Goal: Communication & Community: Answer question/provide support

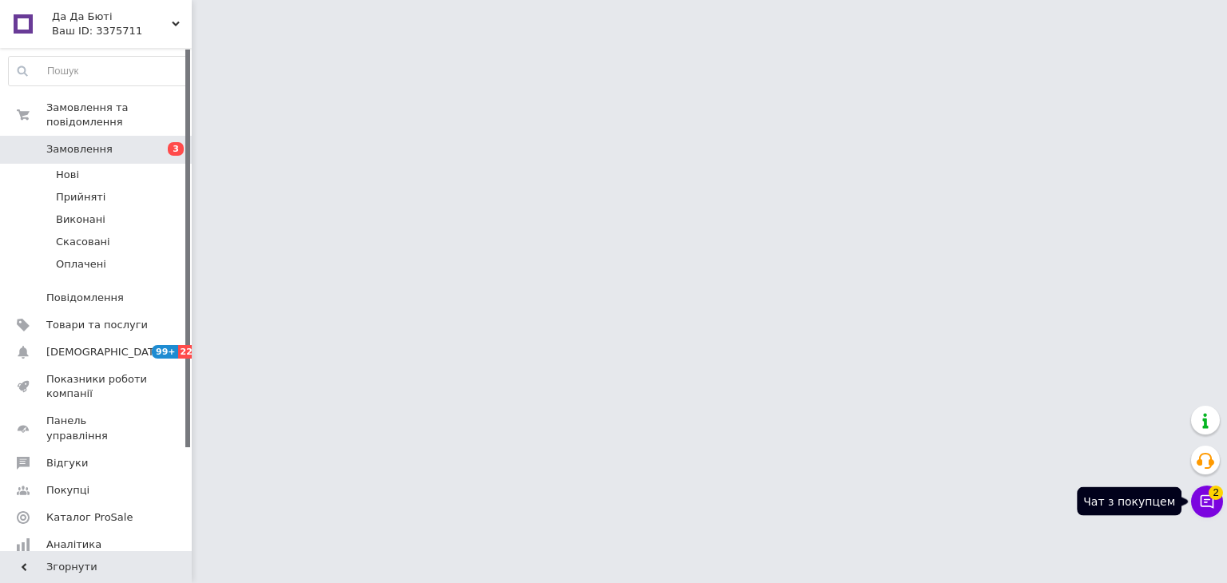
click at [1211, 505] on icon at bounding box center [1207, 502] width 16 height 16
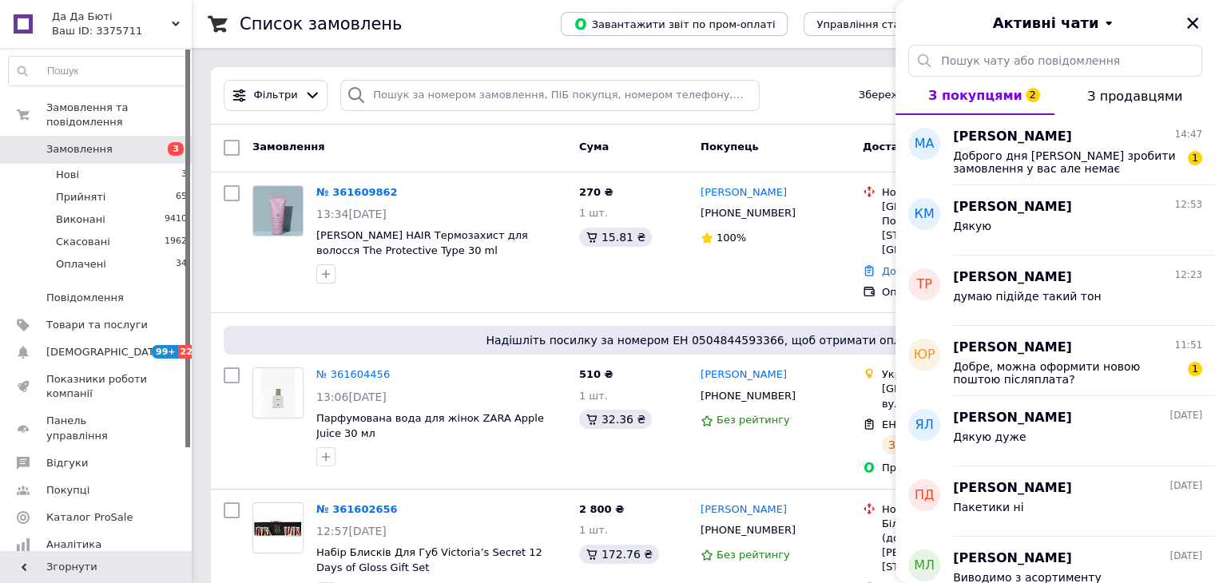
click at [1191, 14] on button "Закрити" at bounding box center [1192, 23] width 19 height 19
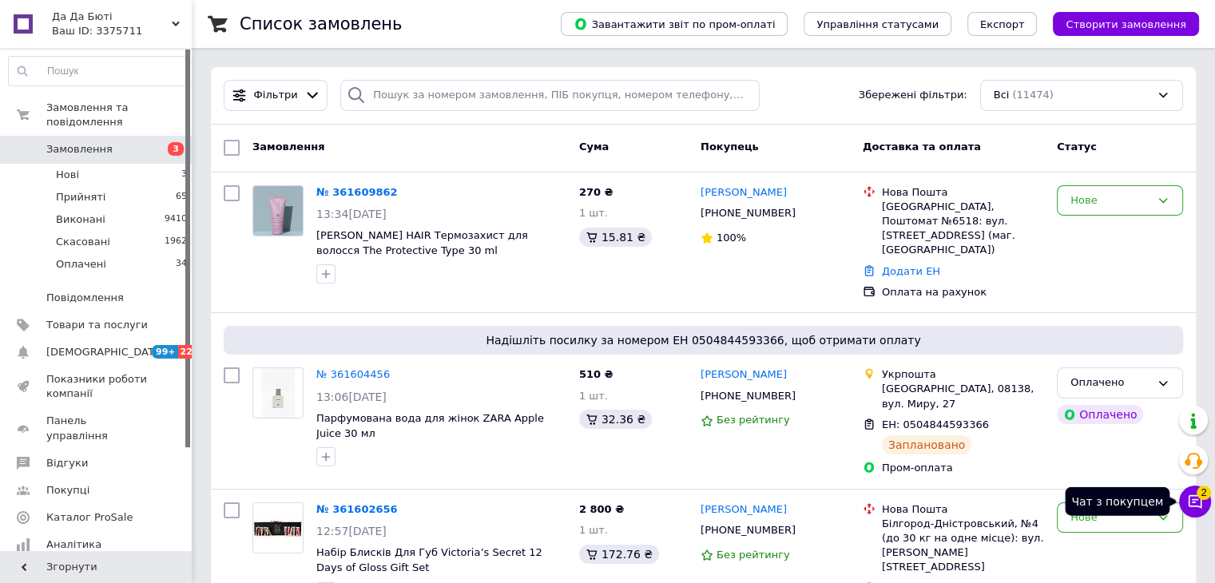
drag, startPoint x: 1198, startPoint y: 502, endPoint x: 1195, endPoint y: 491, distance: 11.4
click at [1198, 502] on icon at bounding box center [1195, 502] width 16 height 16
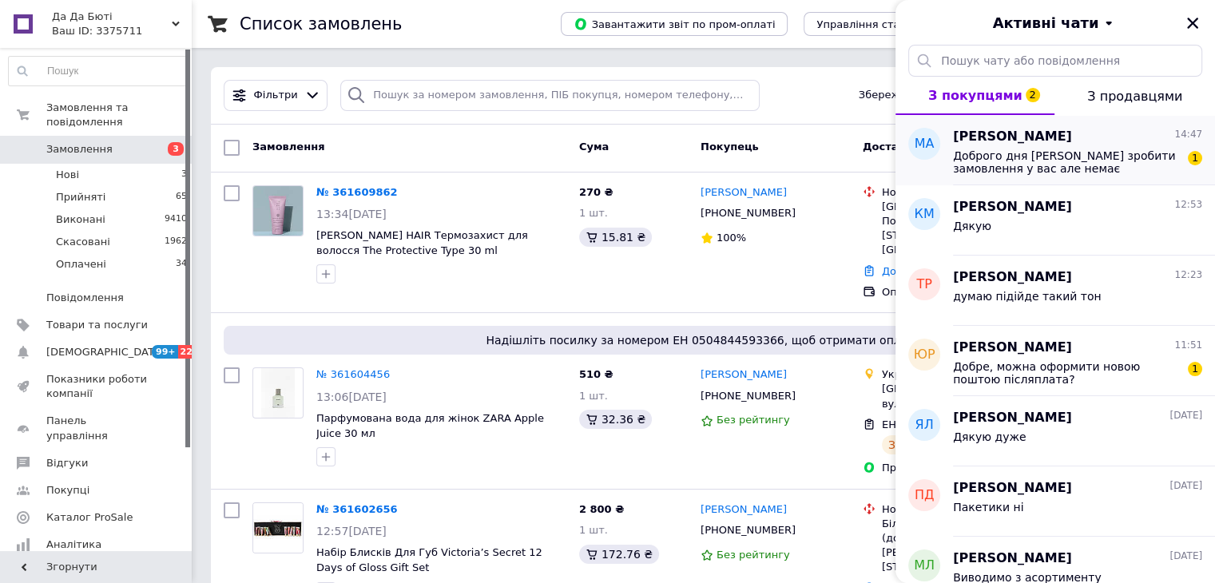
click at [1049, 154] on span "Доброго дня Хотіла зробити замовлення у вас але немає безкоштовної доставки з п…" at bounding box center [1066, 162] width 227 height 26
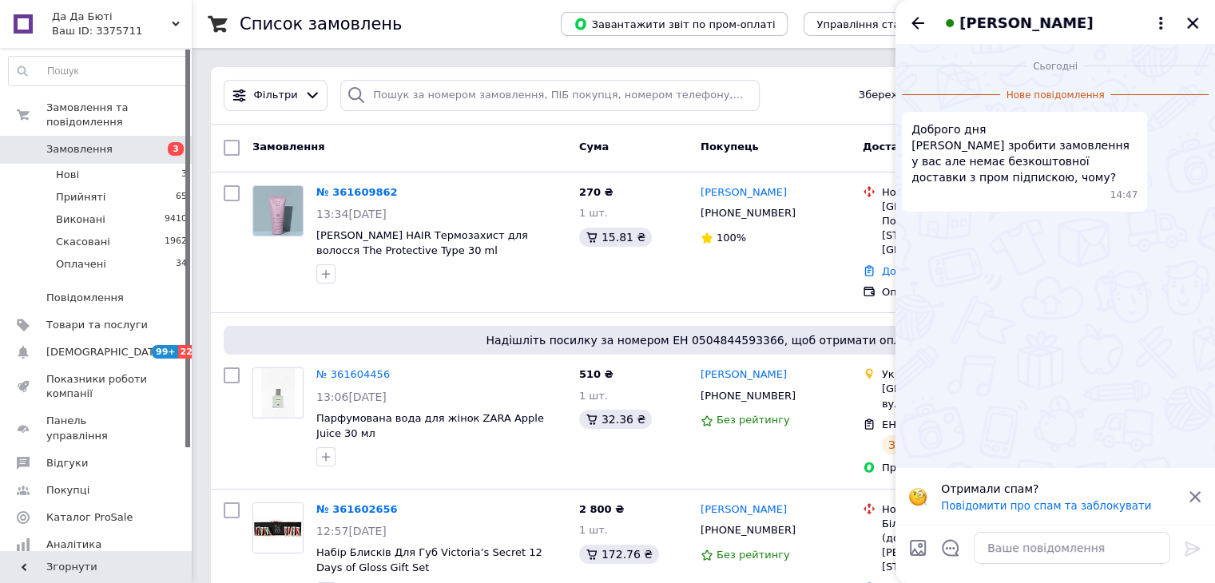
click at [1200, 491] on icon at bounding box center [1194, 497] width 14 height 14
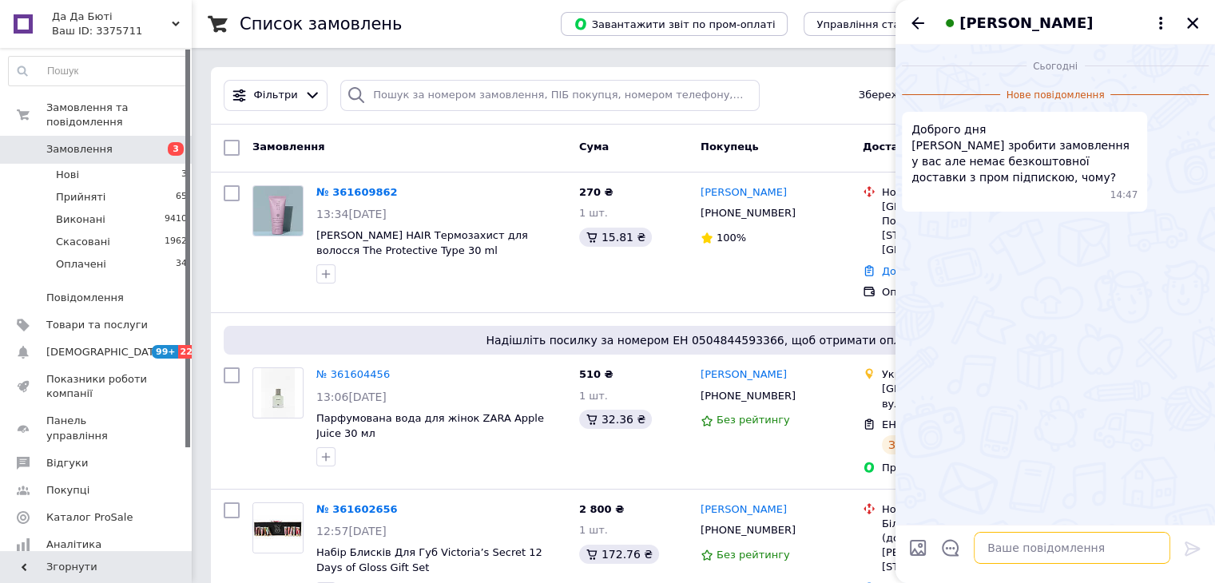
click at [1085, 541] on textarea at bounding box center [1071, 548] width 196 height 32
type textarea "добрий день"
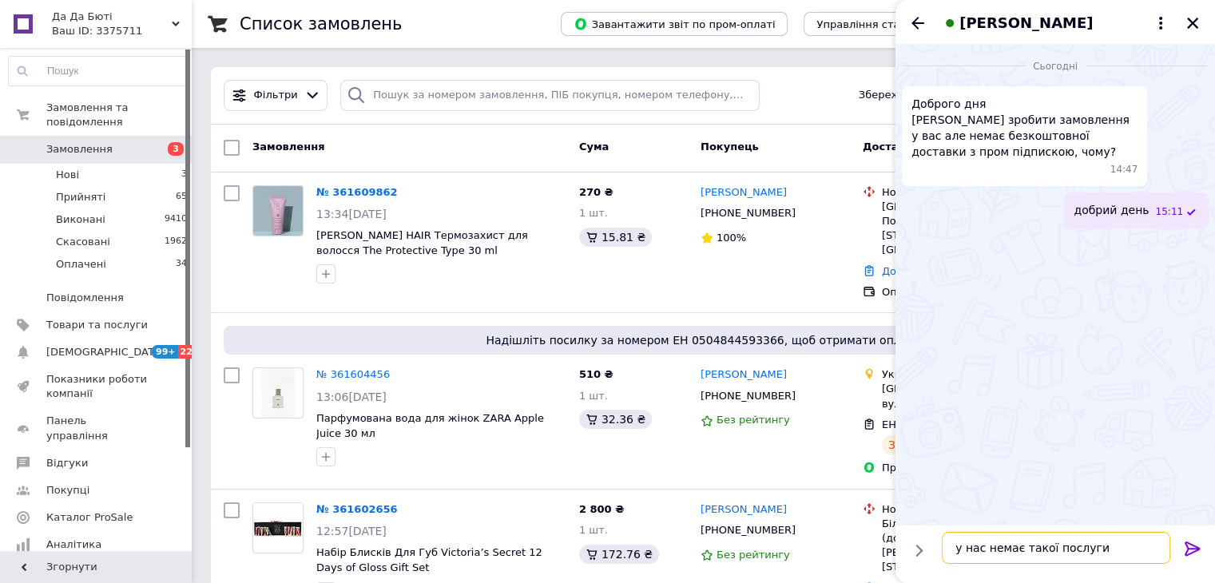
type textarea "у нас немає такої послуги"
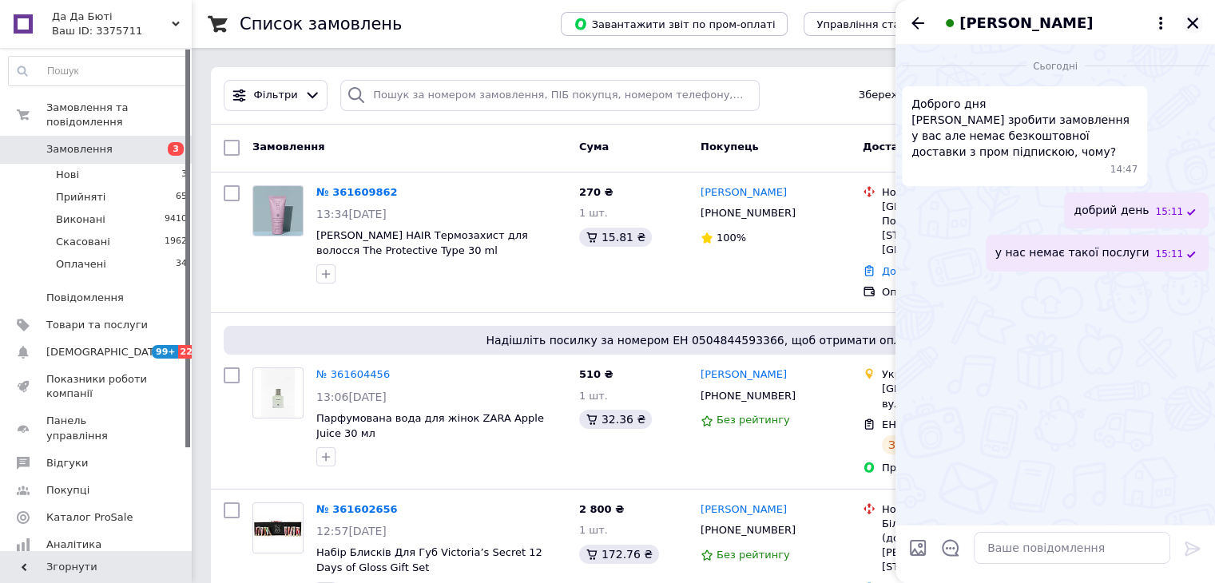
click at [1192, 18] on icon "Закрити" at bounding box center [1192, 23] width 14 height 14
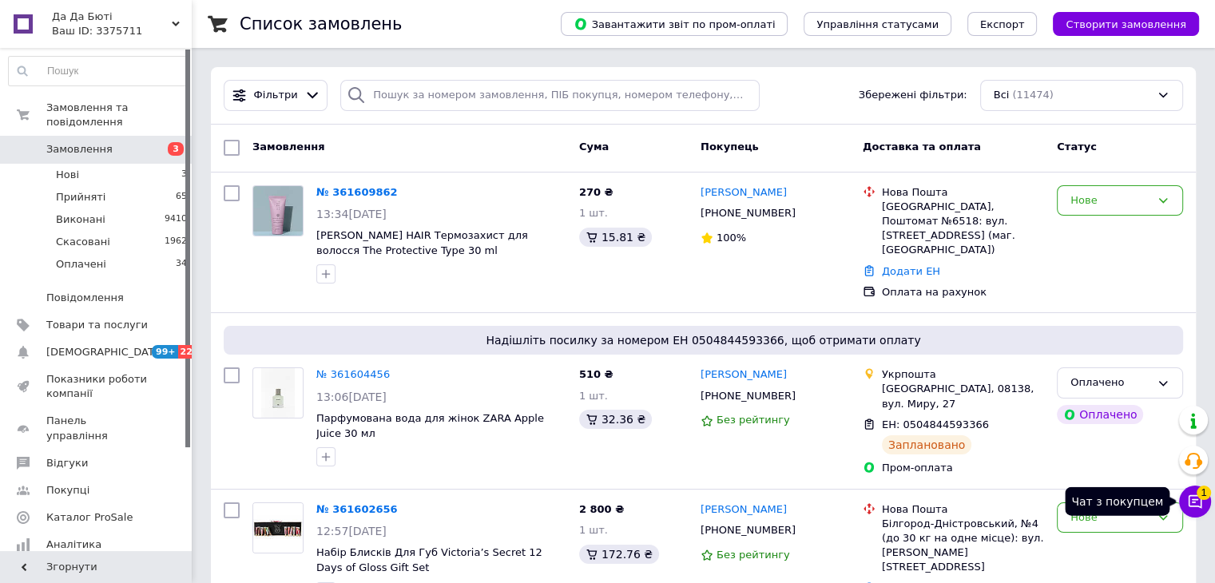
click at [1191, 504] on icon at bounding box center [1195, 502] width 16 height 16
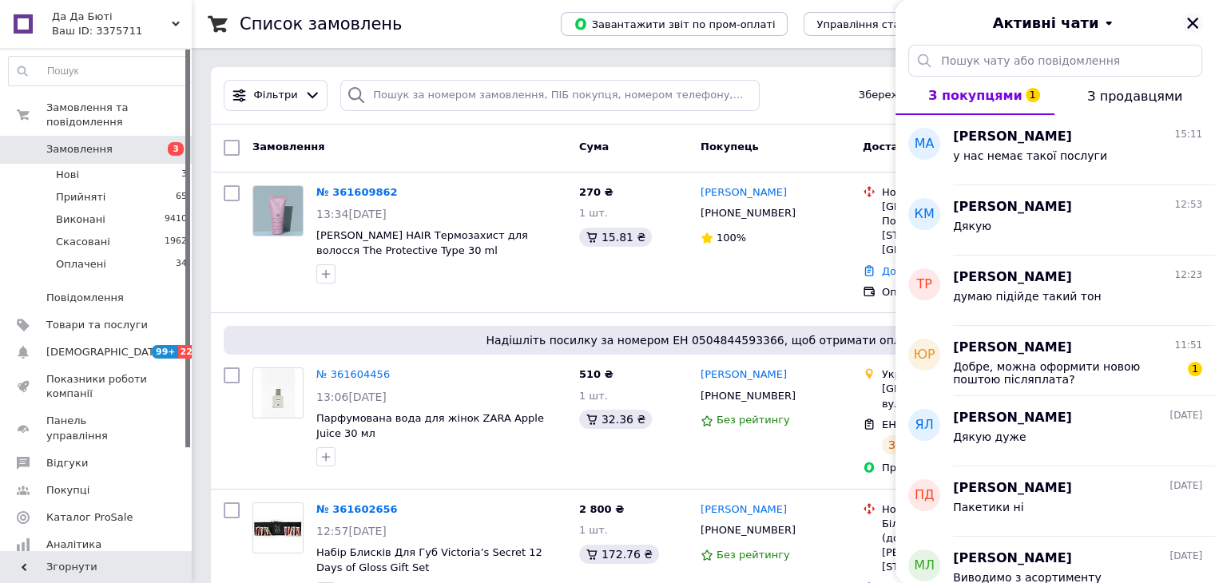
click at [1197, 17] on icon "Закрити" at bounding box center [1192, 23] width 14 height 14
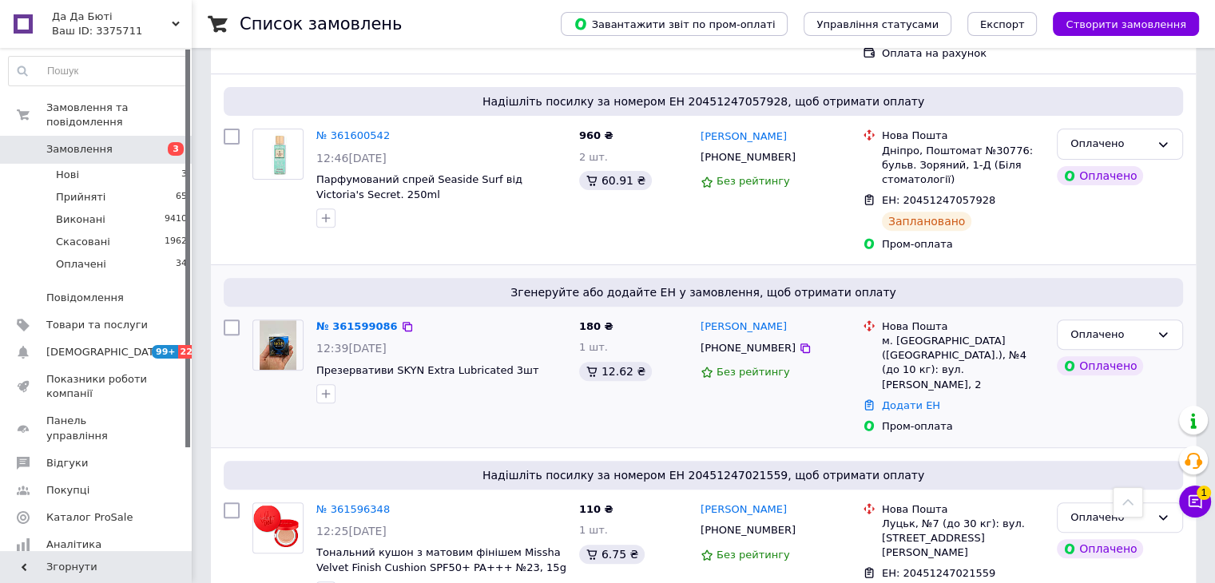
scroll to position [559, 0]
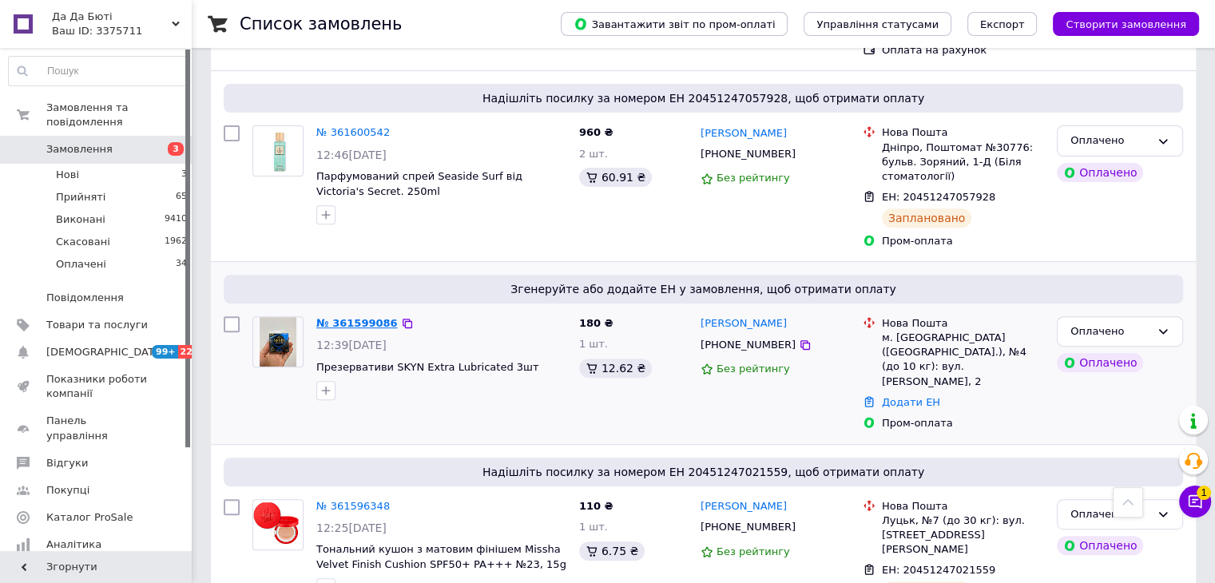
click at [377, 317] on link "№ 361599086" at bounding box center [356, 323] width 81 height 12
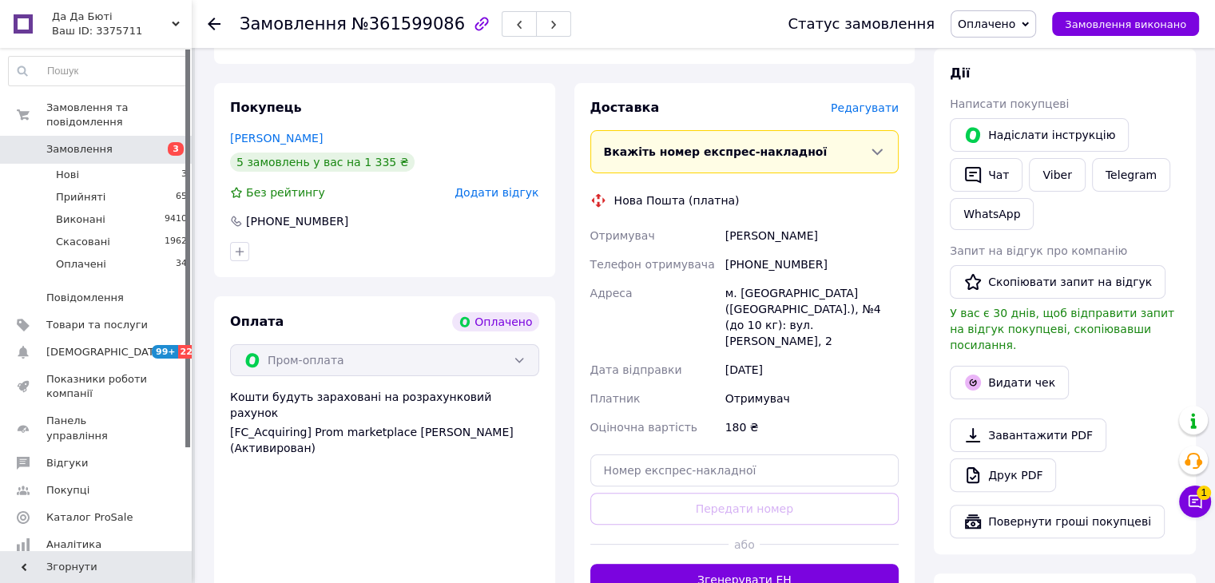
scroll to position [319, 0]
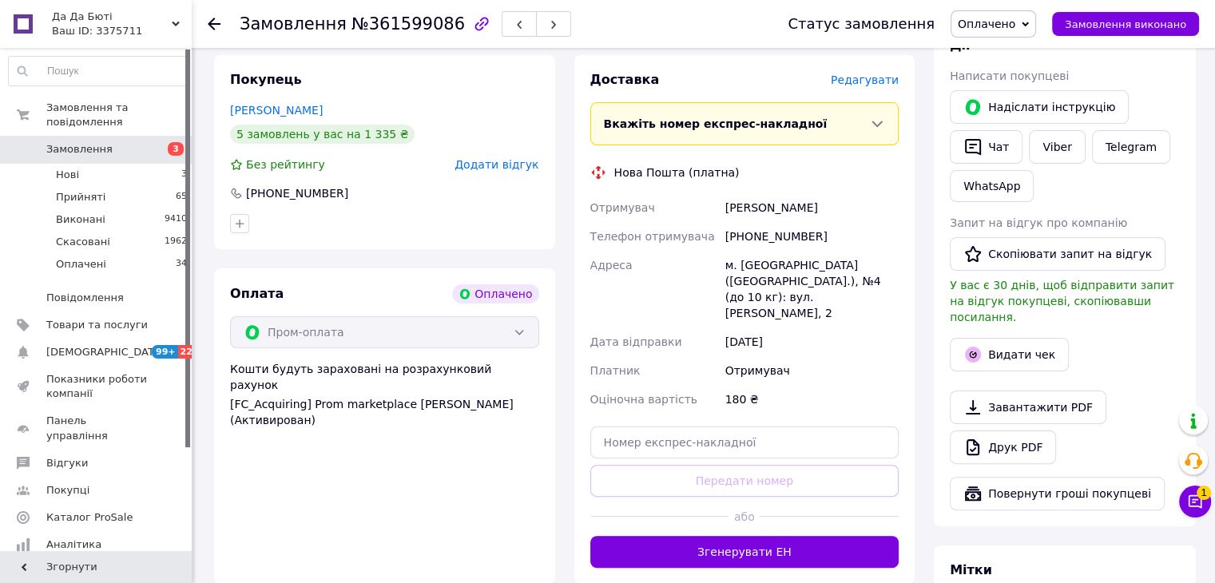
drag, startPoint x: 735, startPoint y: 523, endPoint x: 735, endPoint y: 537, distance: 14.4
click at [735, 537] on div "Доставка Редагувати Вкажіть номер експрес-накладної Обов'язково введіть номер е…" at bounding box center [744, 319] width 341 height 529
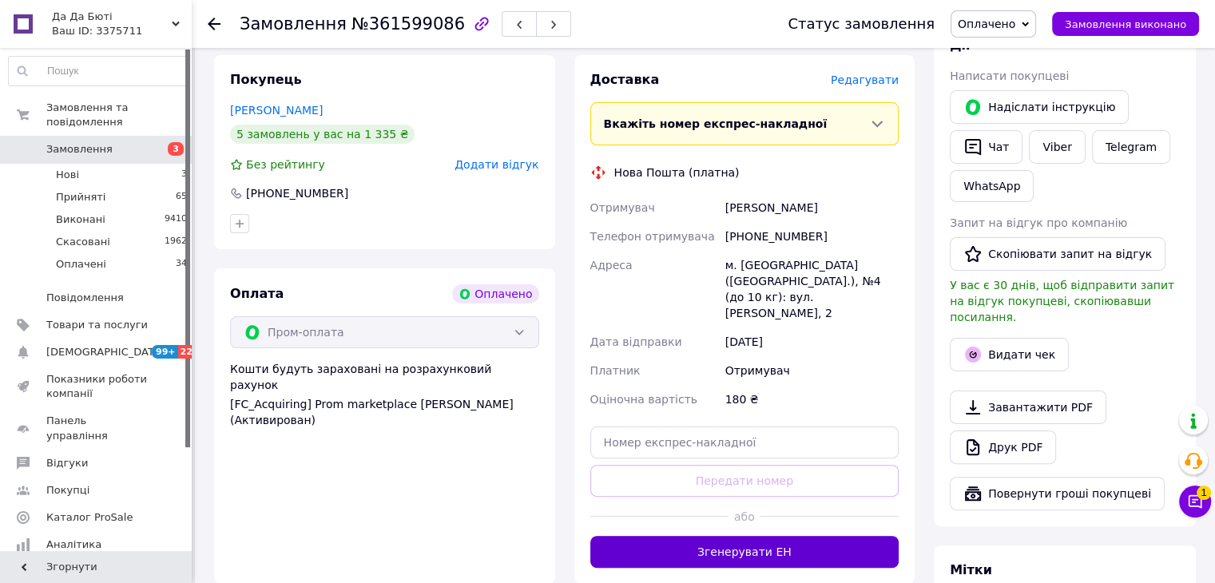
click at [759, 536] on button "Згенерувати ЕН" at bounding box center [744, 552] width 309 height 32
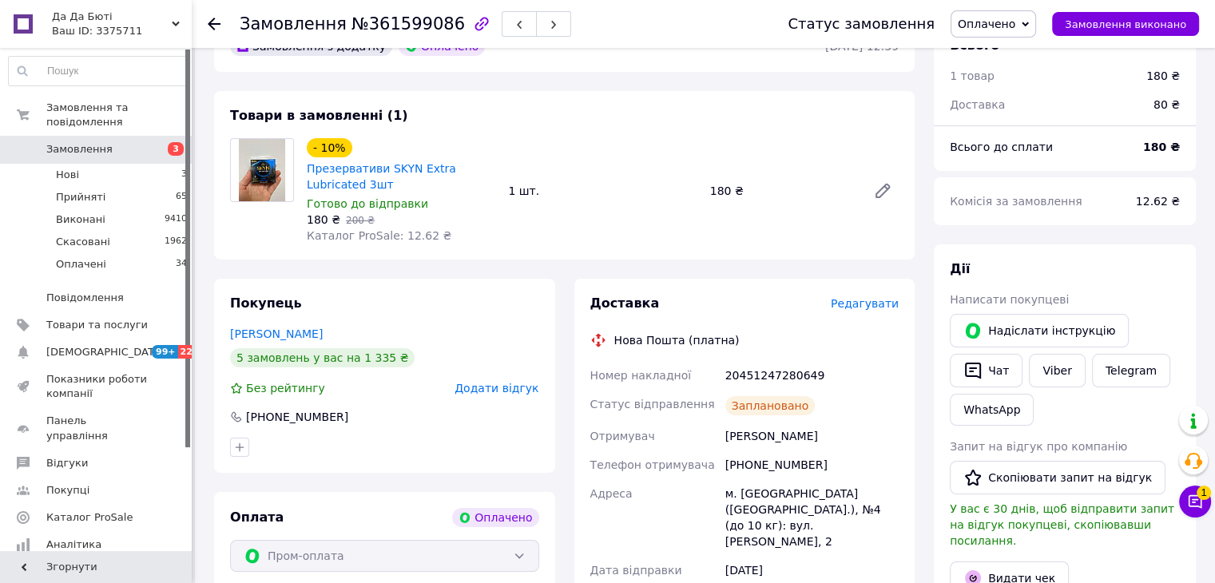
scroll to position [80, 0]
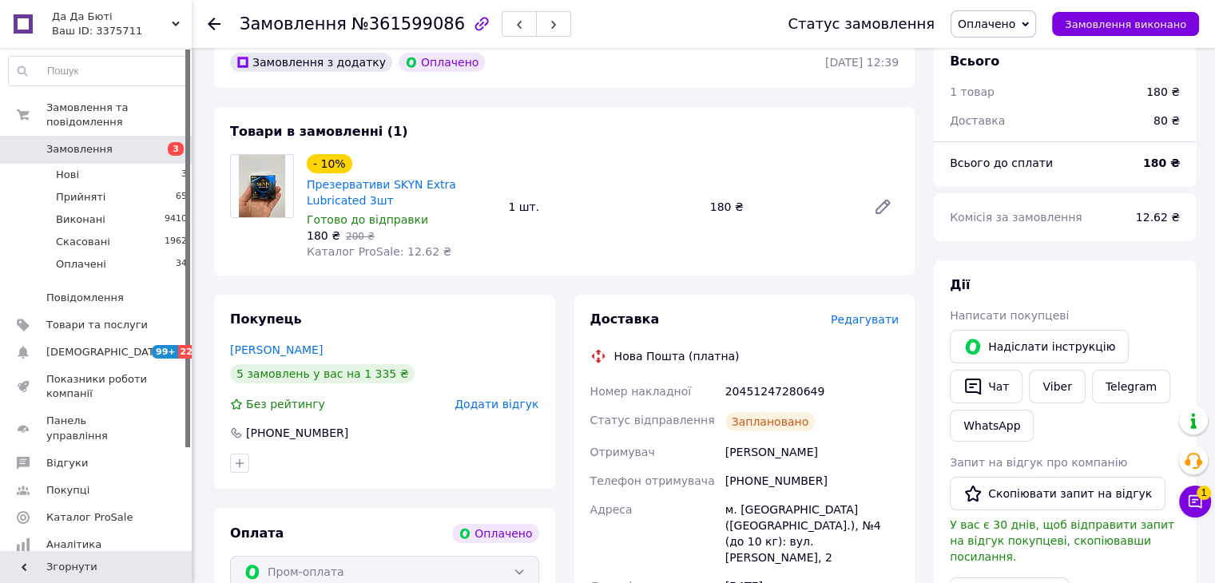
click at [219, 20] on icon at bounding box center [214, 24] width 13 height 13
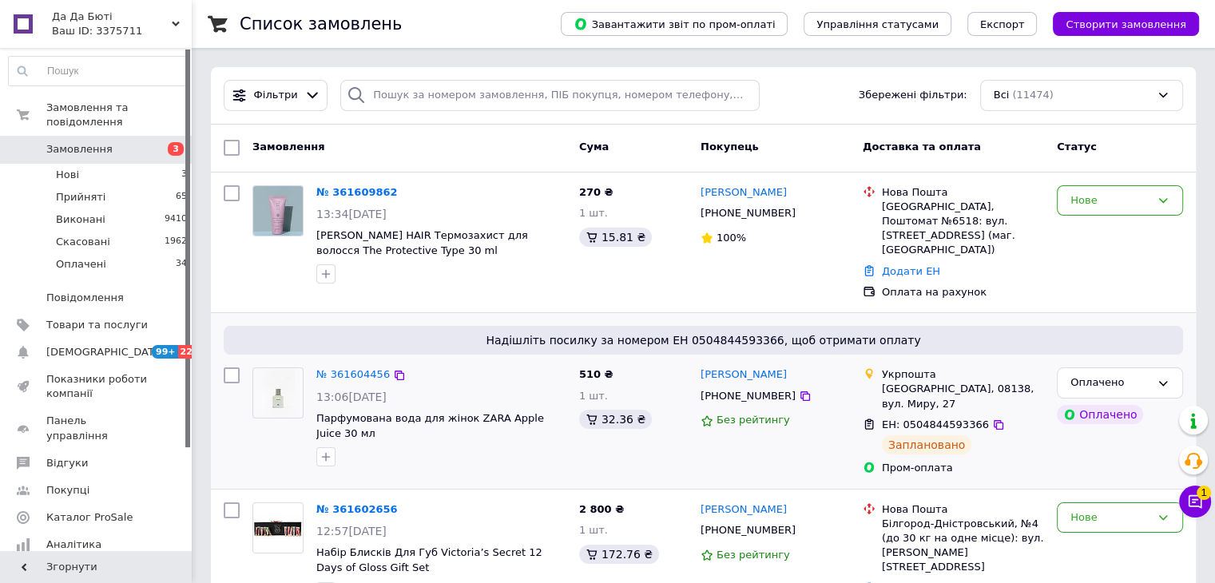
scroll to position [80, 0]
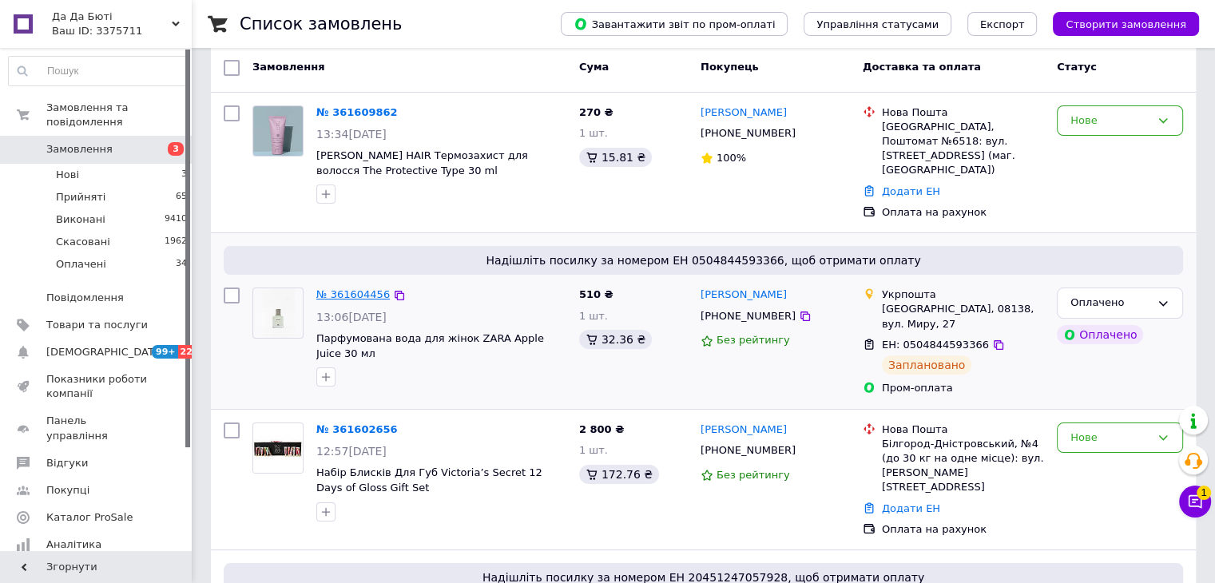
click at [365, 288] on link "№ 361604456" at bounding box center [352, 294] width 73 height 12
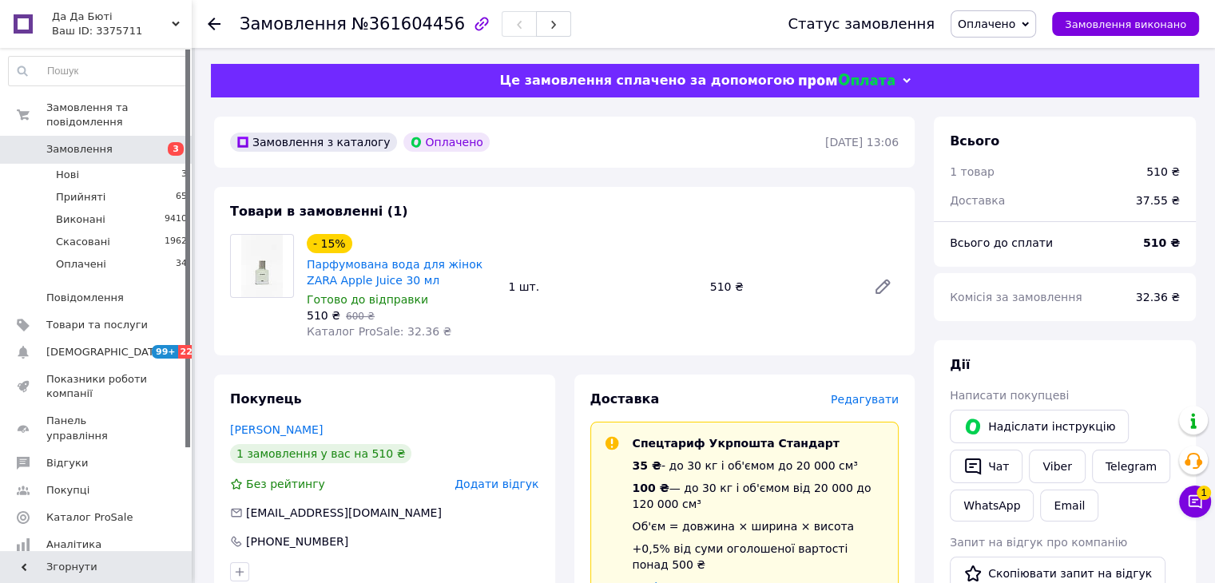
click at [223, 10] on div at bounding box center [224, 24] width 32 height 48
click at [217, 16] on div at bounding box center [214, 24] width 13 height 16
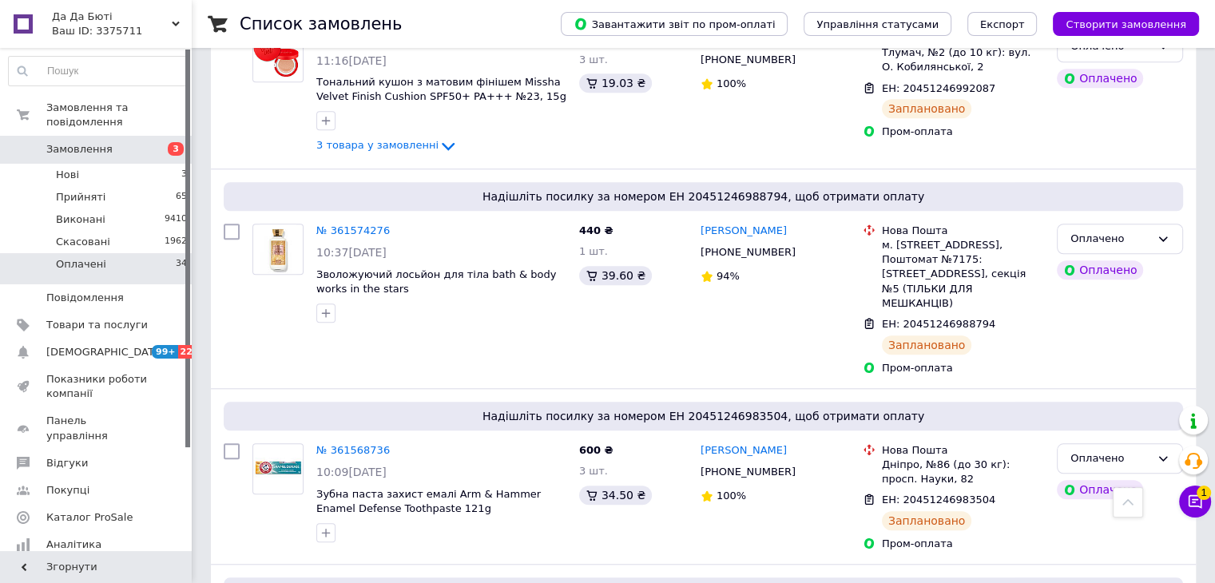
scroll to position [1118, 0]
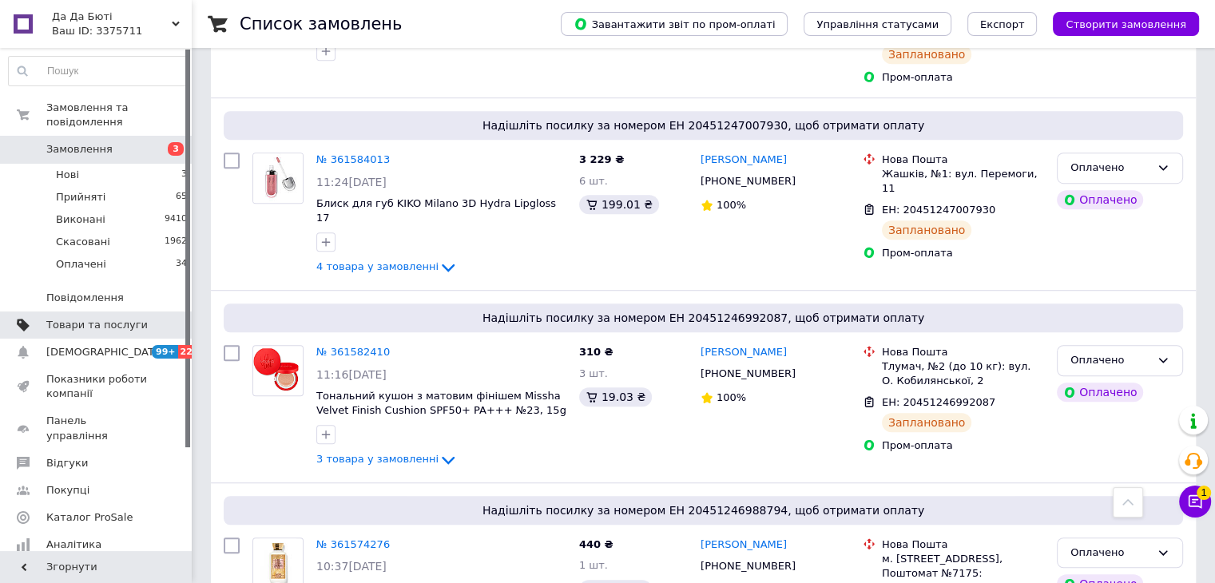
click at [89, 318] on span "Товари та послуги" at bounding box center [96, 325] width 101 height 14
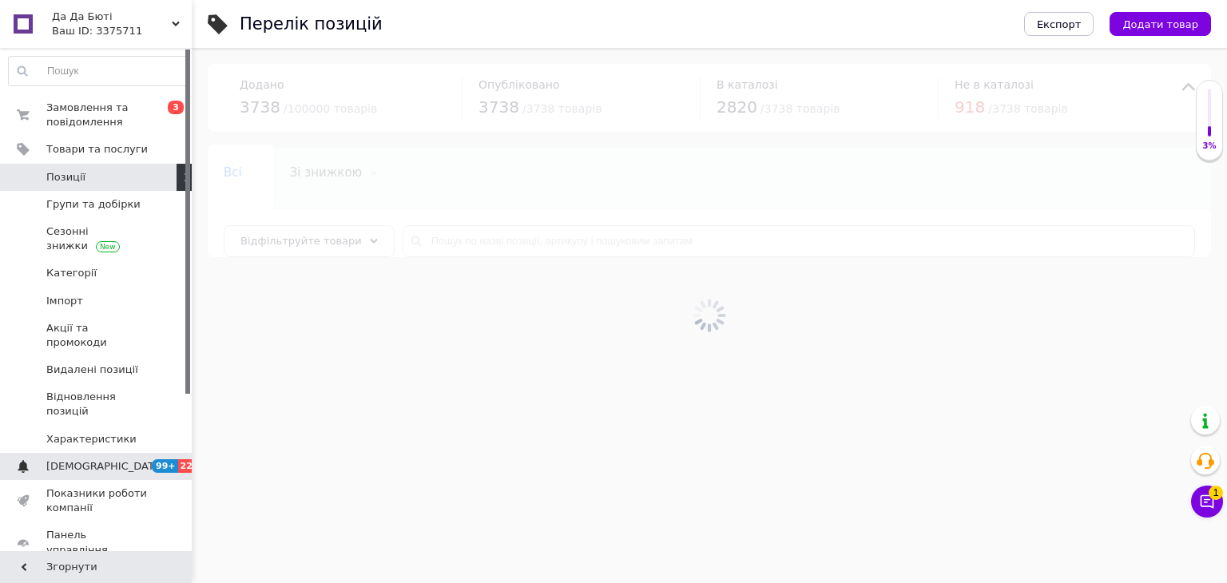
click at [88, 459] on span "[DEMOGRAPHIC_DATA]" at bounding box center [105, 466] width 118 height 14
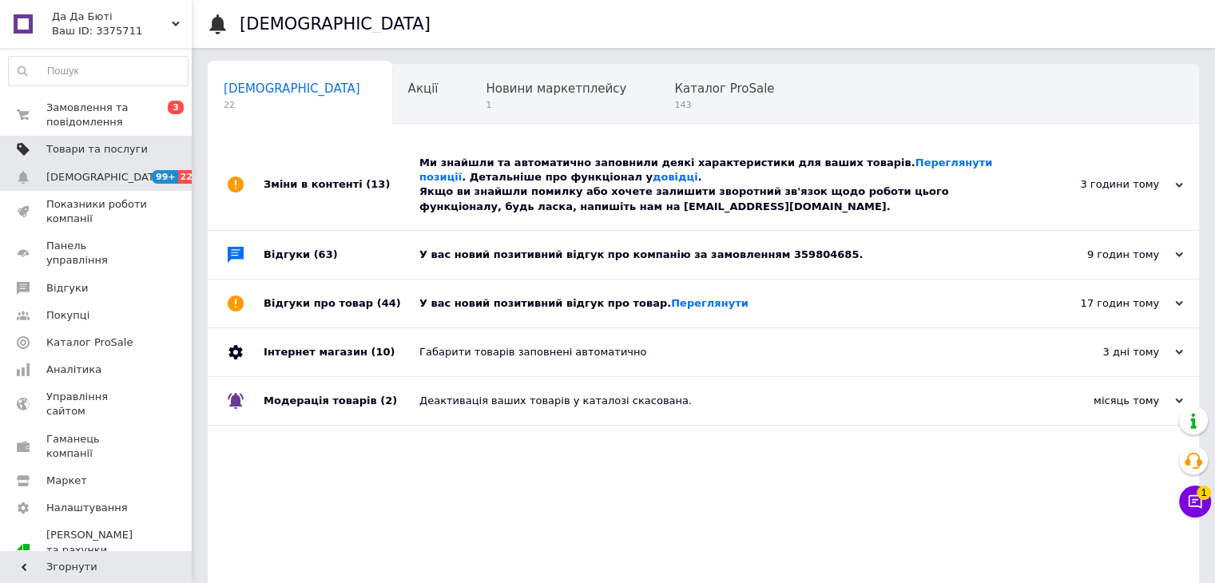
click at [89, 151] on span "Товари та послуги" at bounding box center [96, 149] width 101 height 14
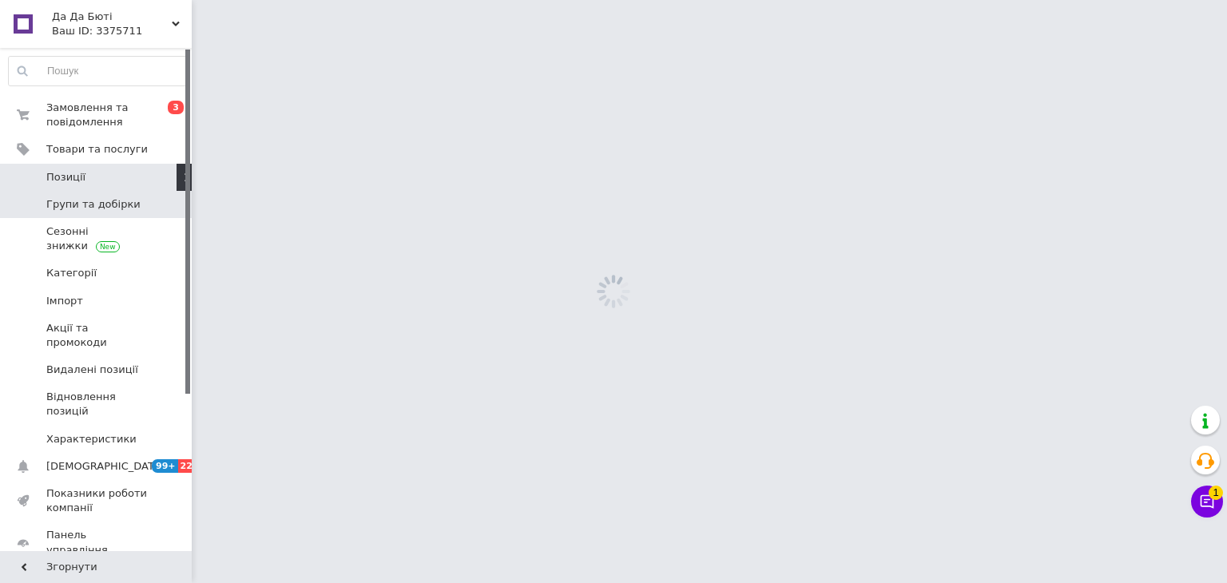
click at [106, 206] on span "Групи та добірки" at bounding box center [93, 204] width 94 height 14
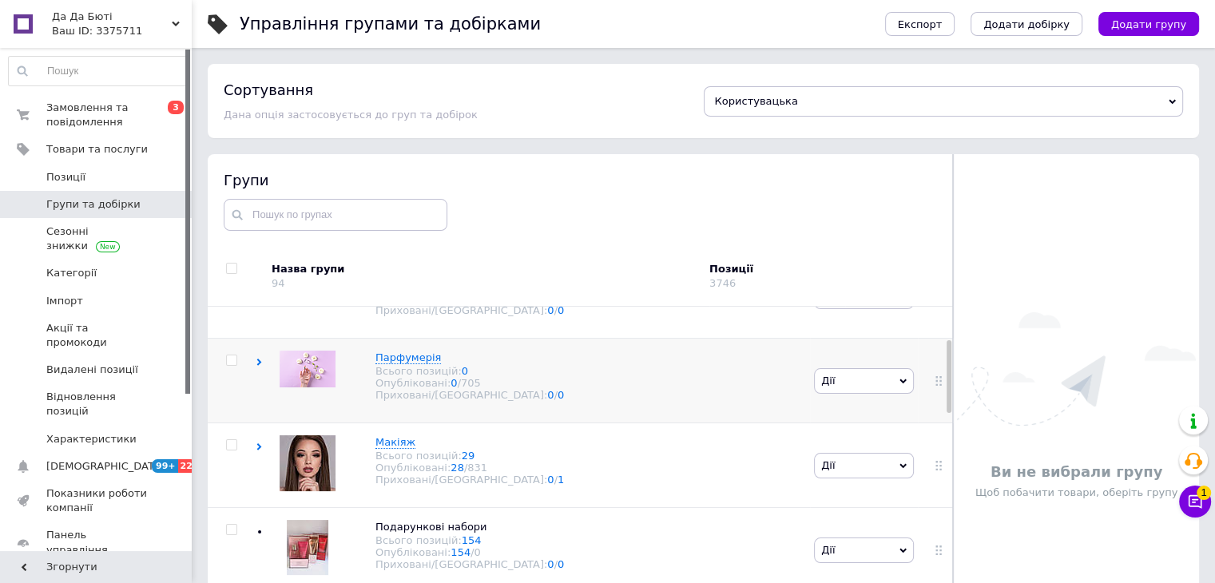
scroll to position [80, 0]
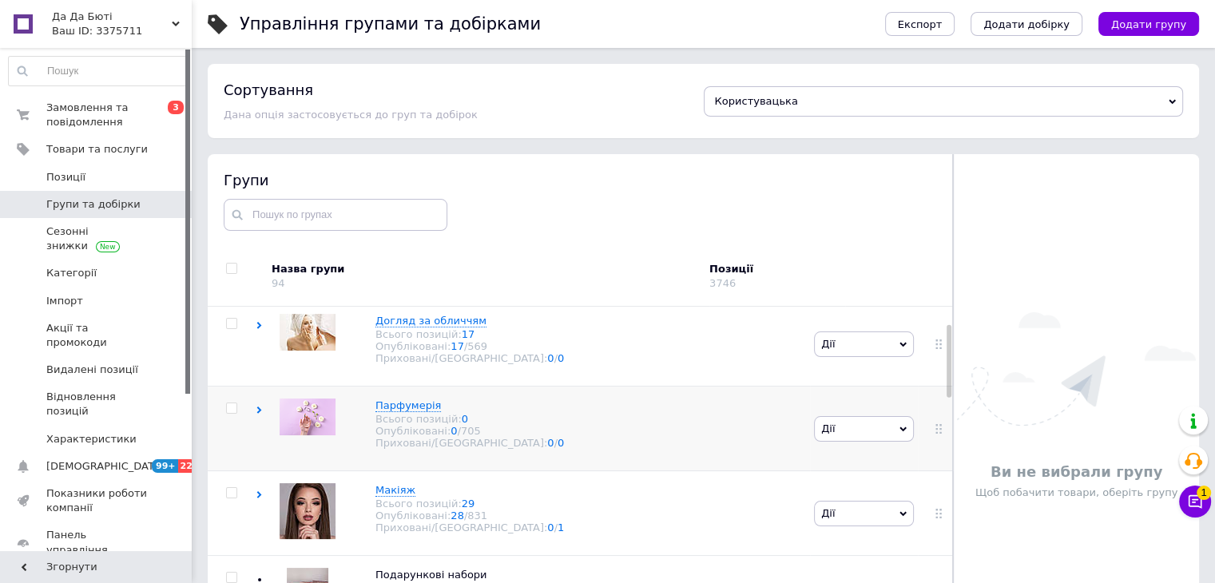
click at [233, 414] on input "checkbox" at bounding box center [231, 408] width 10 height 10
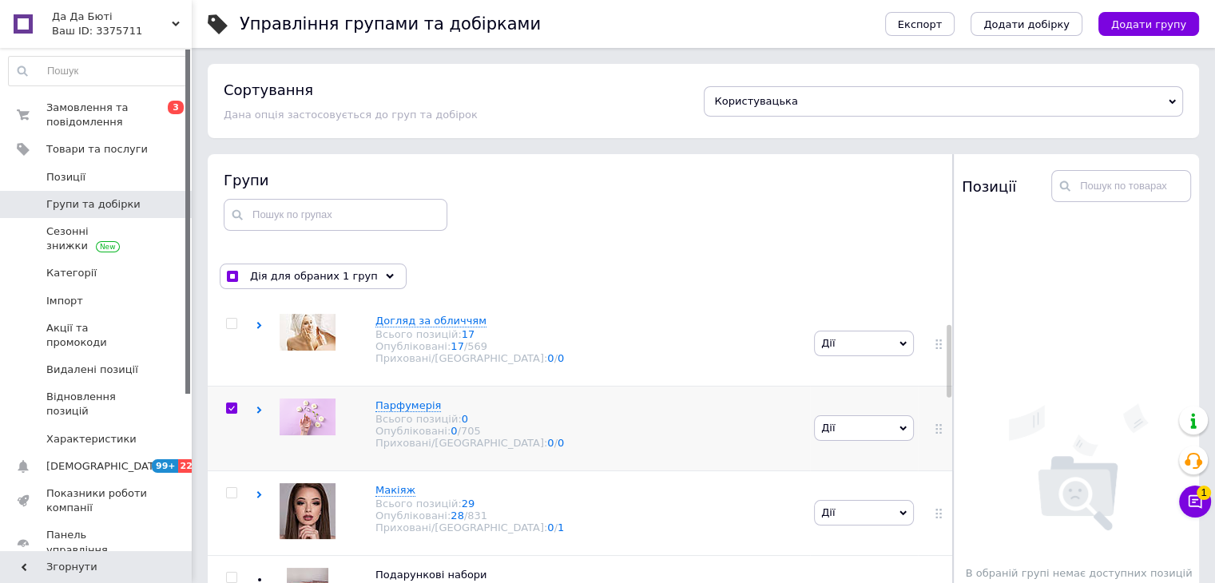
click at [866, 435] on span "Дії" at bounding box center [864, 428] width 100 height 26
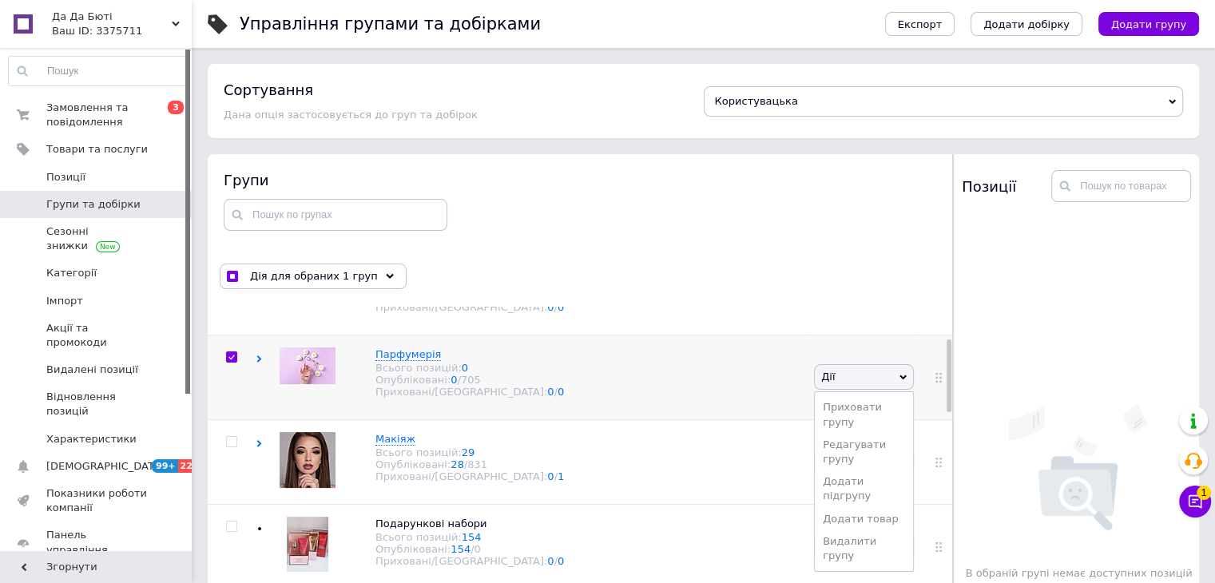
scroll to position [160, 0]
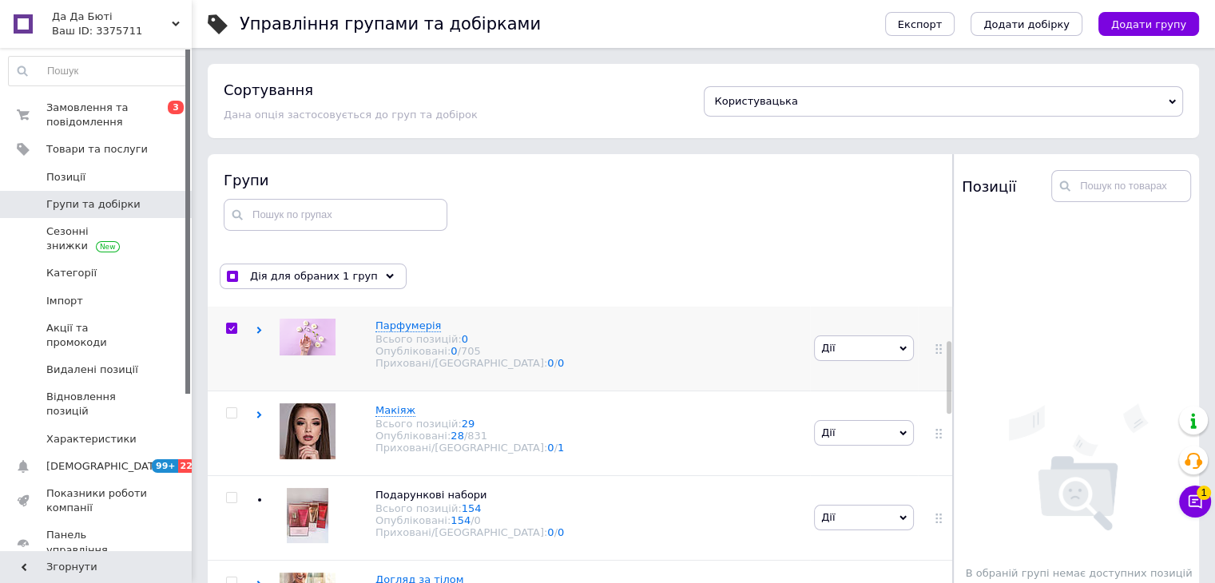
click at [259, 339] on div "Парфумерія Всього позицій: 0 Опубліковані: 0 / 705 Приховані/Видалені: 0 / 0" at bounding box center [533, 348] width 554 height 85
click at [258, 334] on icon at bounding box center [259, 330] width 7 height 7
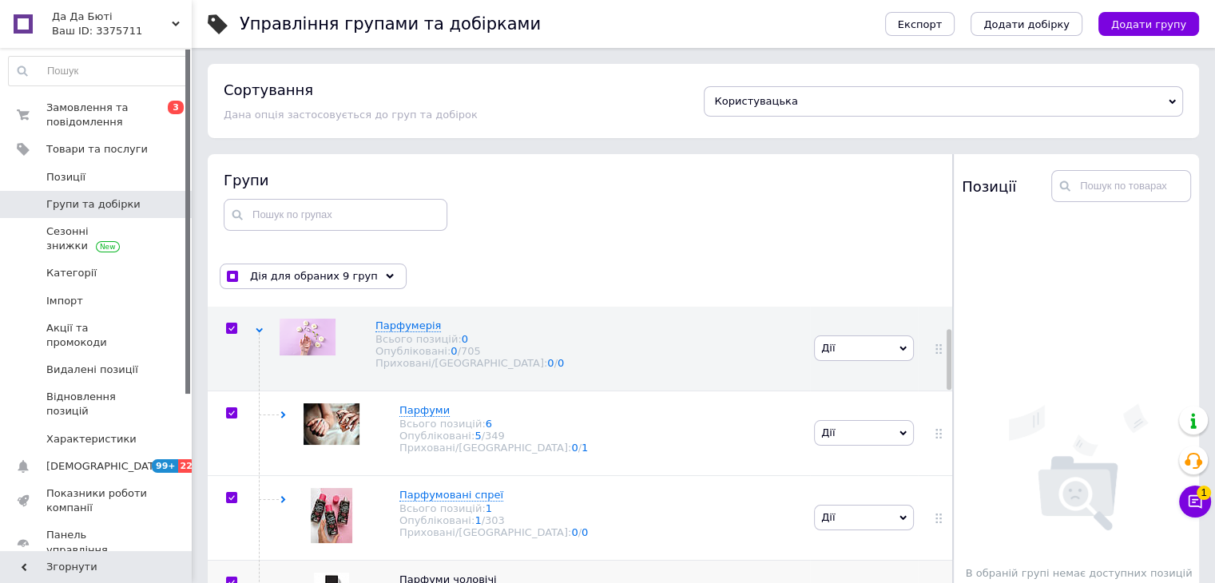
scroll to position [0, 0]
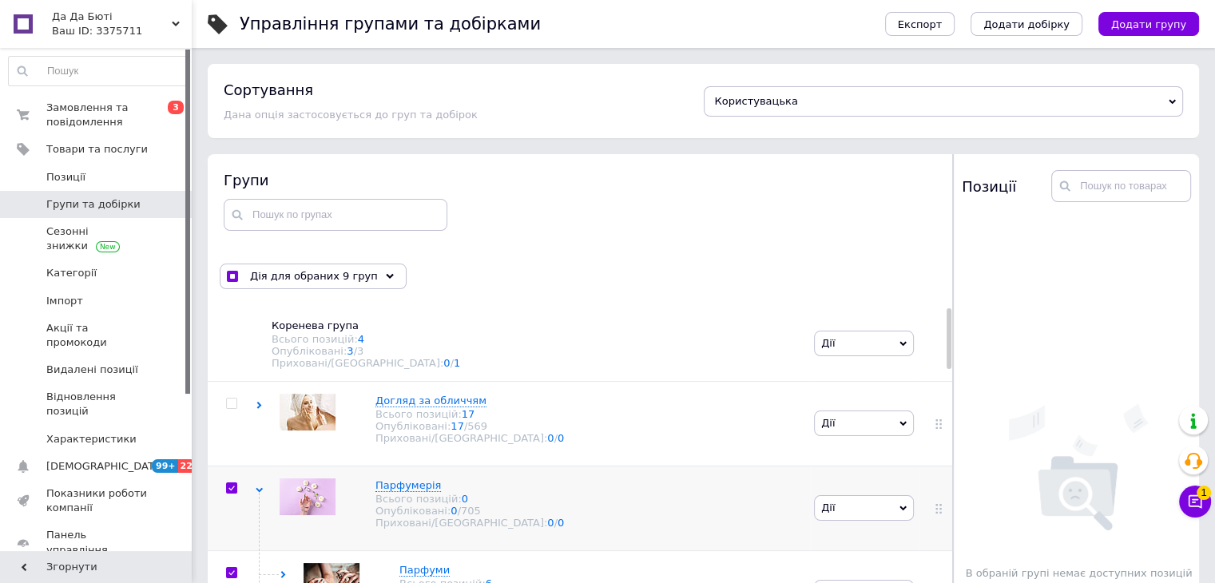
click at [231, 494] on input "checkbox" at bounding box center [231, 488] width 10 height 10
checkbox input "false"
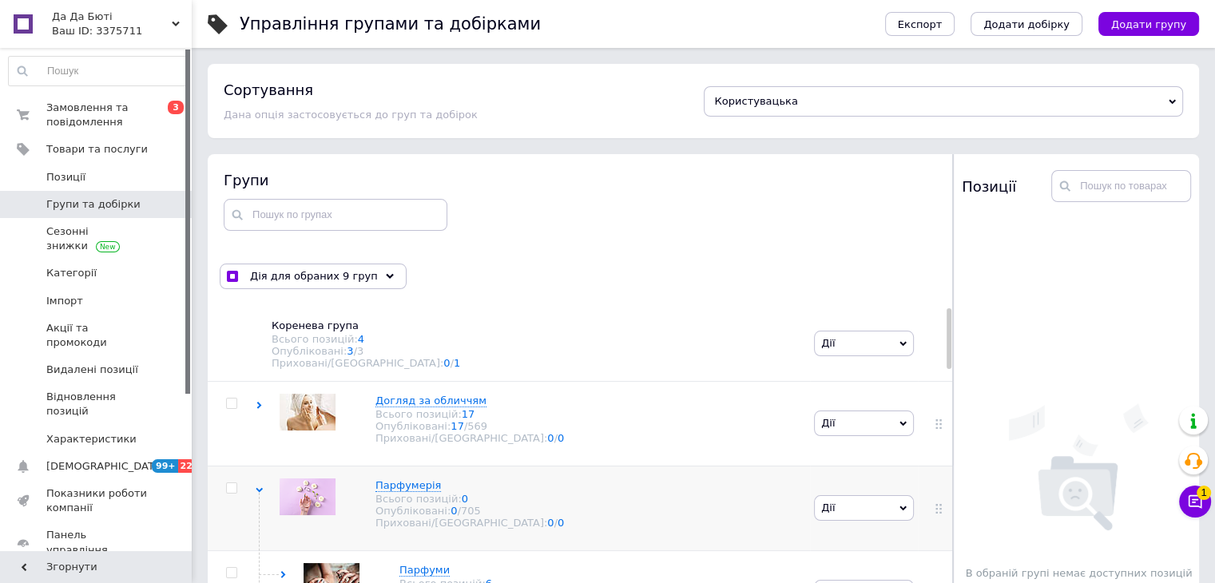
checkbox input "false"
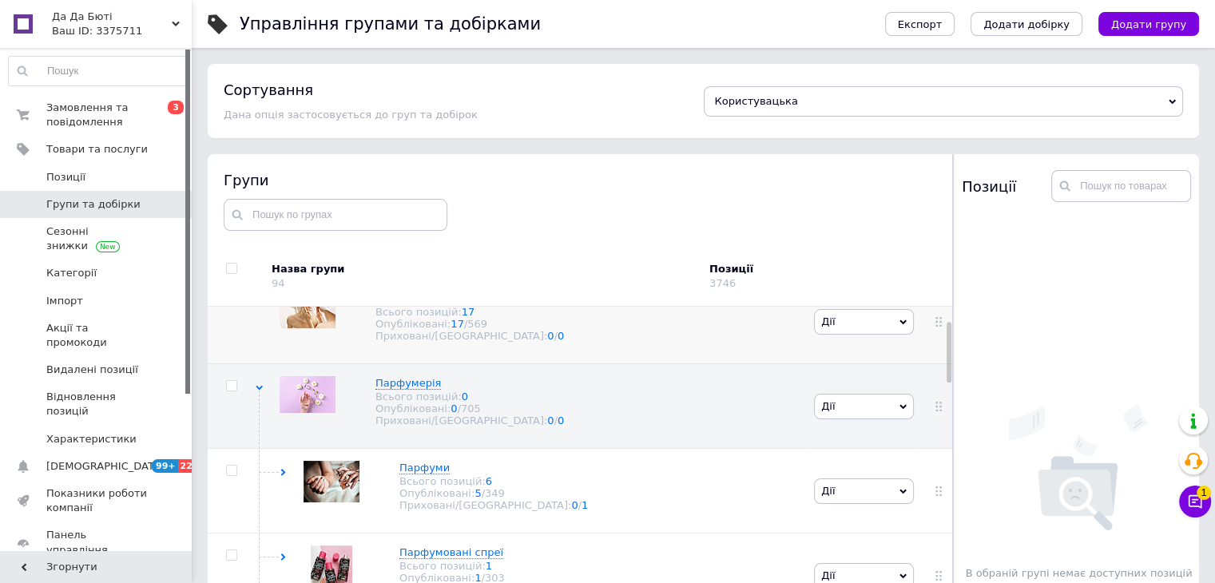
scroll to position [80, 0]
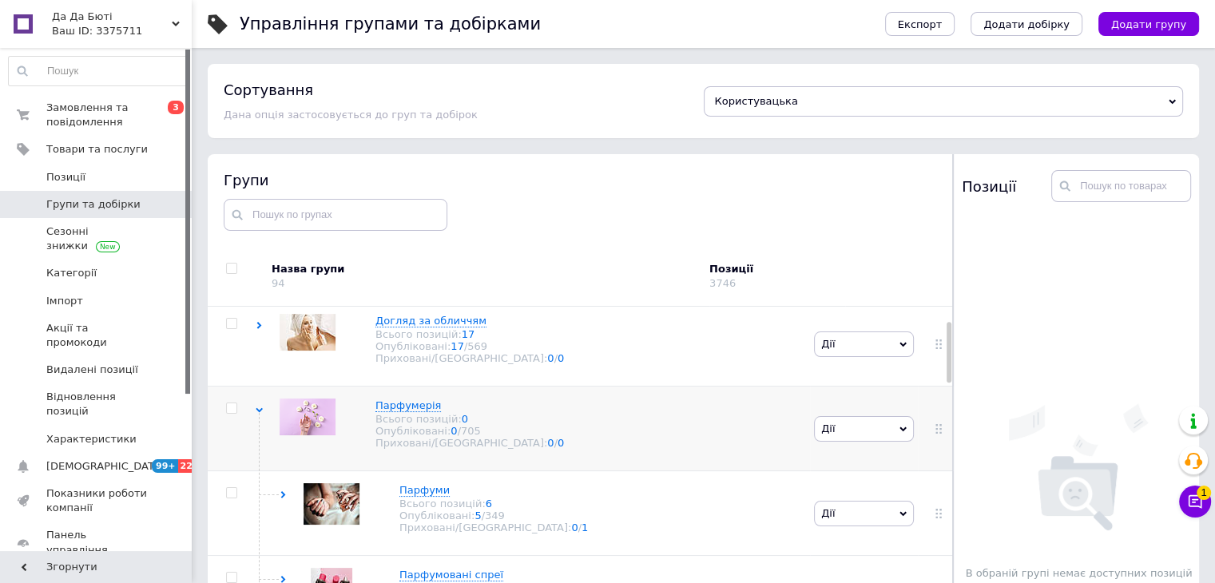
click at [235, 414] on input "checkbox" at bounding box center [231, 408] width 10 height 10
checkbox input "true"
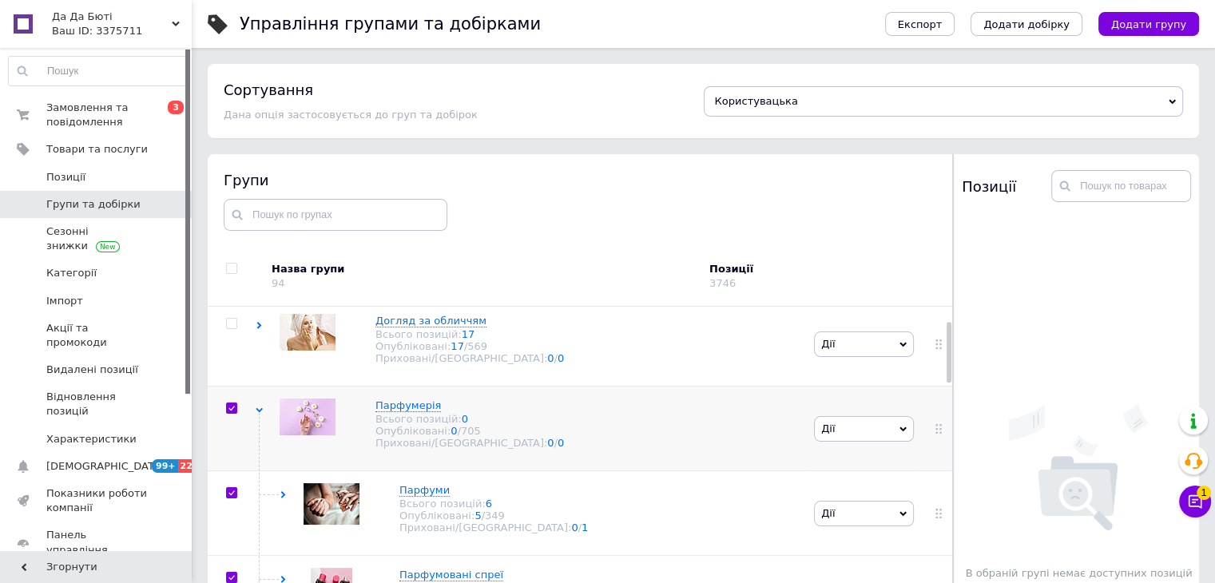
checkbox input "true"
click at [235, 414] on input "checkbox" at bounding box center [231, 408] width 10 height 10
checkbox input "false"
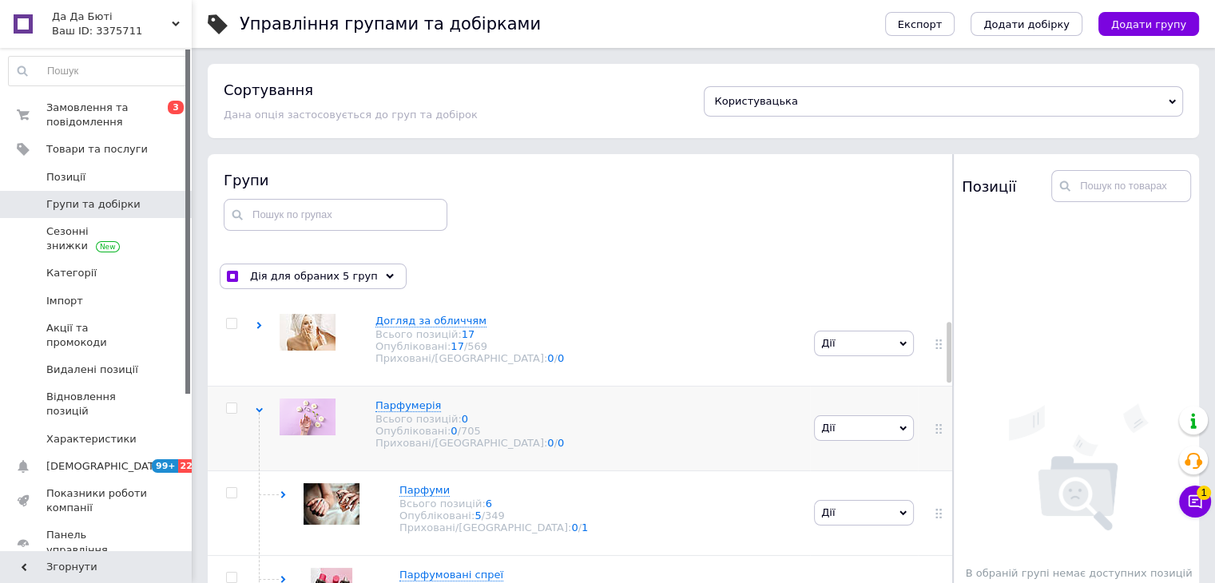
checkbox input "false"
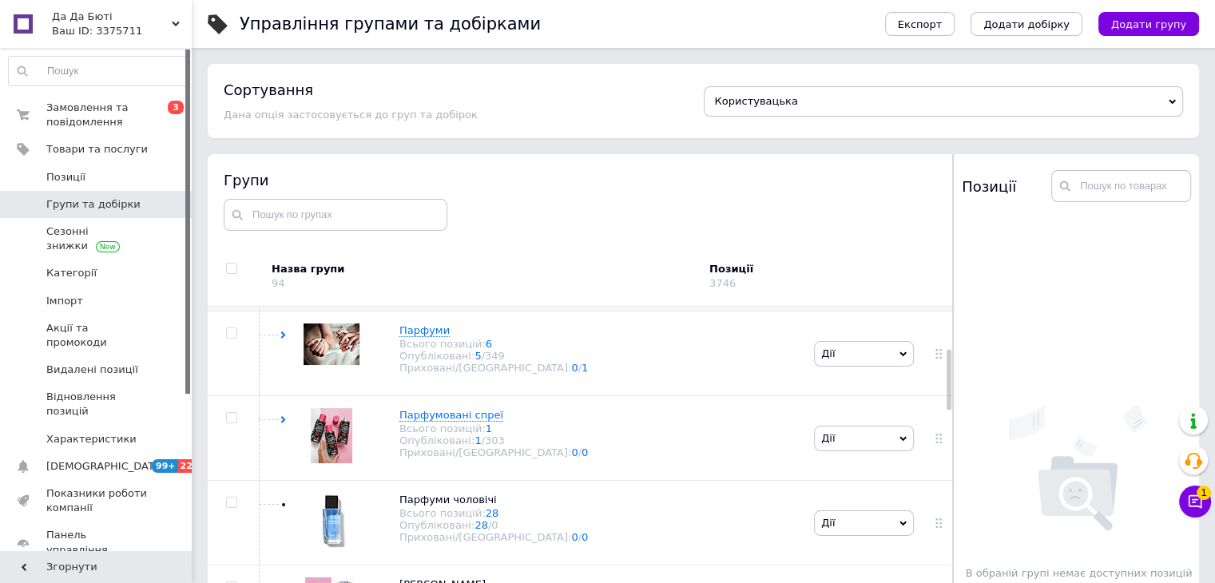
scroll to position [319, 0]
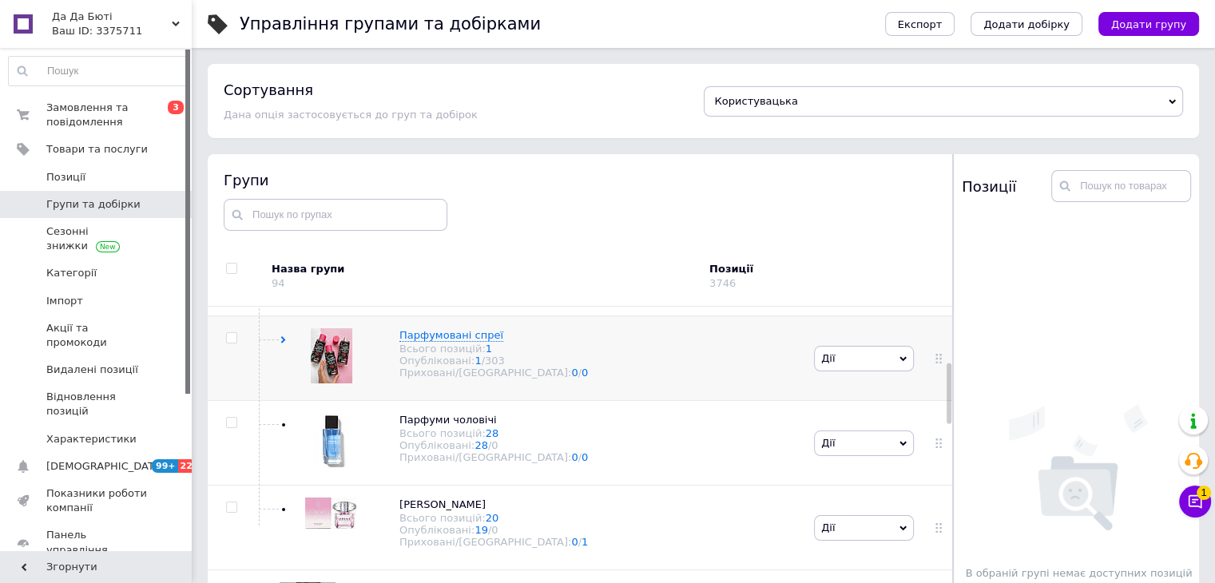
click at [233, 343] on input "checkbox" at bounding box center [231, 338] width 10 height 10
checkbox input "true"
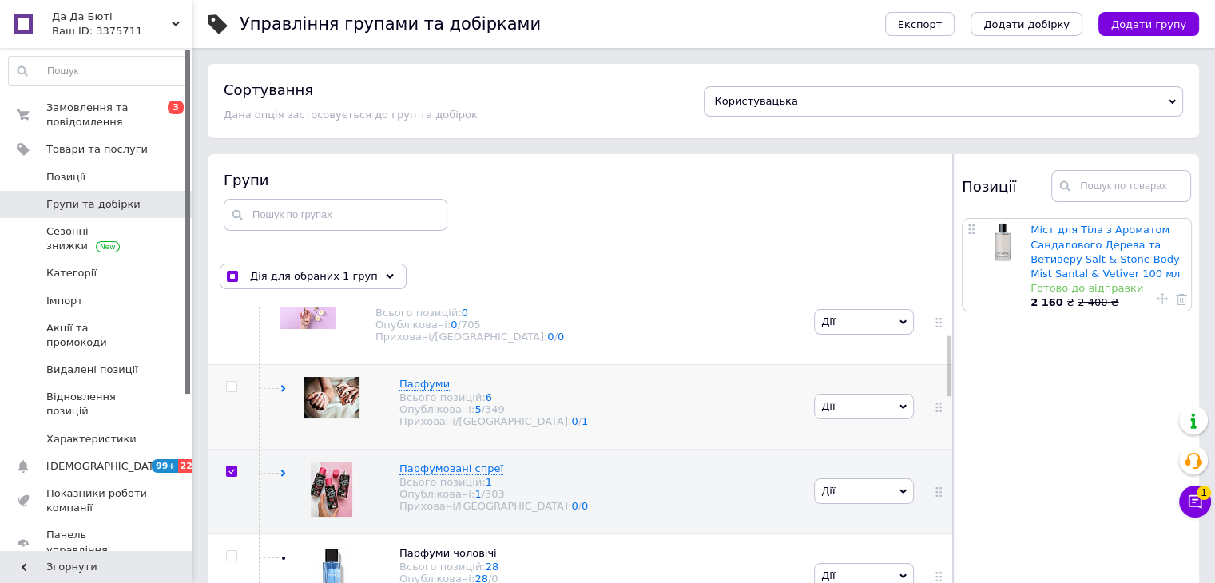
scroll to position [160, 0]
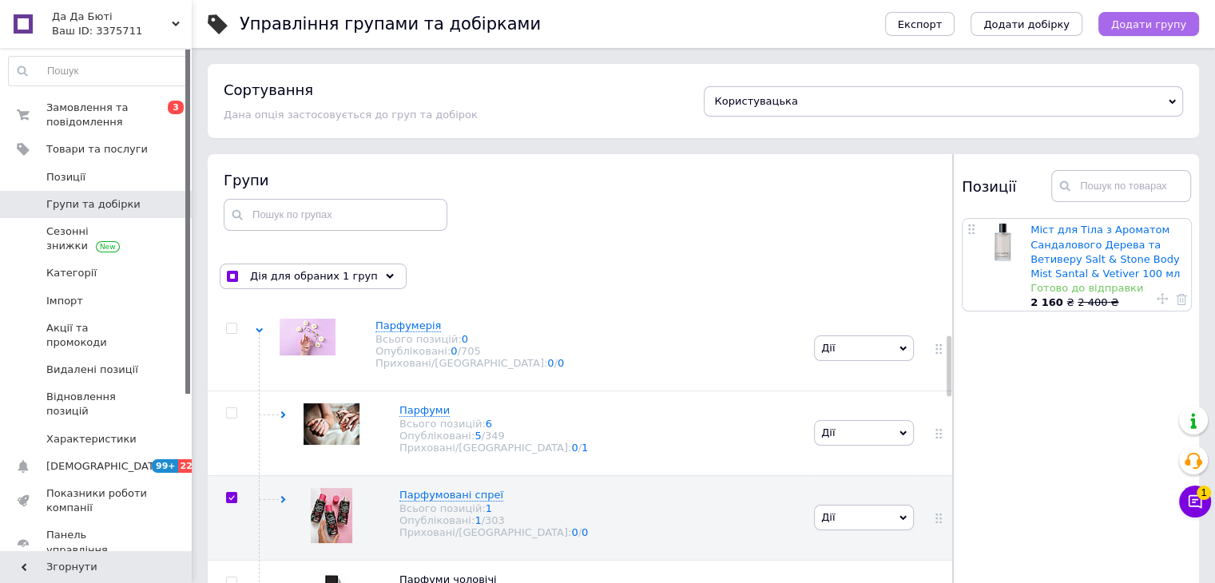
click at [1175, 26] on span "Додати групу" at bounding box center [1148, 24] width 75 height 12
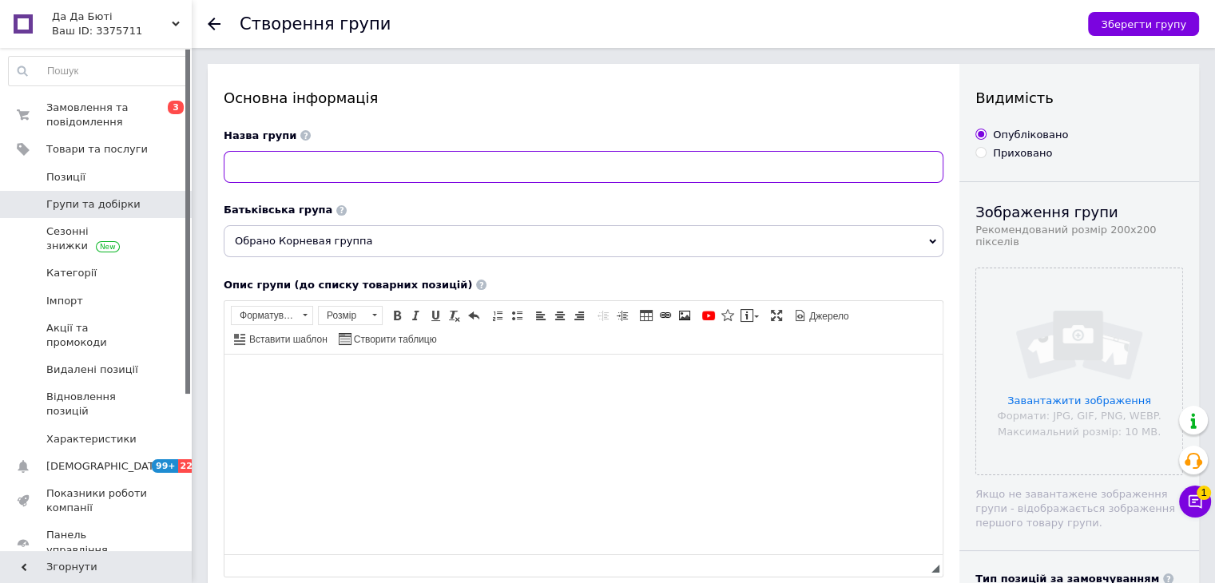
click at [325, 169] on input at bounding box center [584, 167] width 720 height 32
type input "Парфумовані спреї Phlur"
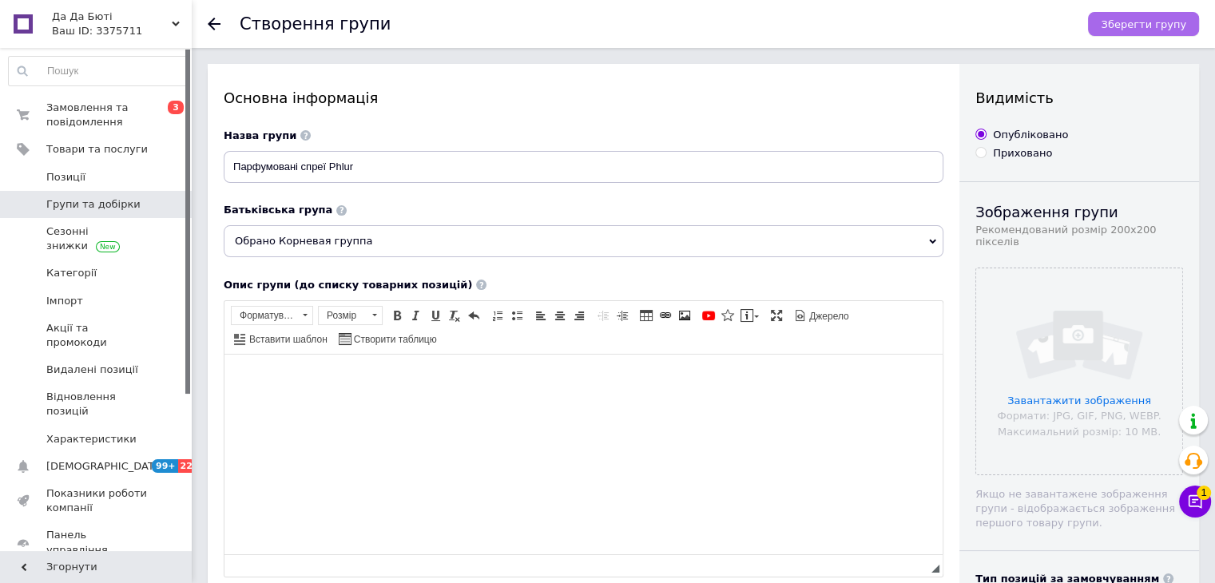
click at [1163, 24] on span "Зберегти групу" at bounding box center [1142, 24] width 85 height 12
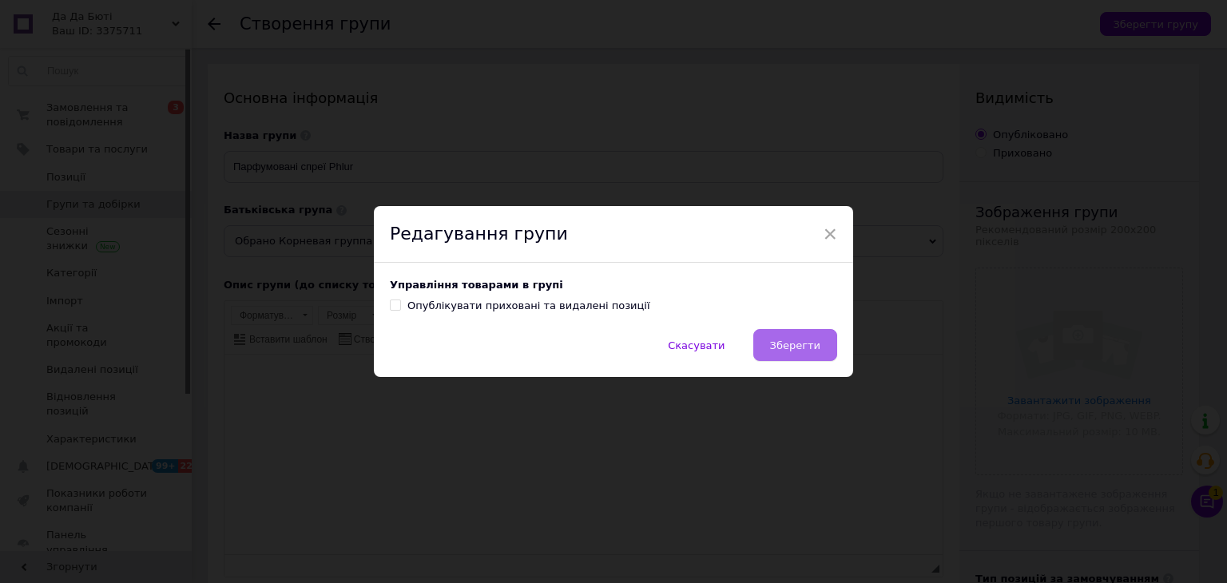
click at [813, 353] on button "Зберегти" at bounding box center [795, 345] width 84 height 32
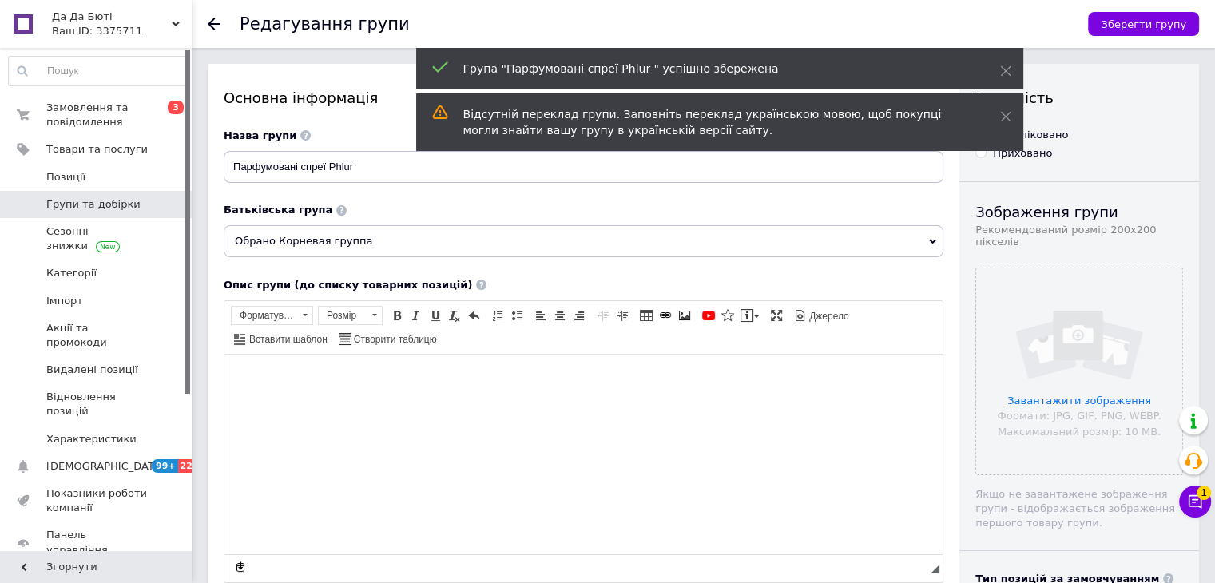
drag, startPoint x: 213, startPoint y: 20, endPoint x: 150, endPoint y: 68, distance: 79.2
click at [214, 20] on icon at bounding box center [214, 24] width 13 height 13
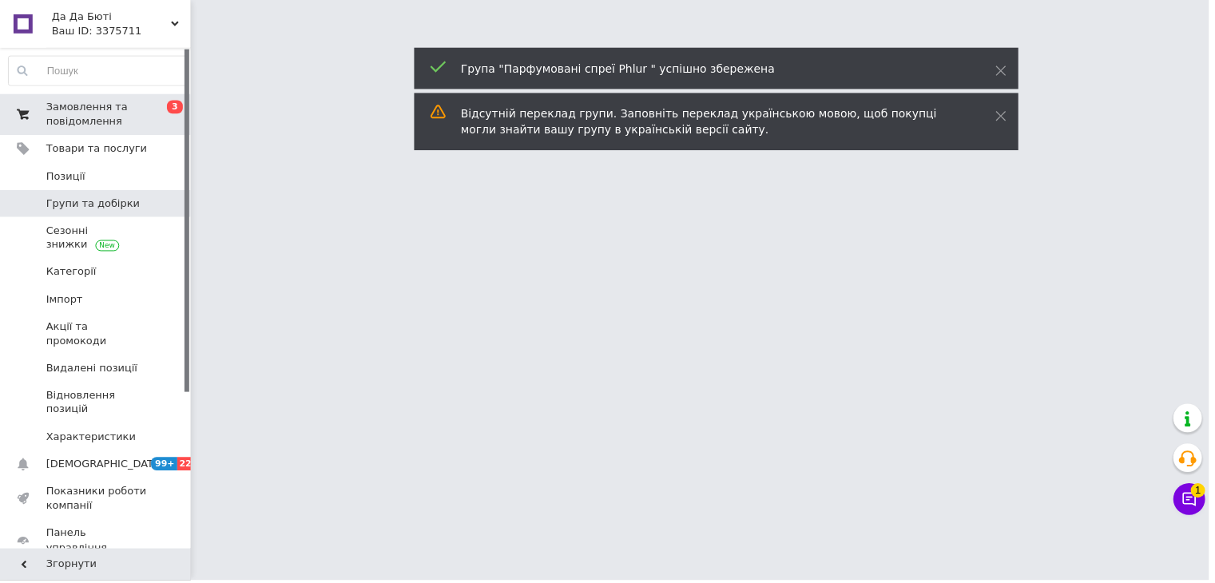
click at [91, 127] on span "Замовлення та повідомлення" at bounding box center [96, 115] width 101 height 29
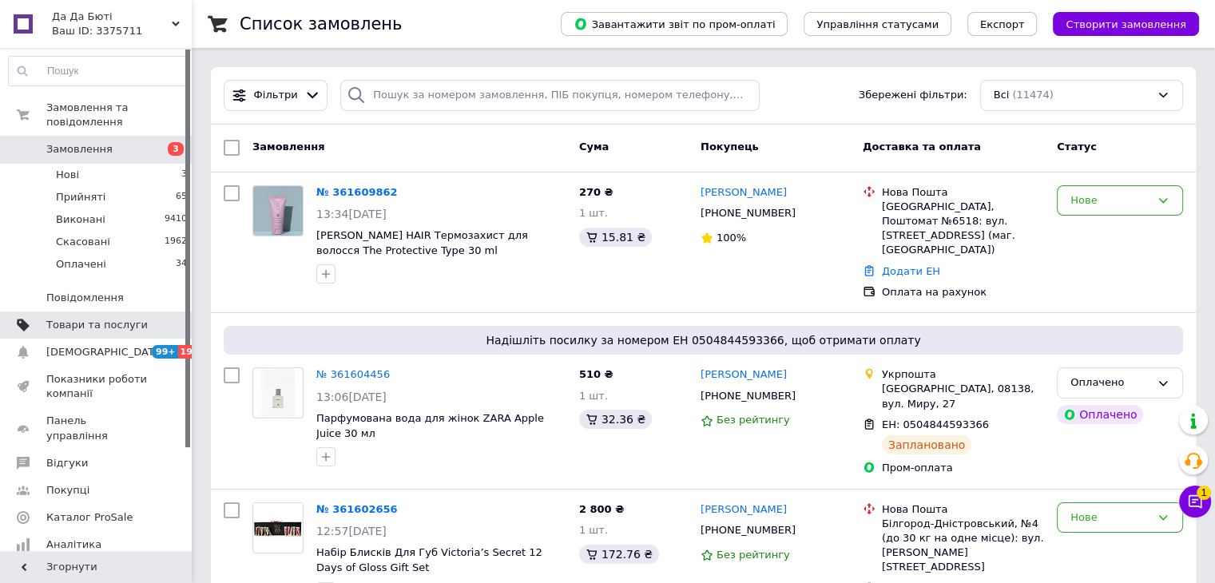
click at [109, 318] on span "Товари та послуги" at bounding box center [96, 325] width 101 height 14
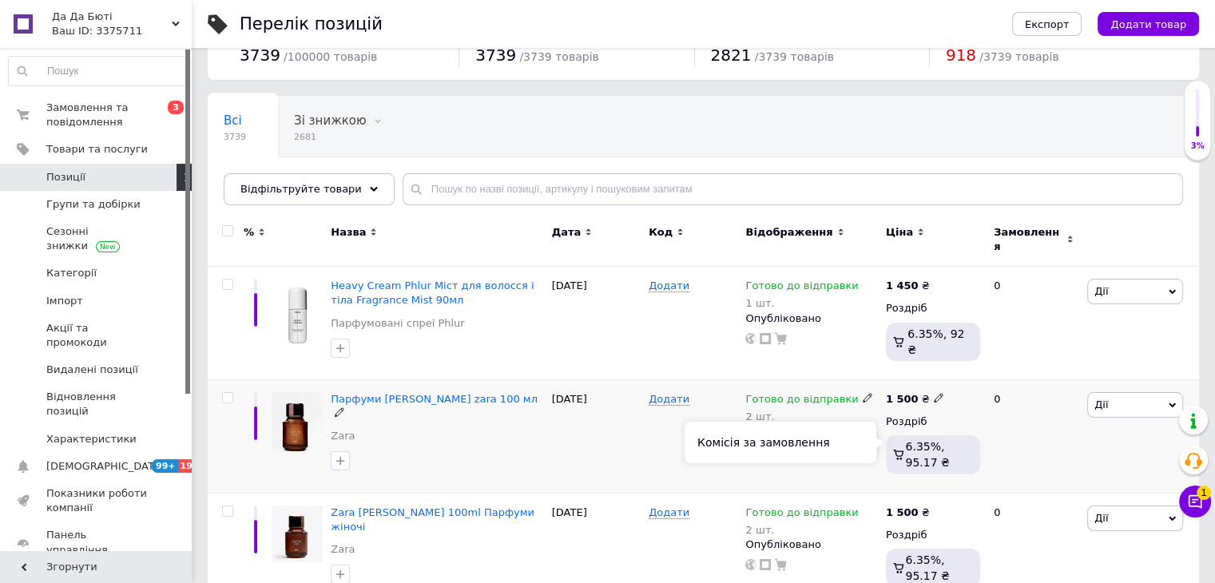
scroll to position [80, 0]
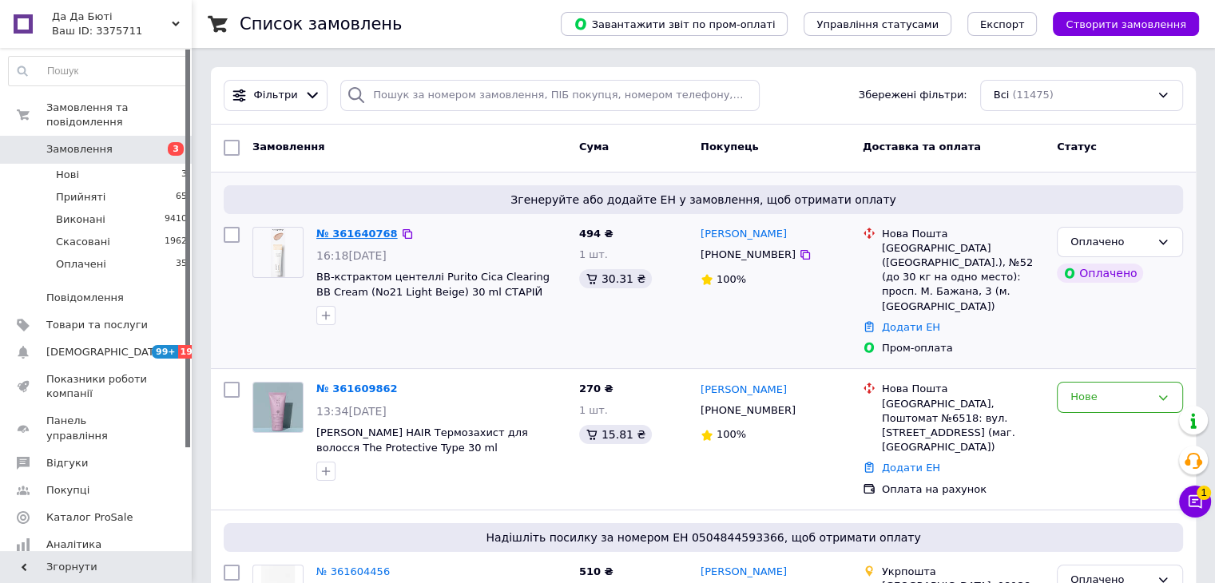
click at [365, 237] on link "№ 361640768" at bounding box center [356, 234] width 81 height 12
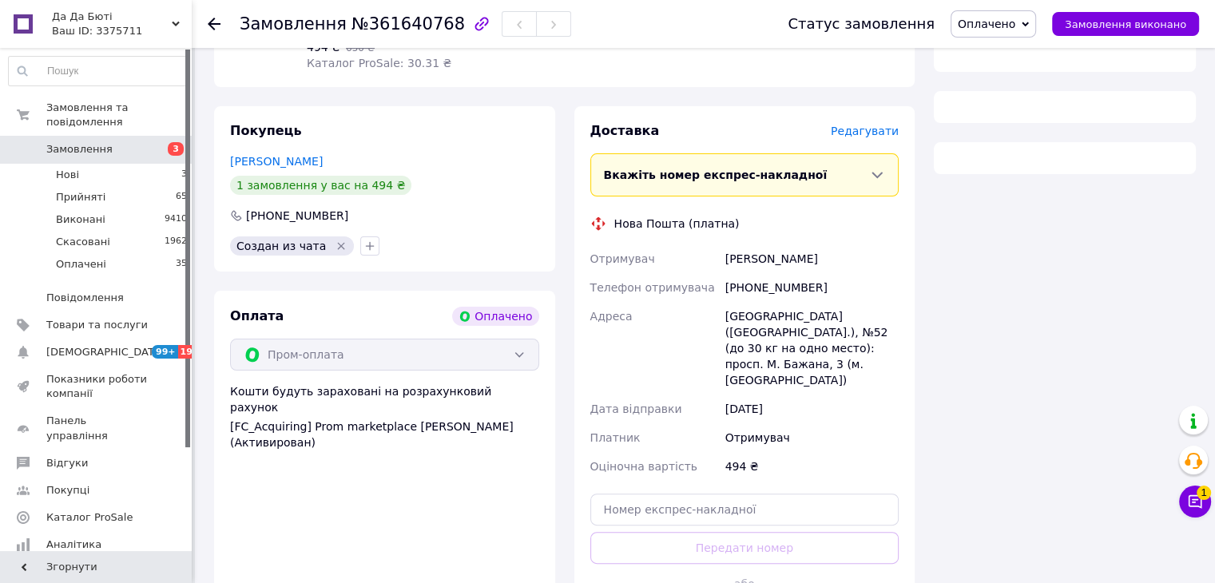
scroll to position [391, 0]
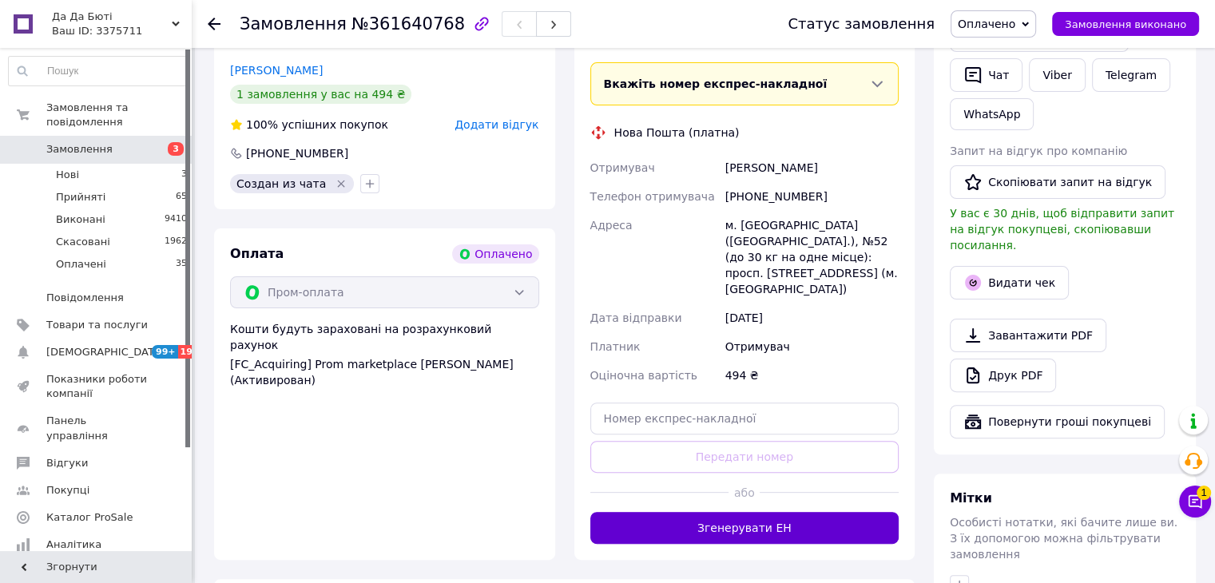
click at [790, 512] on button "Згенерувати ЕН" at bounding box center [744, 528] width 309 height 32
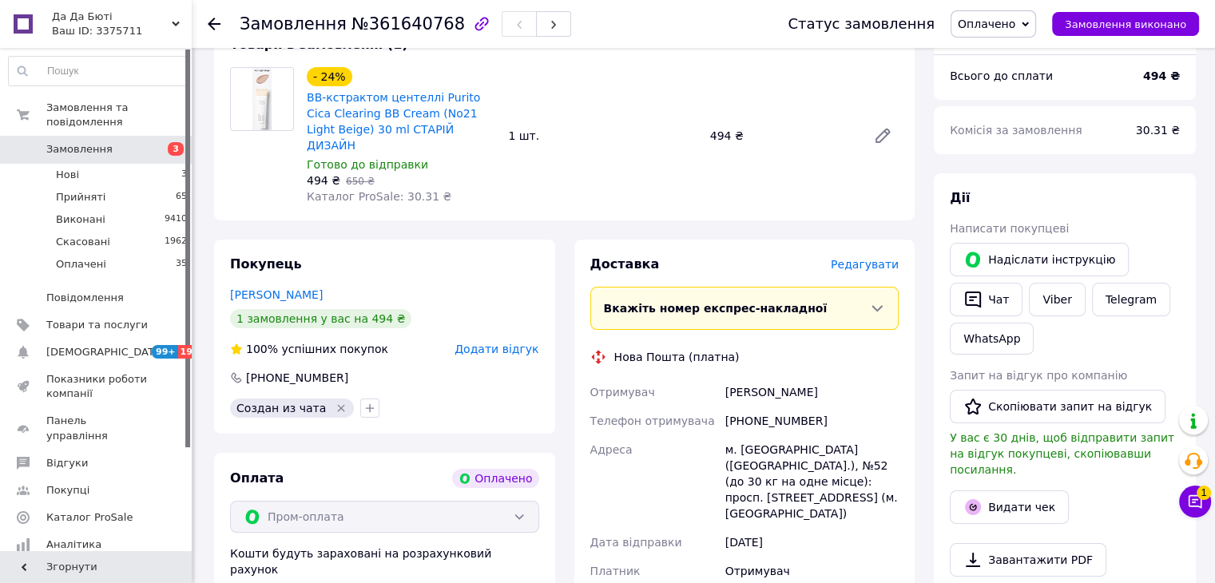
scroll to position [72, 0]
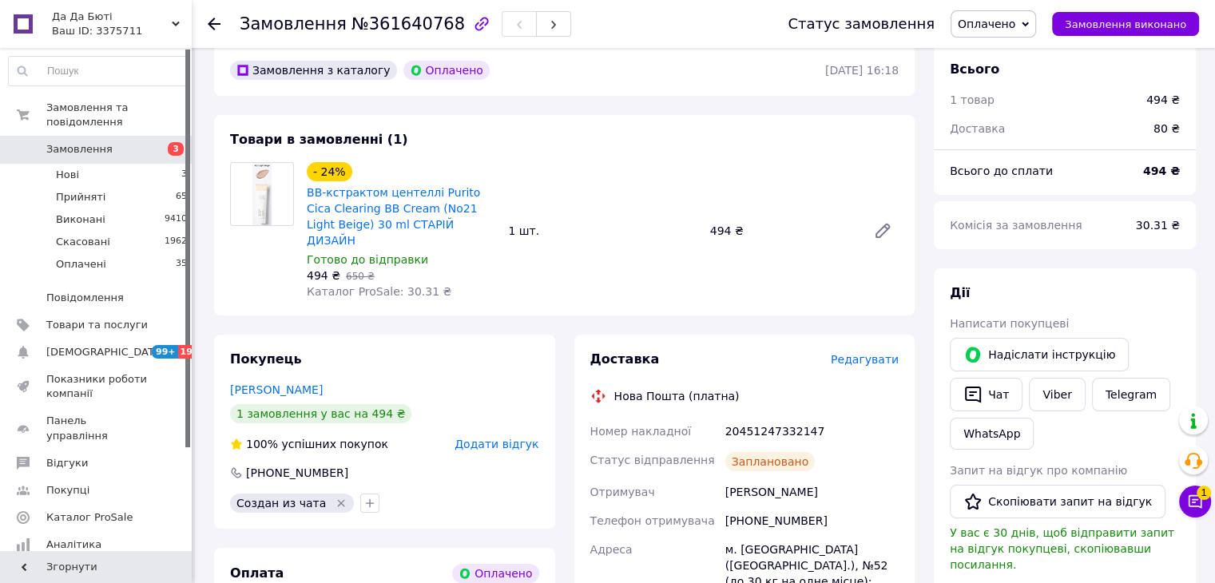
click at [218, 22] on icon at bounding box center [214, 24] width 13 height 13
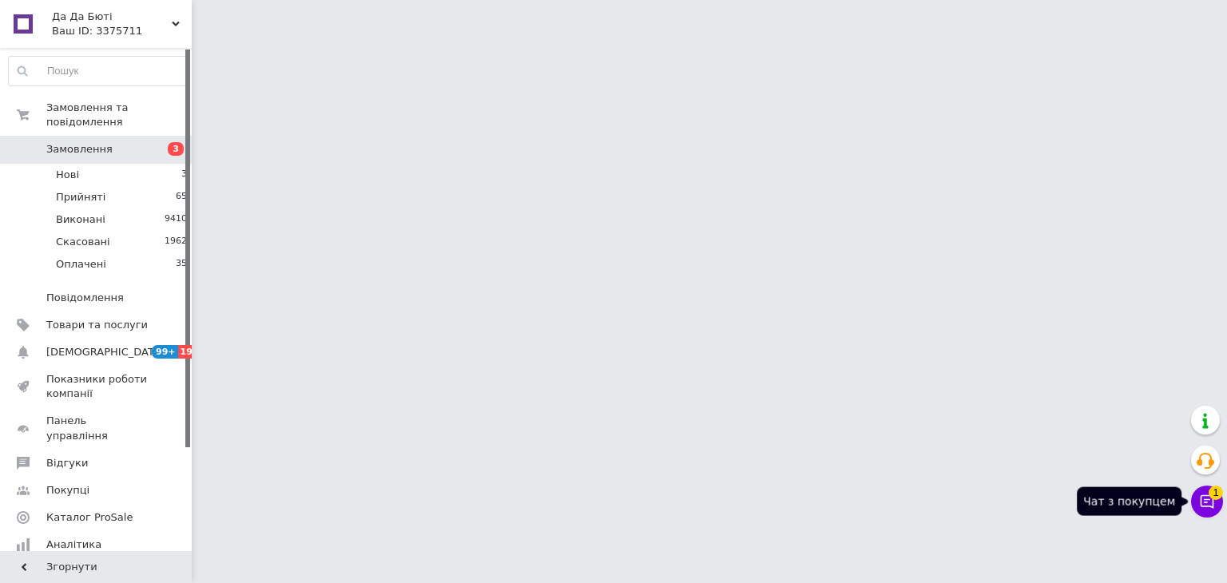
click at [1201, 497] on icon at bounding box center [1207, 502] width 16 height 16
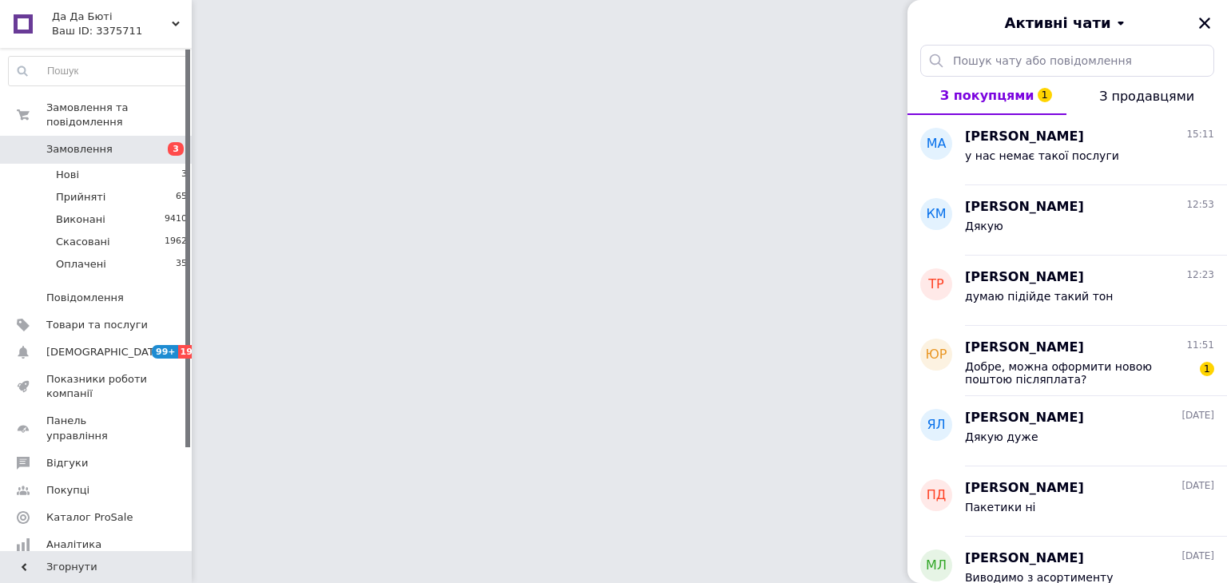
click at [678, 40] on html "Да Да Бюті Ваш ID: 3375711 Сайт Да Да Бюті Кабінет покупця Перевірити стан сист…" at bounding box center [613, 20] width 1227 height 40
click at [579, 40] on html "Да Да Бюті Ваш ID: 3375711 Сайт Да Да Бюті Кабінет покупця Перевірити стан сист…" at bounding box center [613, 20] width 1227 height 40
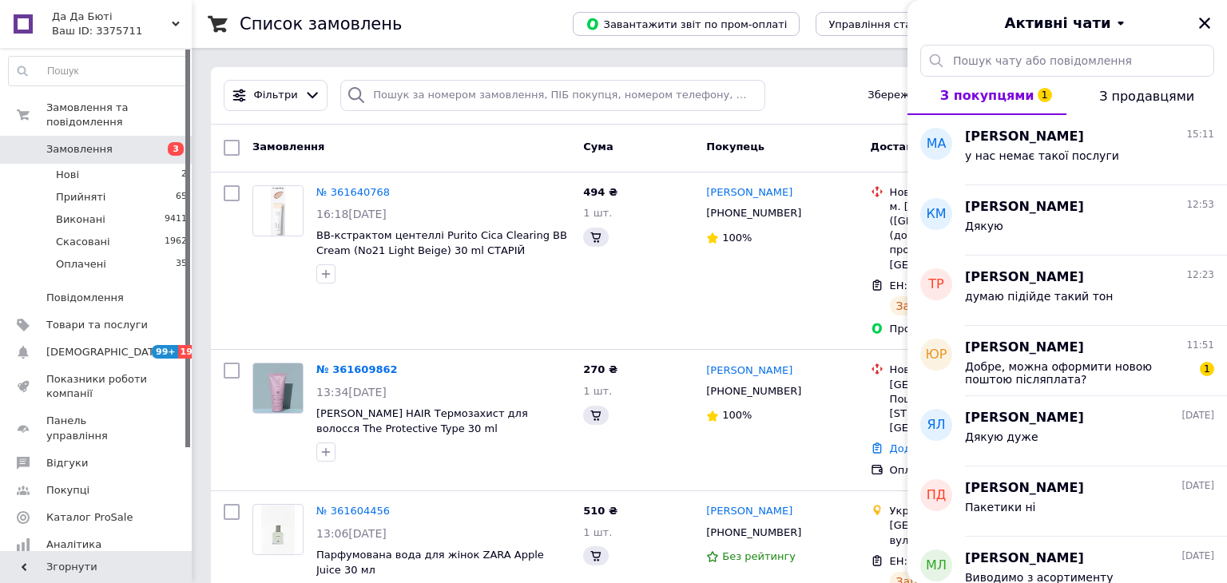
click at [1206, 28] on div "Активні чати" at bounding box center [1066, 22] width 319 height 45
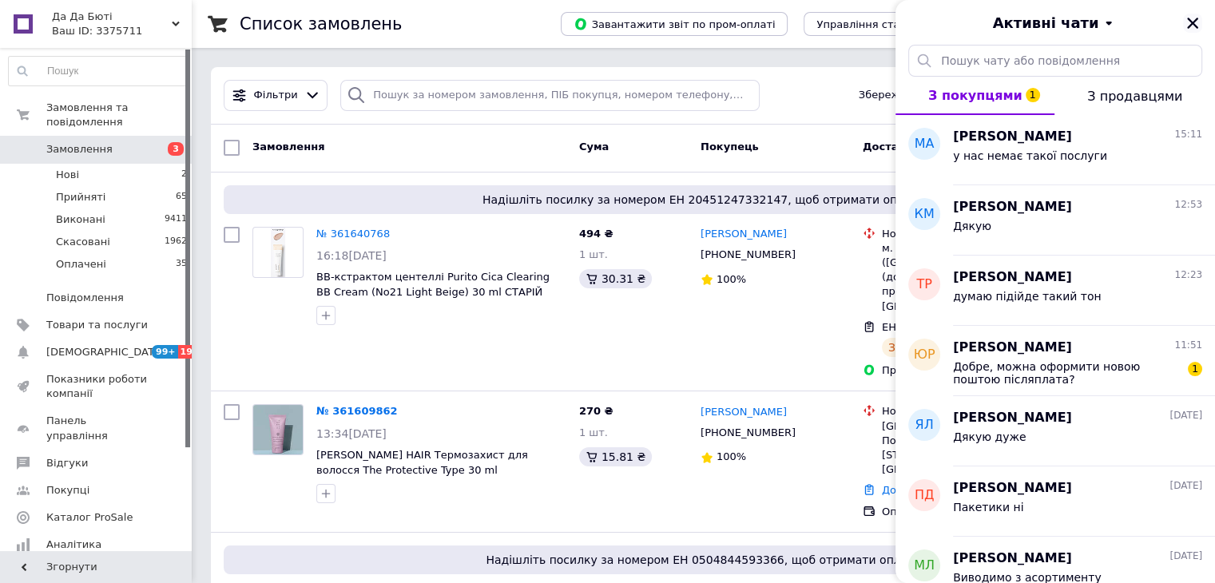
click at [1191, 19] on icon "Закрити" at bounding box center [1192, 23] width 14 height 14
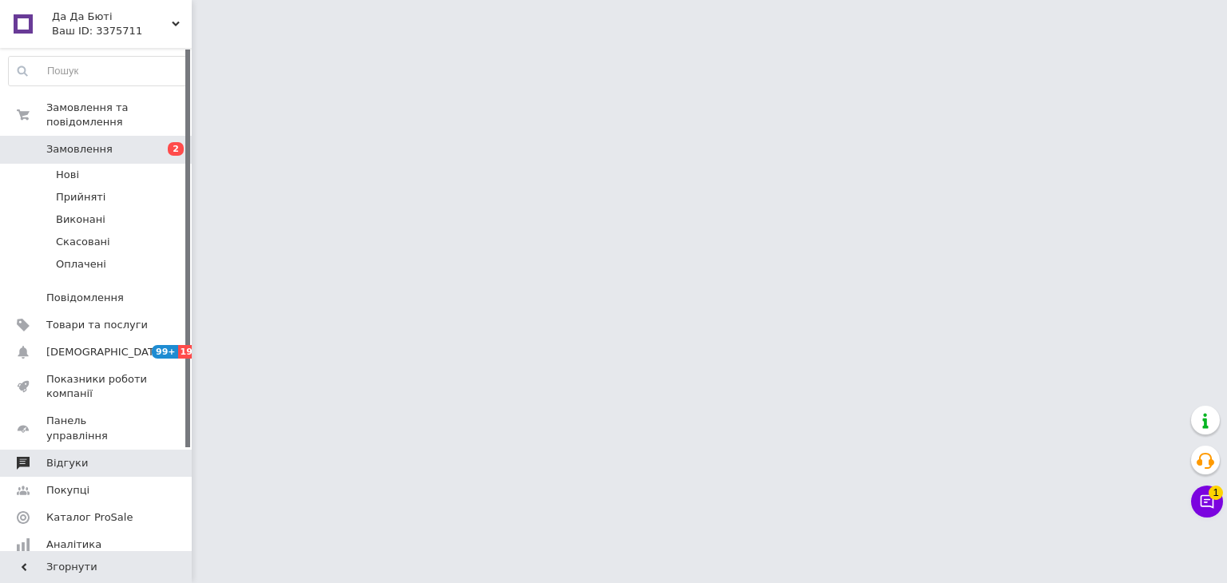
click at [117, 456] on span "Відгуки" at bounding box center [96, 463] width 101 height 14
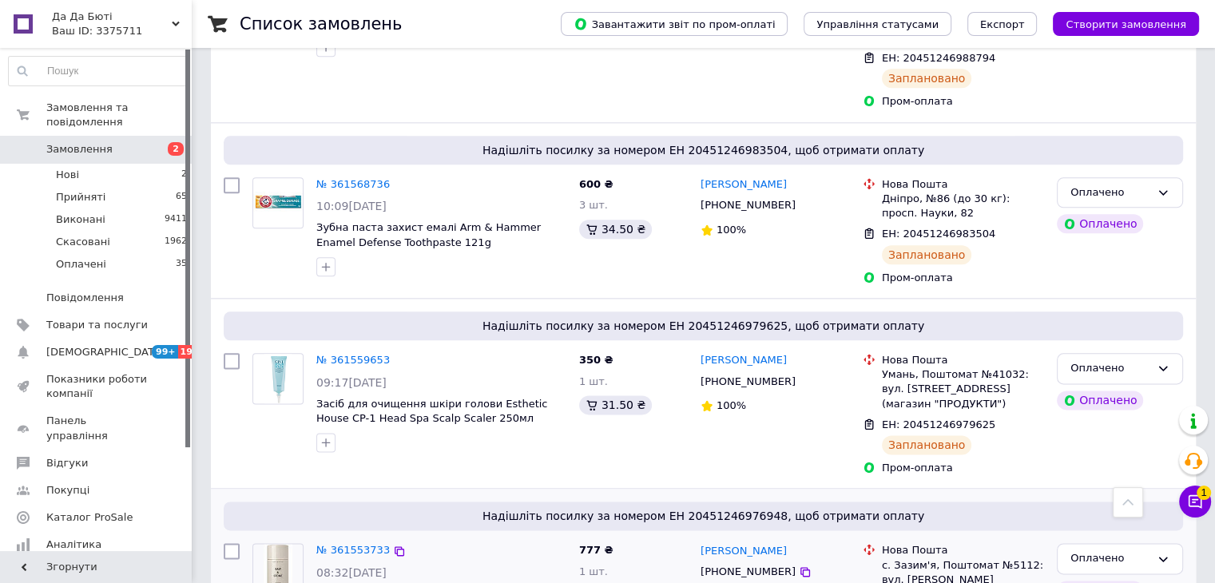
scroll to position [2076, 0]
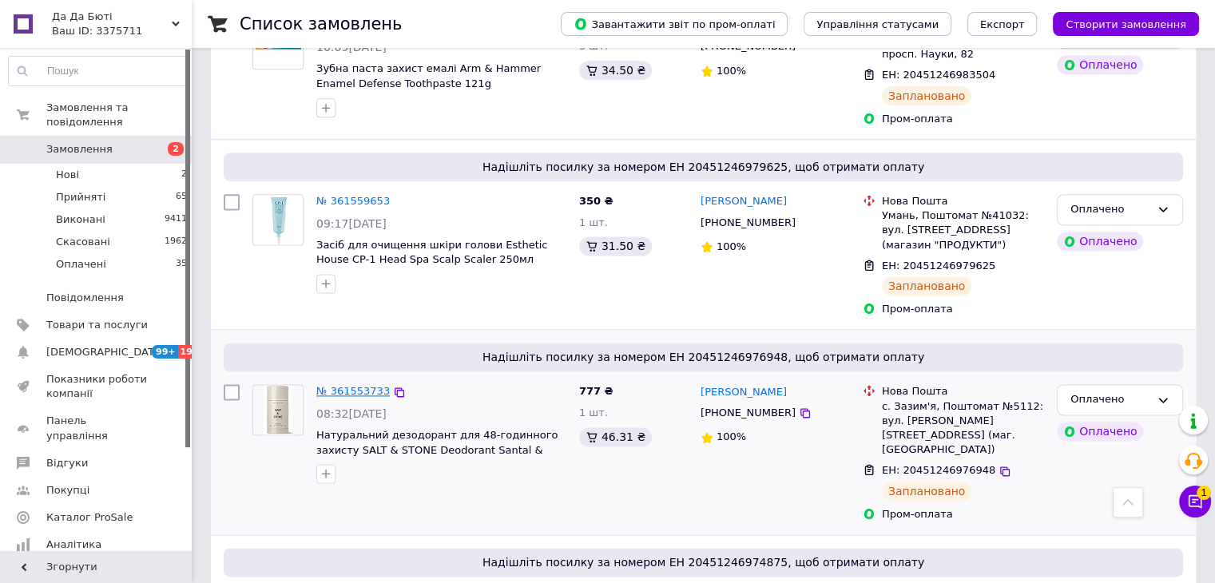
click at [341, 385] on link "№ 361553733" at bounding box center [352, 391] width 73 height 12
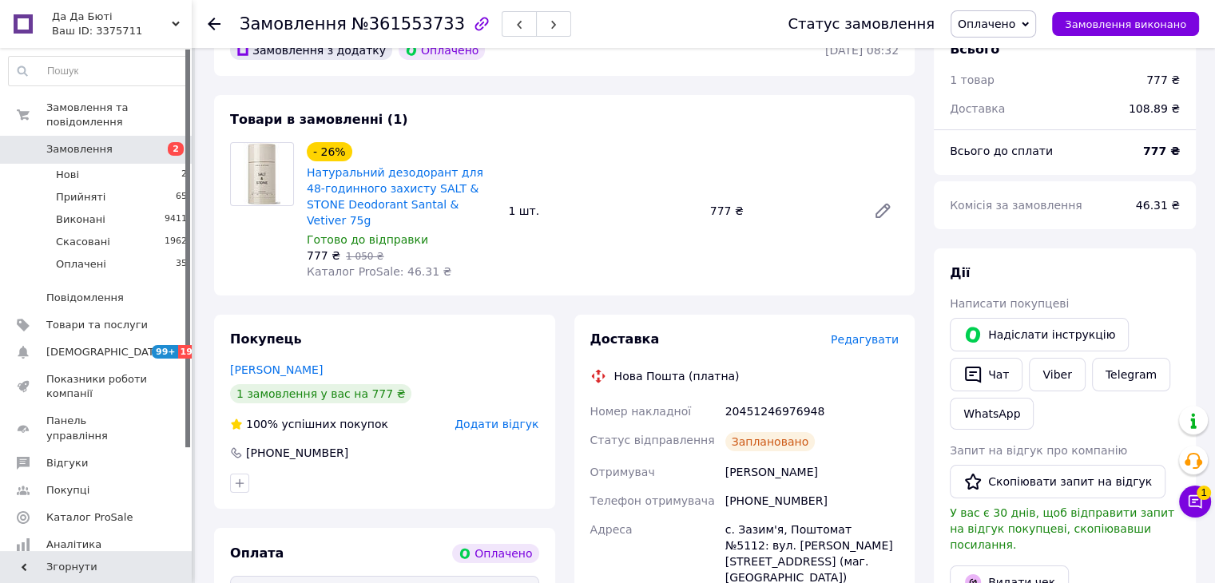
scroll to position [160, 0]
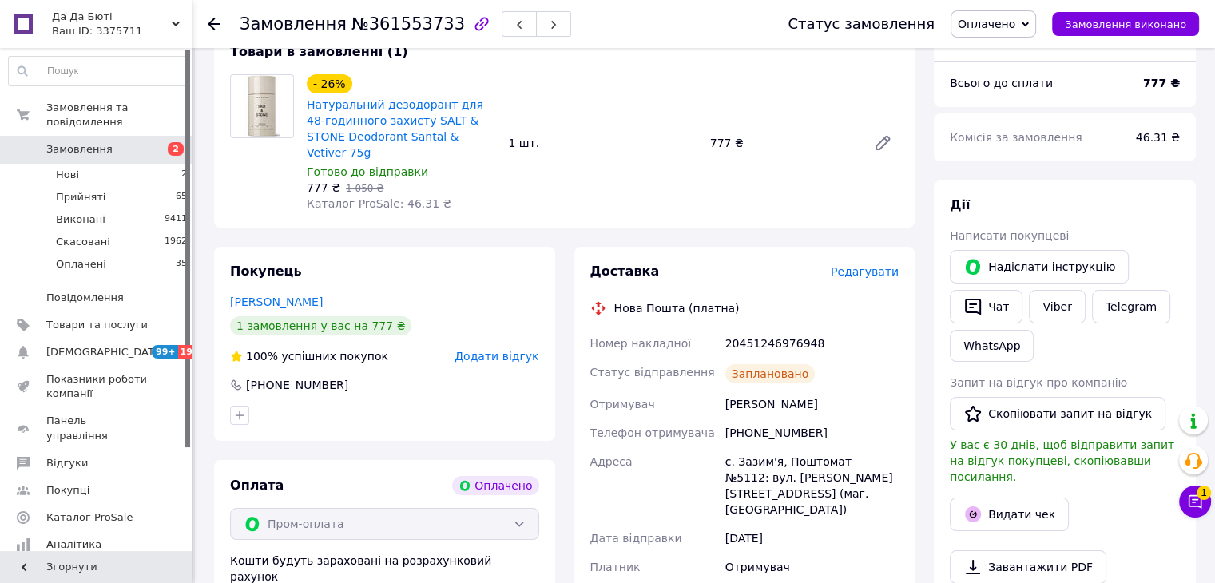
click at [208, 22] on use at bounding box center [214, 24] width 13 height 13
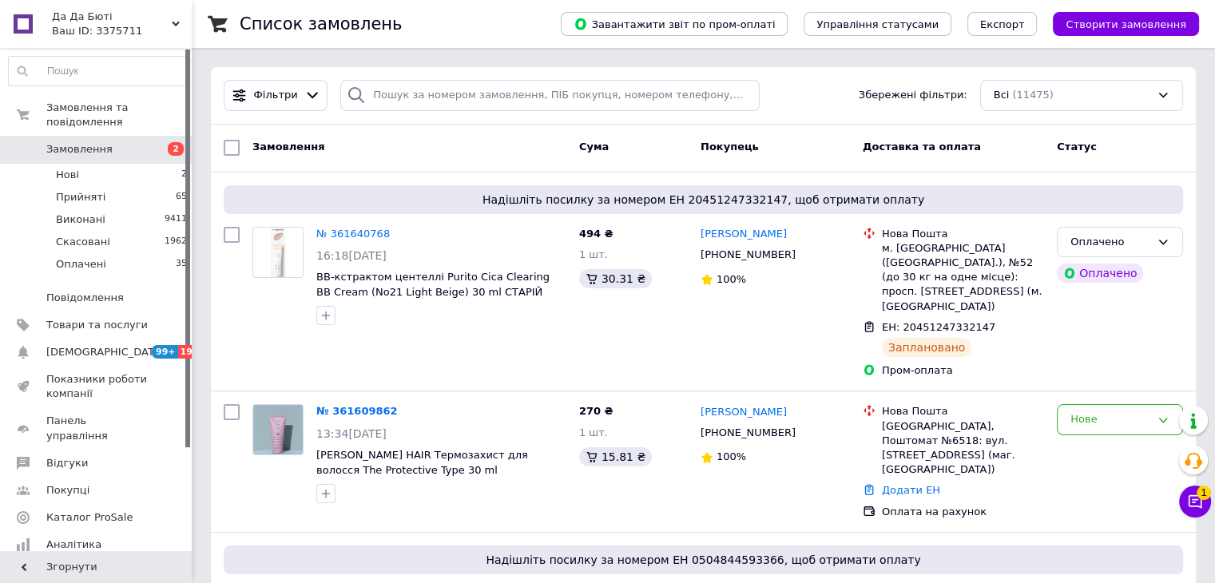
click at [1201, 516] on div "Чат з покупцем 1" at bounding box center [1195, 502] width 32 height 32
click at [1199, 505] on icon at bounding box center [1195, 502] width 16 height 16
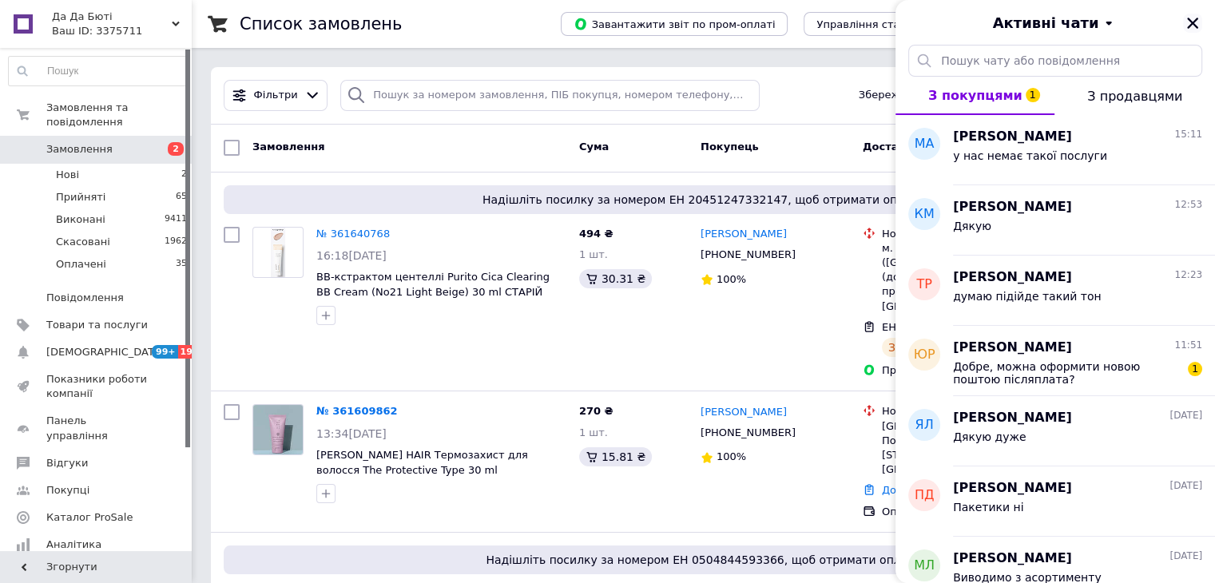
click at [1193, 26] on icon "Закрити" at bounding box center [1192, 23] width 14 height 14
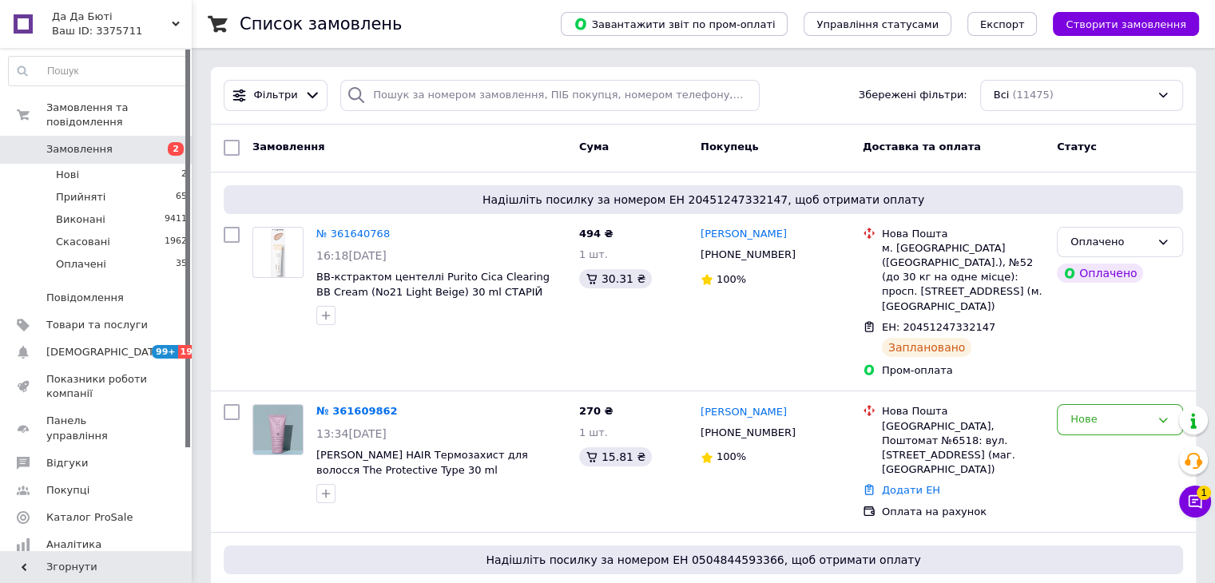
scroll to position [160, 0]
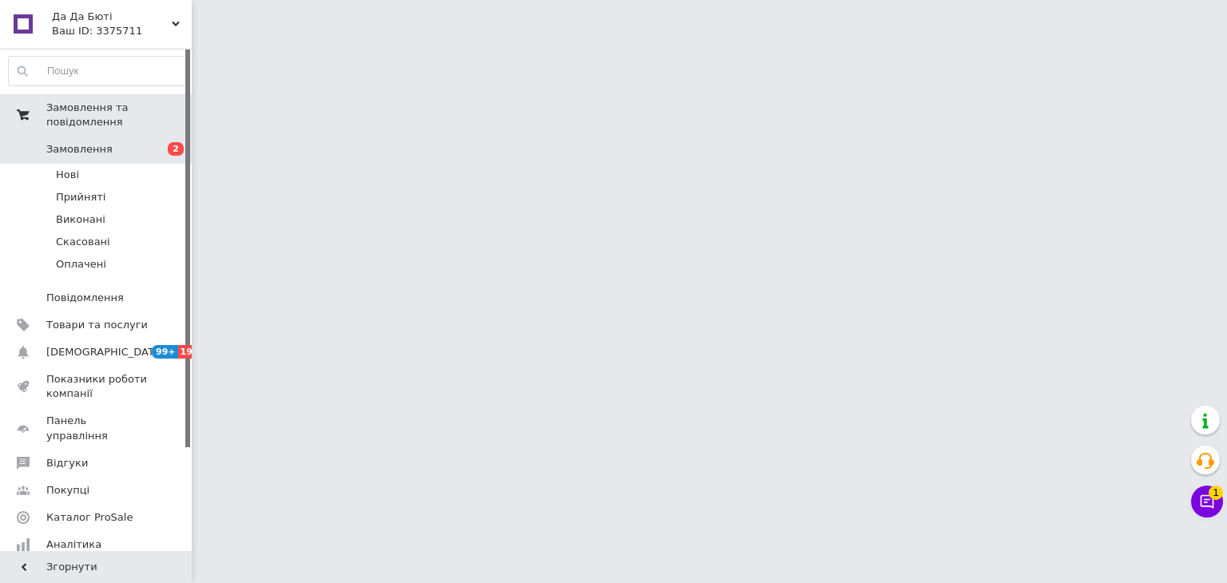
click at [64, 103] on span "Замовлення та повідомлення" at bounding box center [118, 115] width 145 height 29
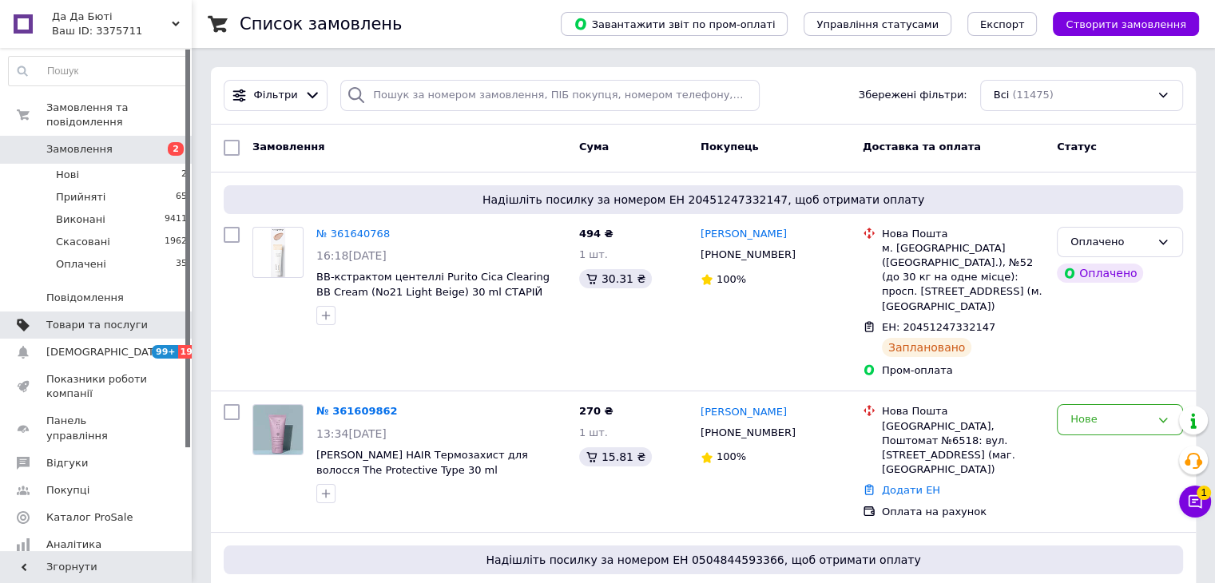
click at [109, 318] on span "Товари та послуги" at bounding box center [96, 325] width 101 height 14
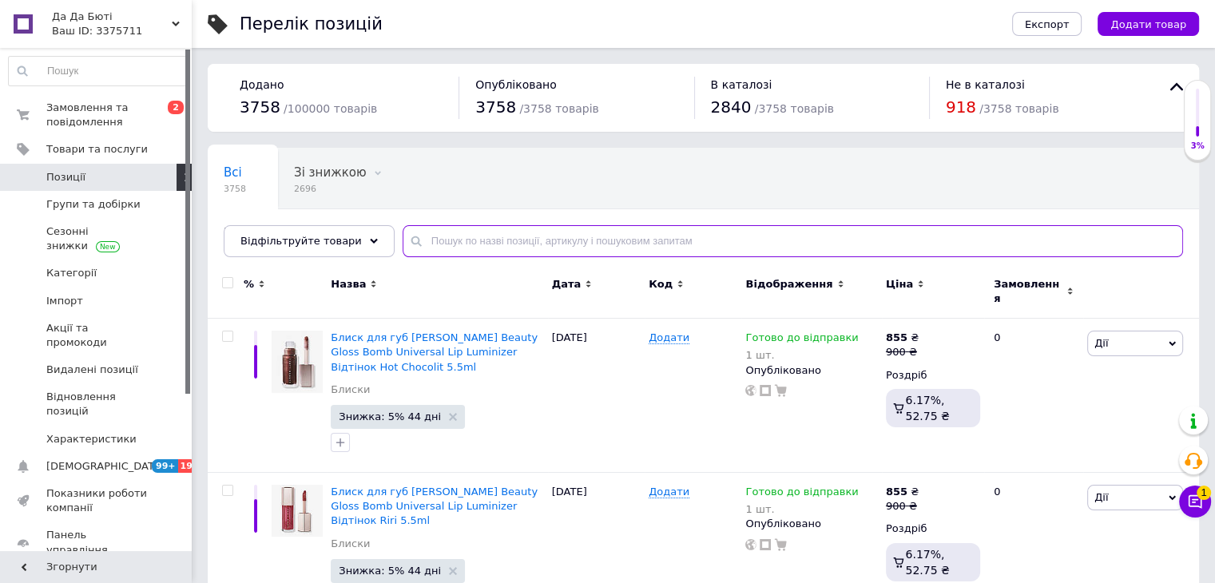
click at [585, 238] on input "text" at bounding box center [792, 241] width 780 height 32
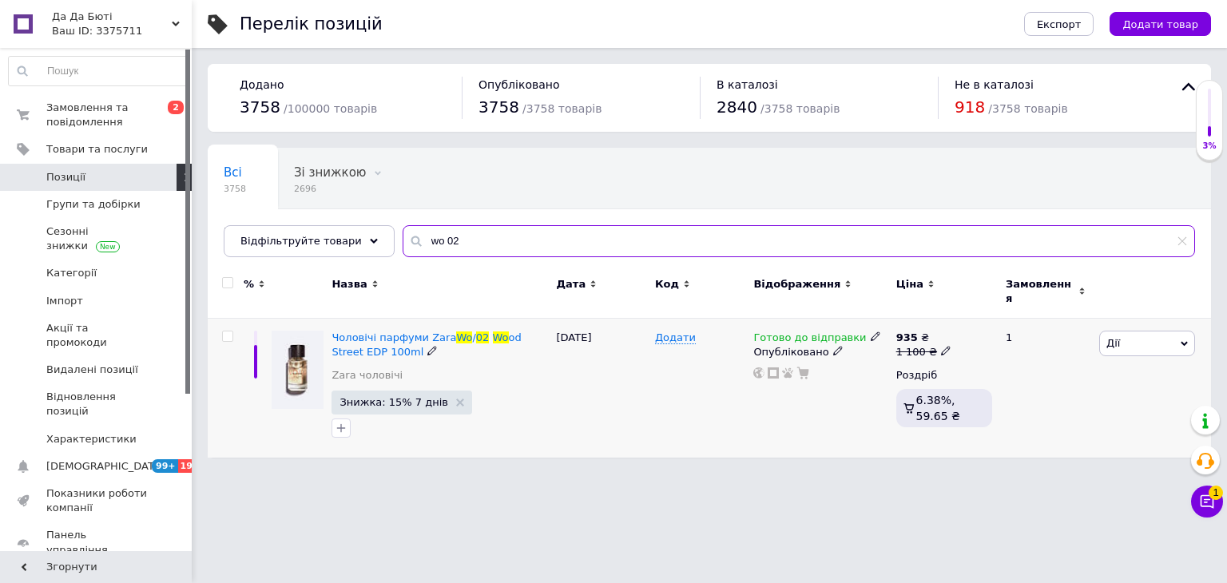
type input "wo 02"
click at [870, 331] on icon at bounding box center [875, 336] width 10 height 10
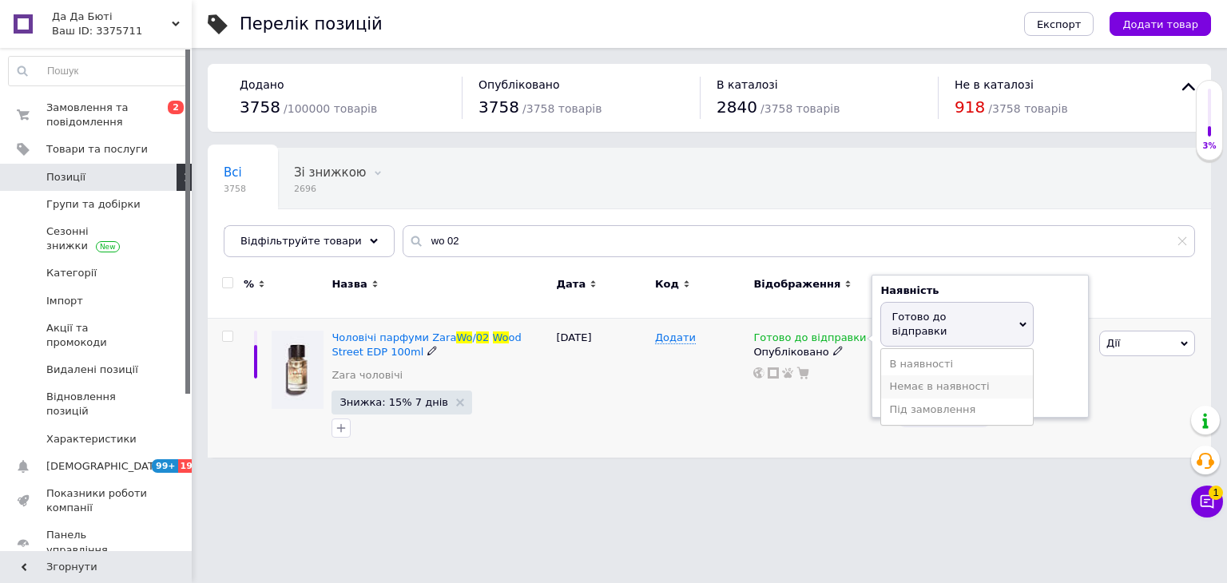
click at [900, 375] on li "Немає в наявності" at bounding box center [957, 386] width 152 height 22
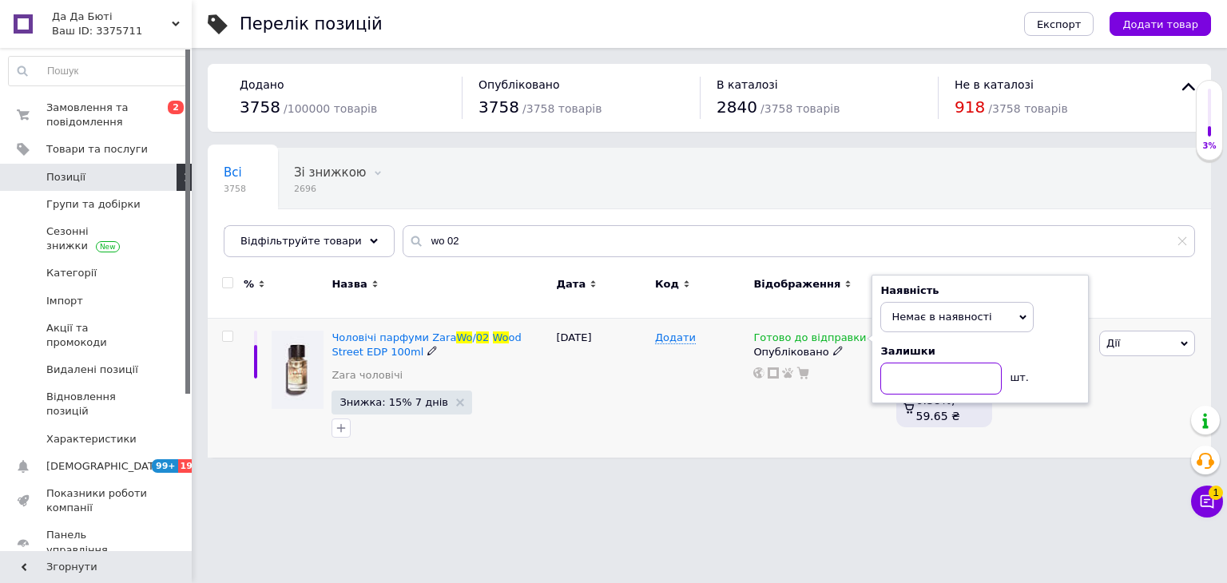
click at [900, 363] on input at bounding box center [940, 379] width 121 height 32
type input "0"
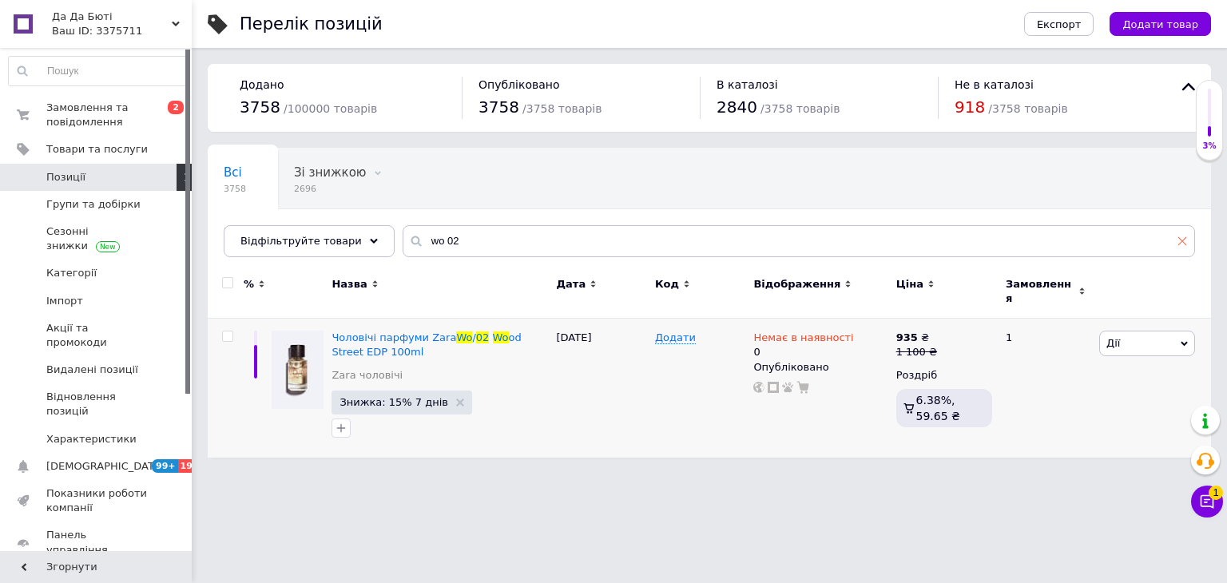
click at [1183, 236] on span at bounding box center [1182, 241] width 10 height 14
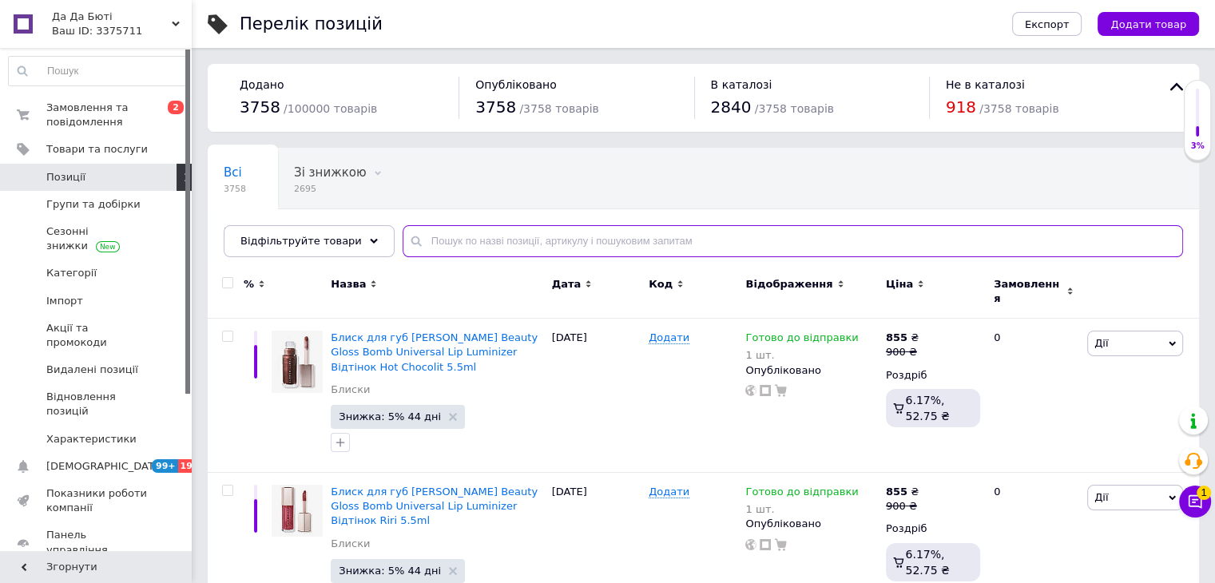
click at [559, 237] on input "text" at bounding box center [792, 241] width 780 height 32
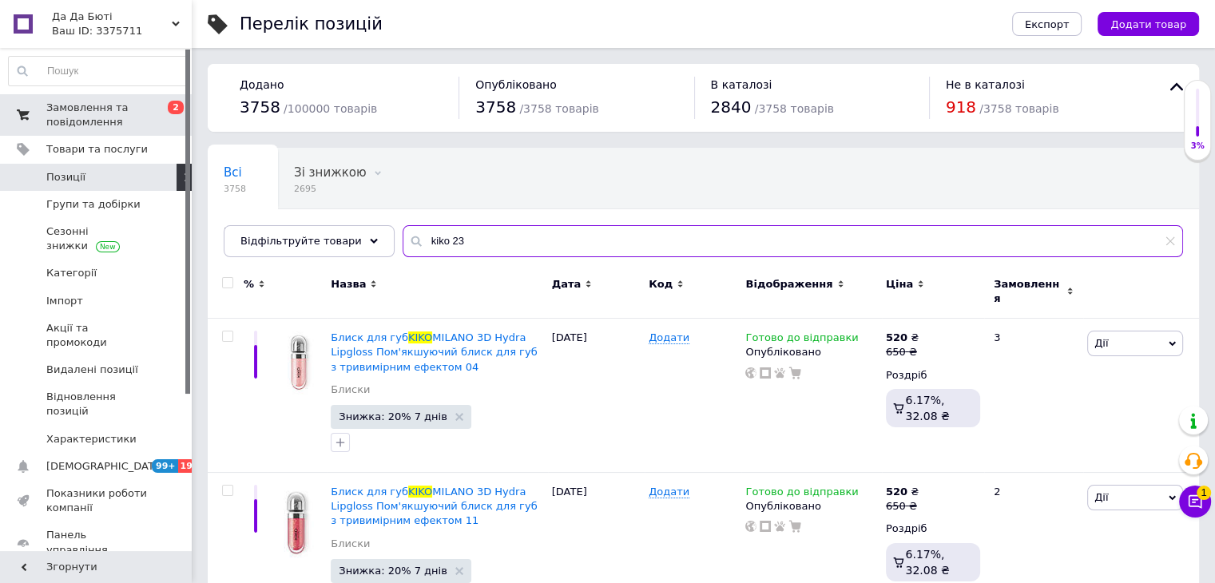
type input "kiko 23"
click at [99, 118] on span "Замовлення та повідомлення" at bounding box center [96, 115] width 101 height 29
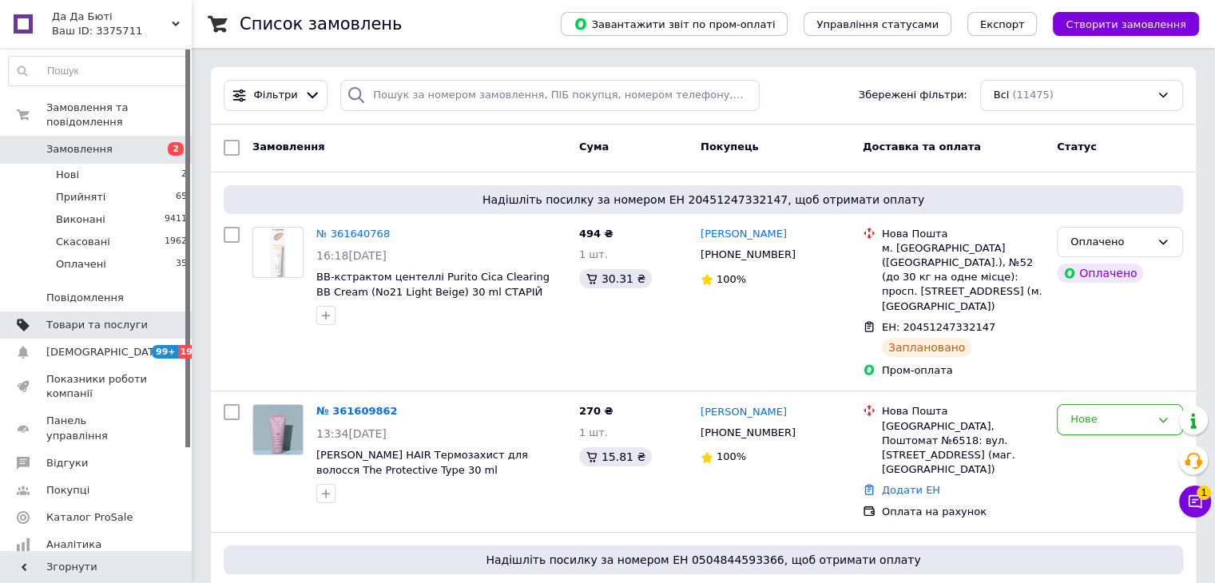
click at [125, 318] on span "Товари та послуги" at bounding box center [96, 325] width 101 height 14
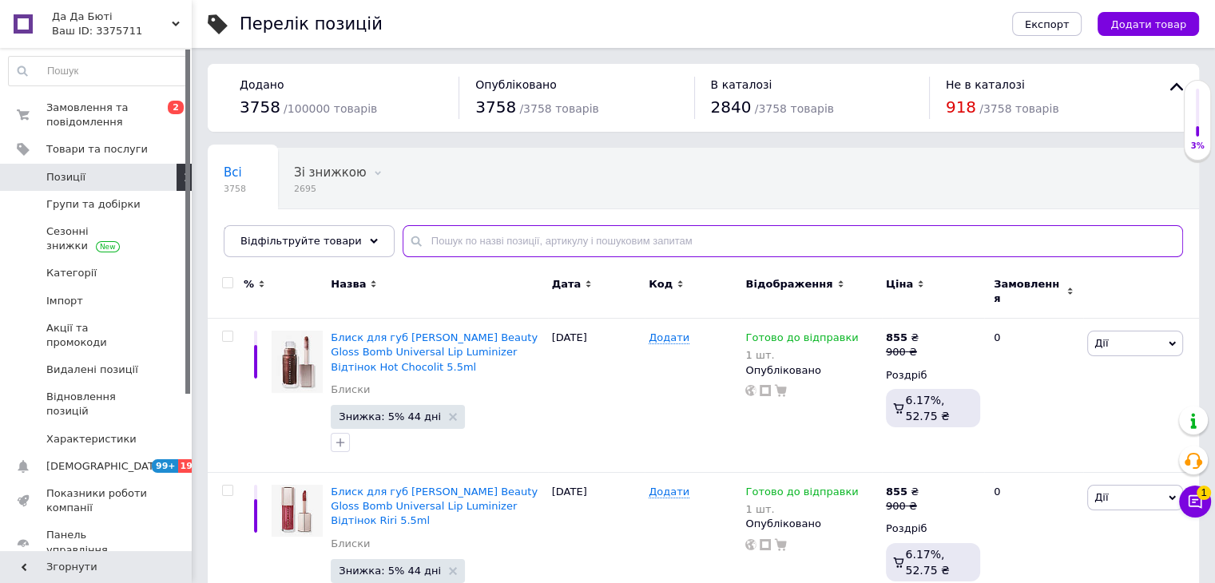
click at [533, 242] on input "text" at bounding box center [792, 241] width 780 height 32
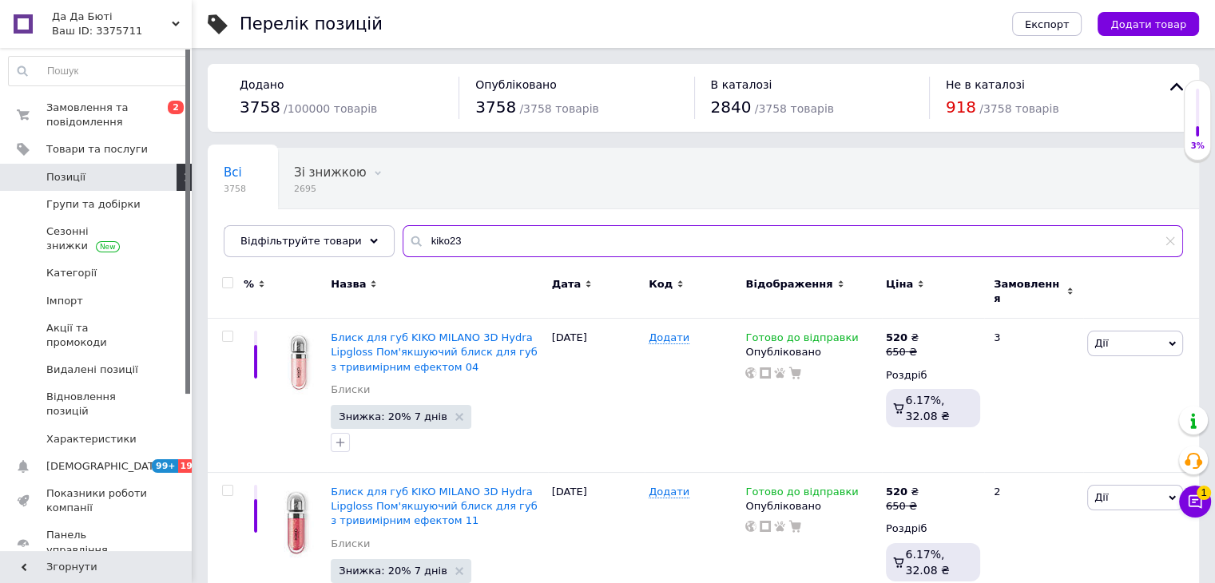
drag, startPoint x: 430, startPoint y: 239, endPoint x: 455, endPoint y: 238, distance: 24.8
click at [430, 240] on input "kiko23" at bounding box center [792, 241] width 780 height 32
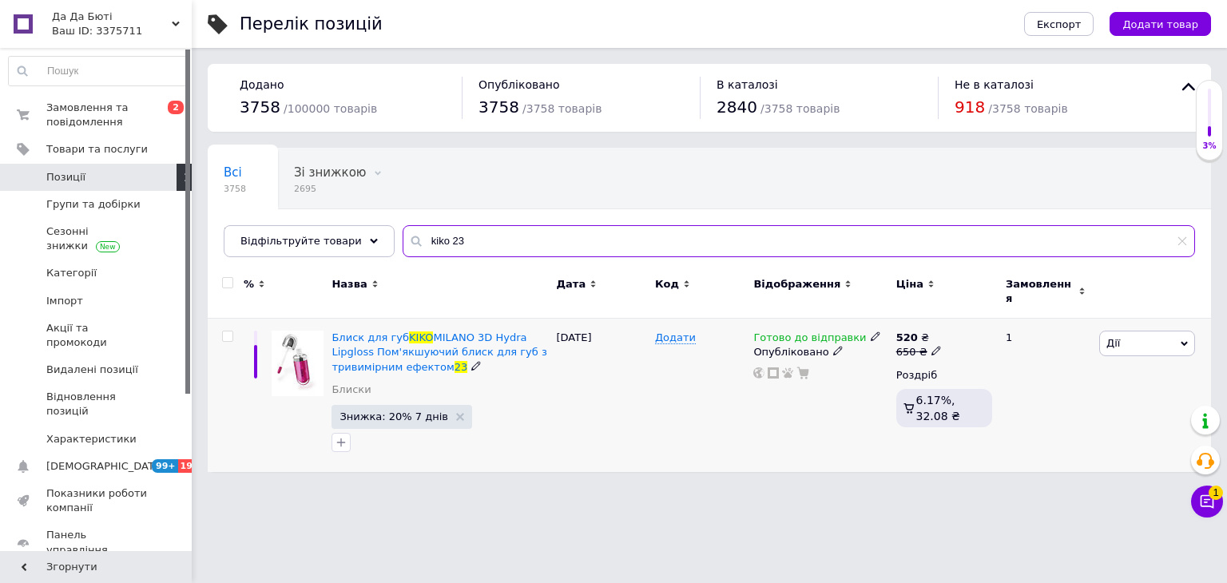
type input "kiko 23"
click at [870, 331] on icon at bounding box center [875, 336] width 10 height 10
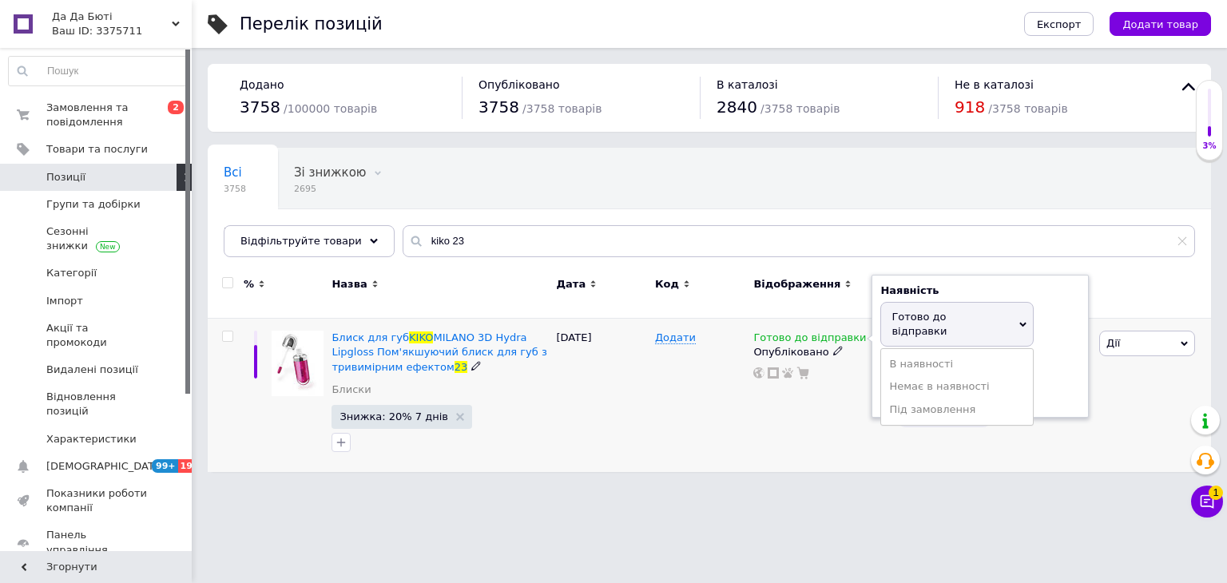
drag, startPoint x: 915, startPoint y: 361, endPoint x: 913, endPoint y: 372, distance: 11.4
click at [915, 375] on li "Немає в наявності" at bounding box center [957, 386] width 152 height 22
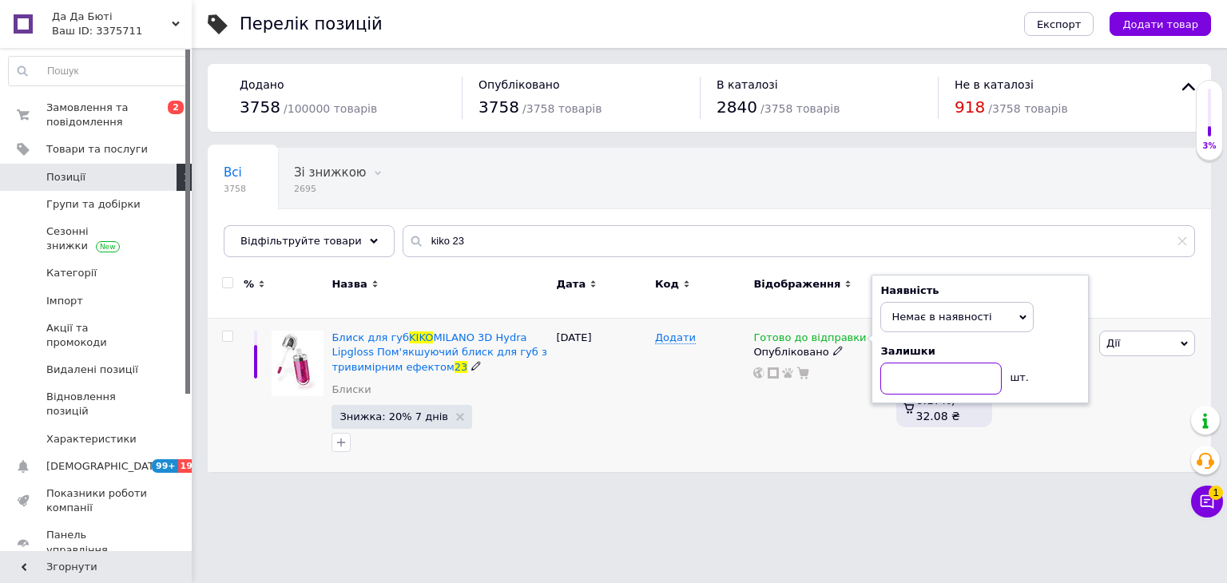
click at [913, 372] on input at bounding box center [940, 379] width 121 height 32
type input "0"
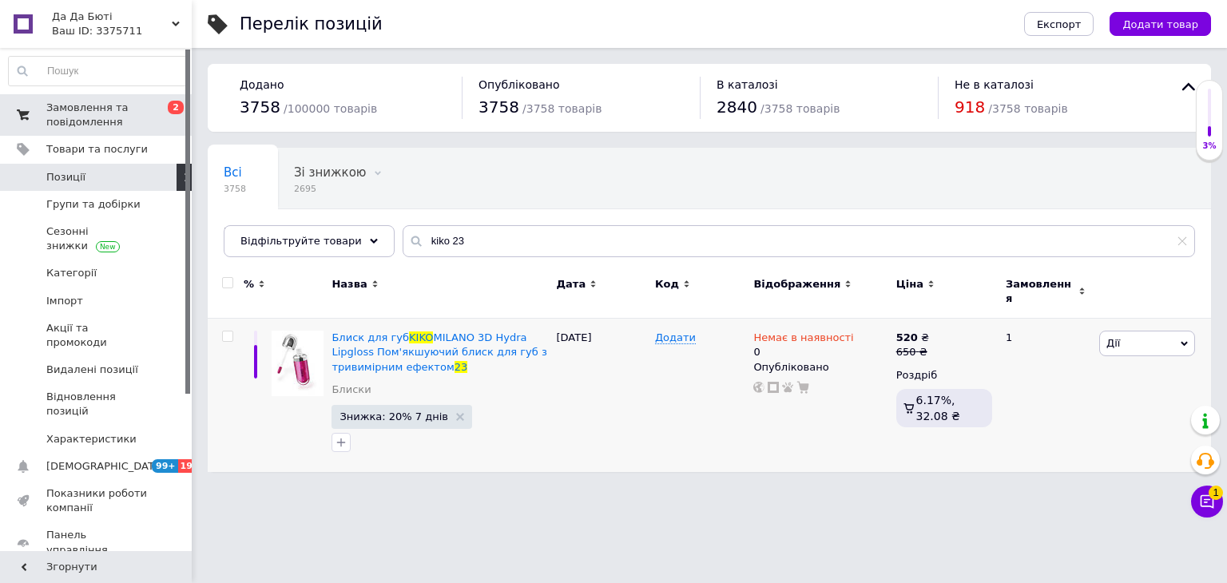
click at [85, 120] on span "Замовлення та повідомлення" at bounding box center [96, 115] width 101 height 29
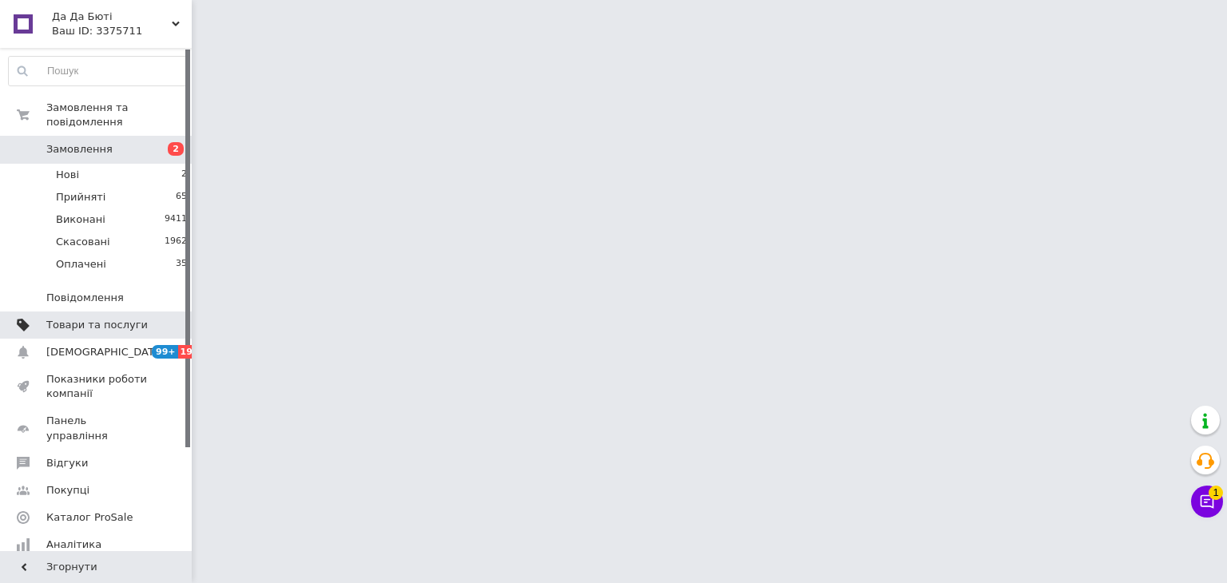
click at [75, 318] on span "Товари та послуги" at bounding box center [96, 325] width 101 height 14
click at [902, 40] on html "Да Да Бюті Ваш ID: 3375711 Сайт Да Да Бюті Кабінет покупця Перевірити стан сист…" at bounding box center [613, 20] width 1227 height 40
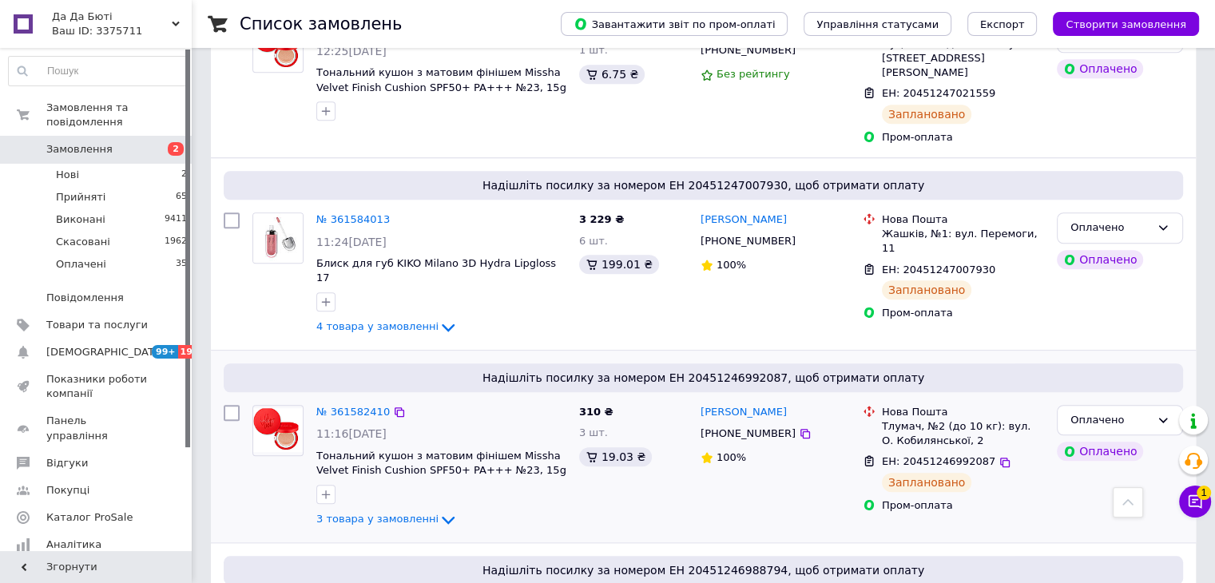
scroll to position [1169, 0]
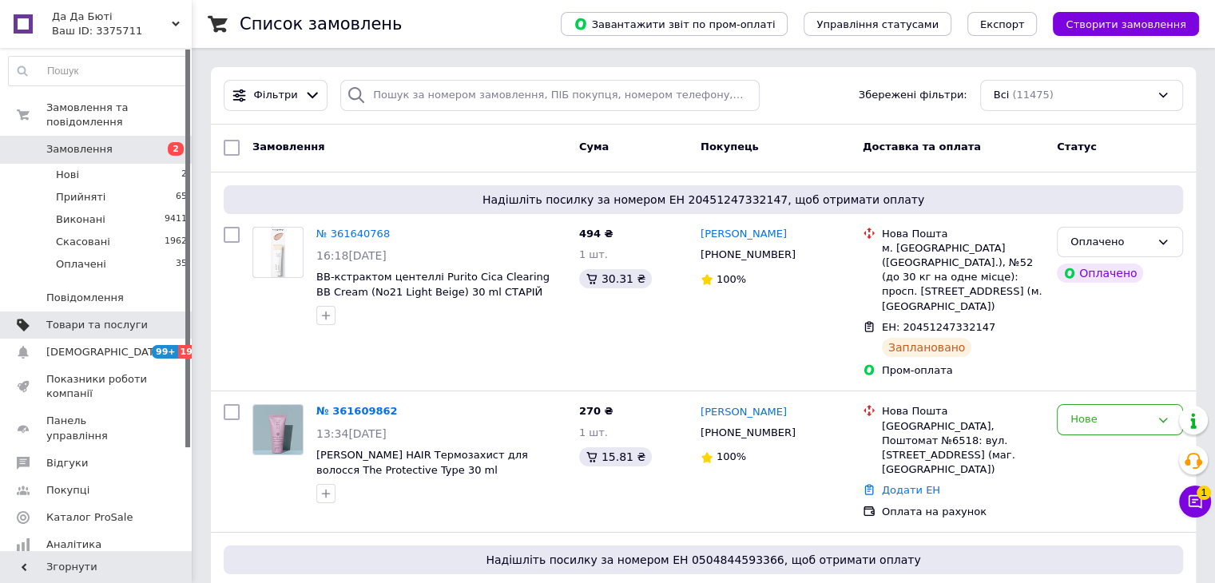
click at [134, 318] on span "Товари та послуги" at bounding box center [96, 325] width 101 height 14
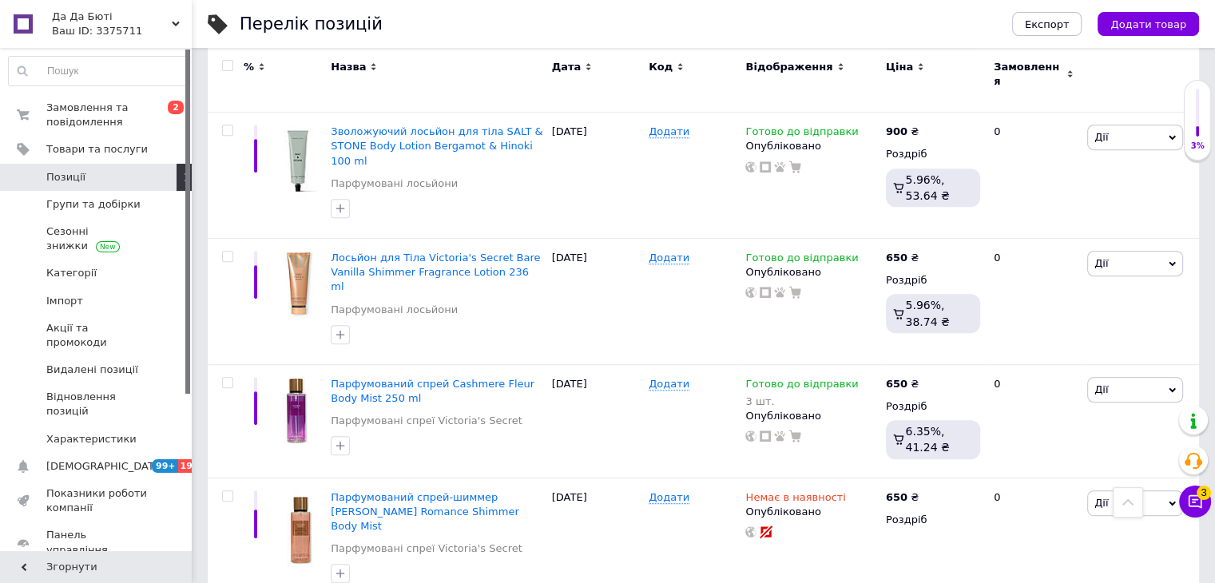
scroll to position [6548, 0]
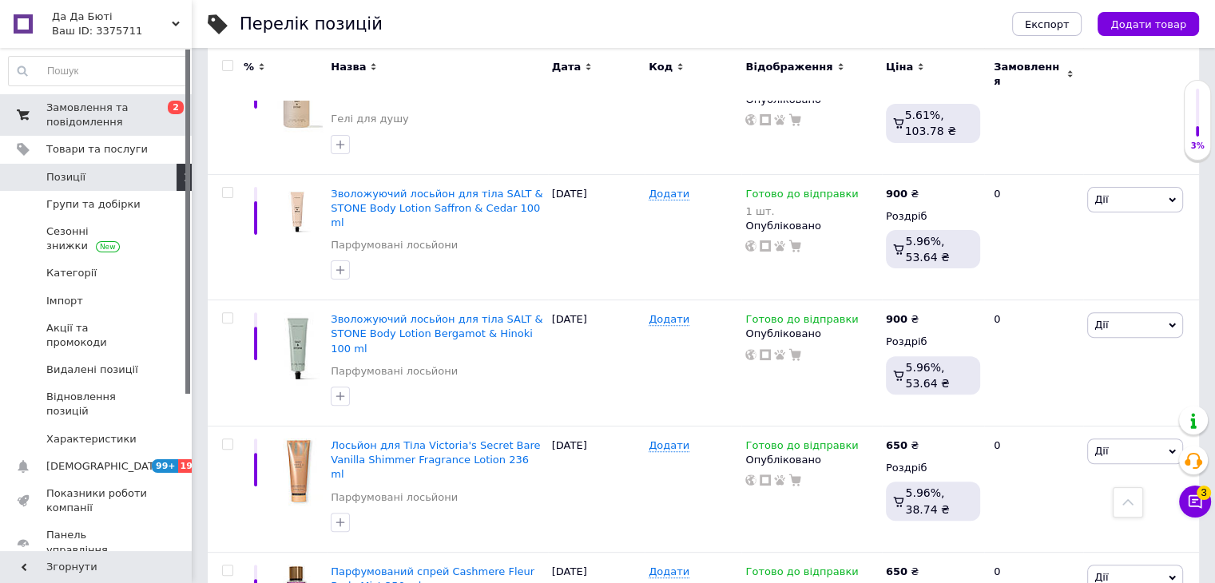
click at [75, 121] on span "Замовлення та повідомлення" at bounding box center [96, 115] width 101 height 29
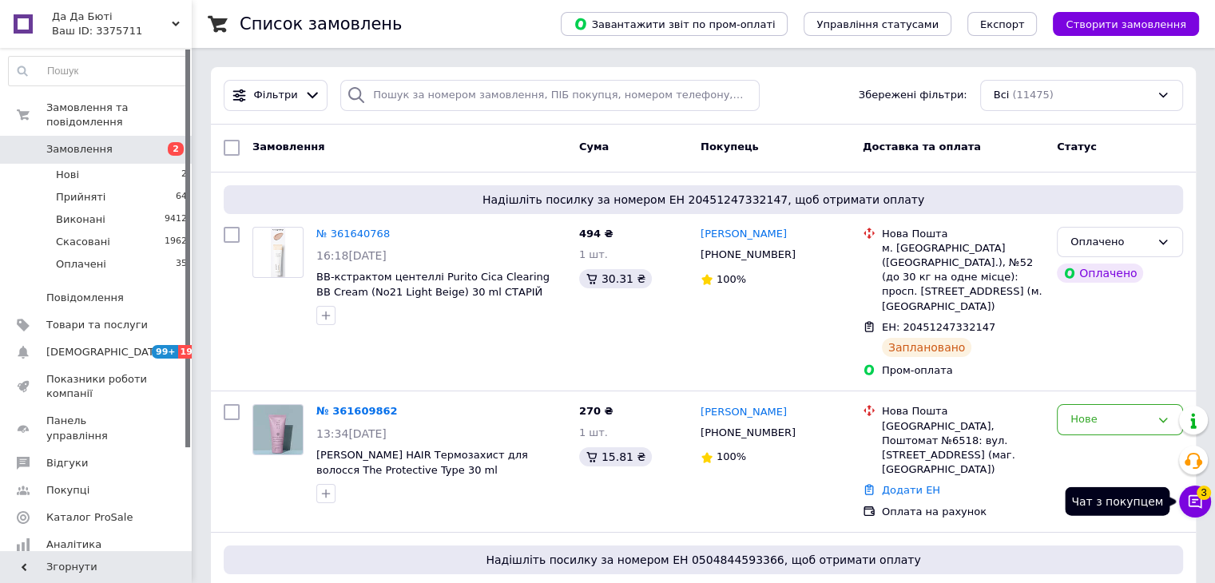
click at [1199, 498] on button "Чат з покупцем 3" at bounding box center [1195, 502] width 32 height 32
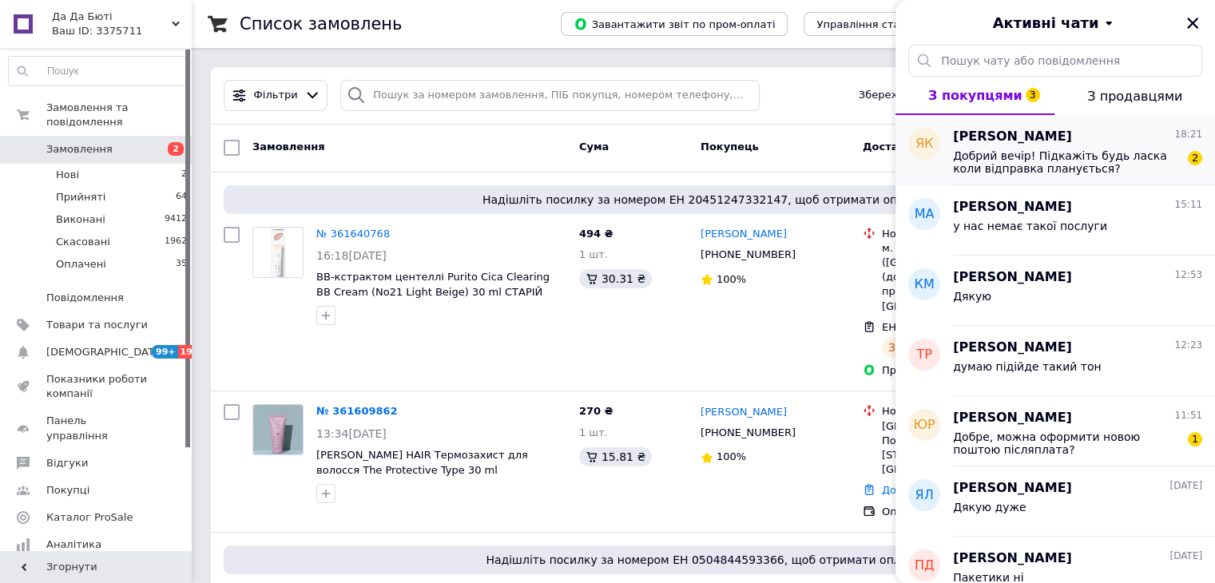
click at [1085, 164] on span "Добрий вечір! Підкажіть будь ласка коли відправка планується?" at bounding box center [1066, 162] width 227 height 26
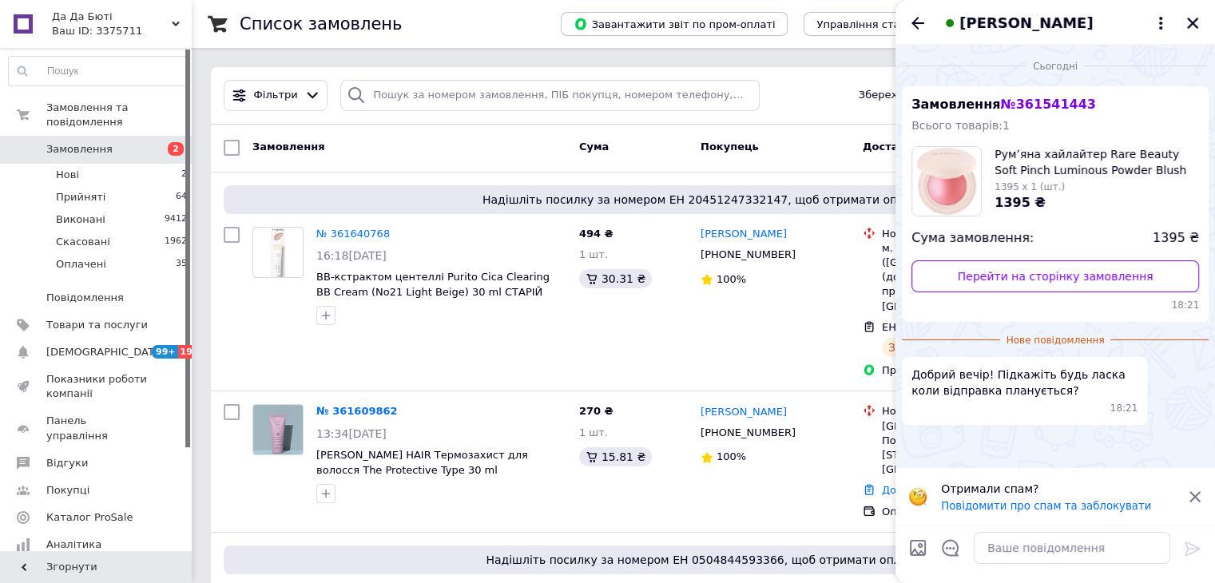
click at [1191, 490] on icon at bounding box center [1194, 497] width 14 height 14
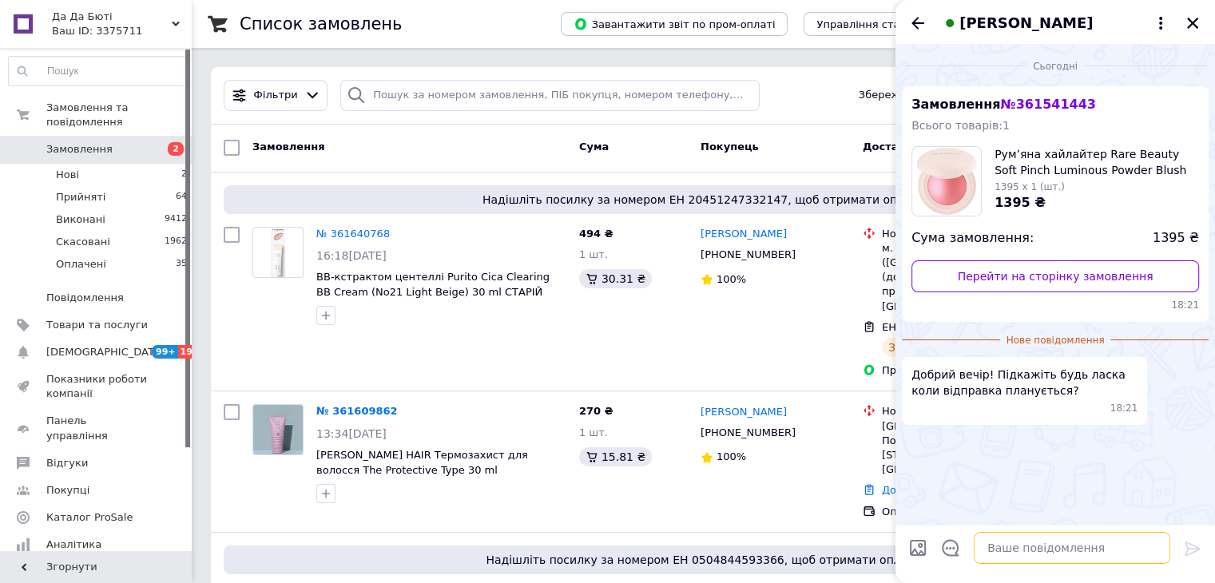
click at [1086, 545] on textarea at bounding box center [1071, 548] width 196 height 32
type textarea "добрий день"
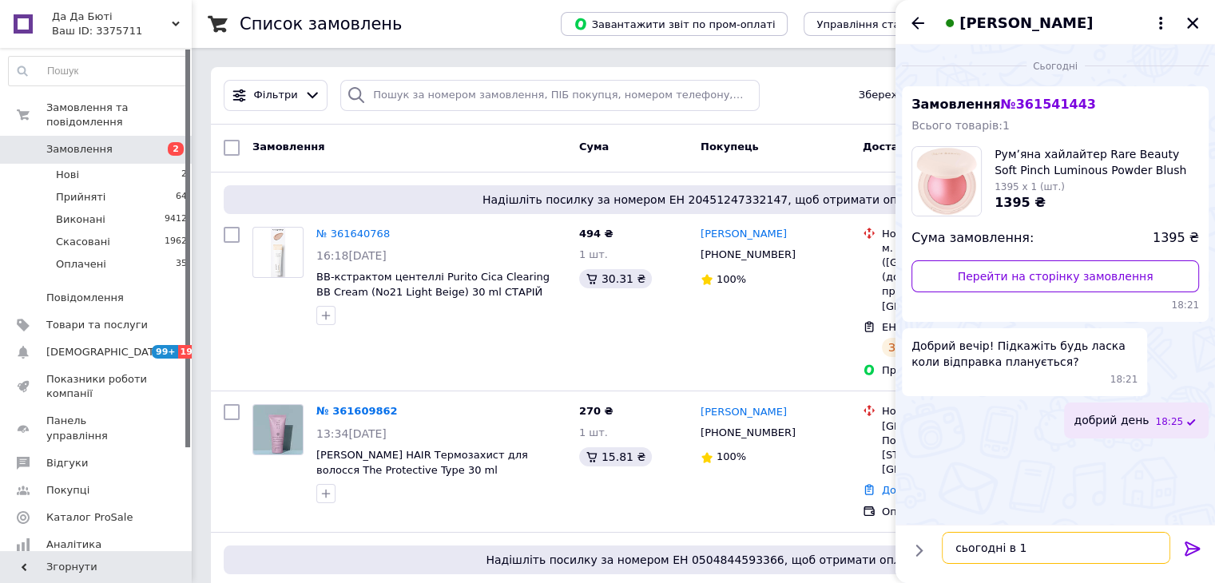
type textarea "сьогодні в 19"
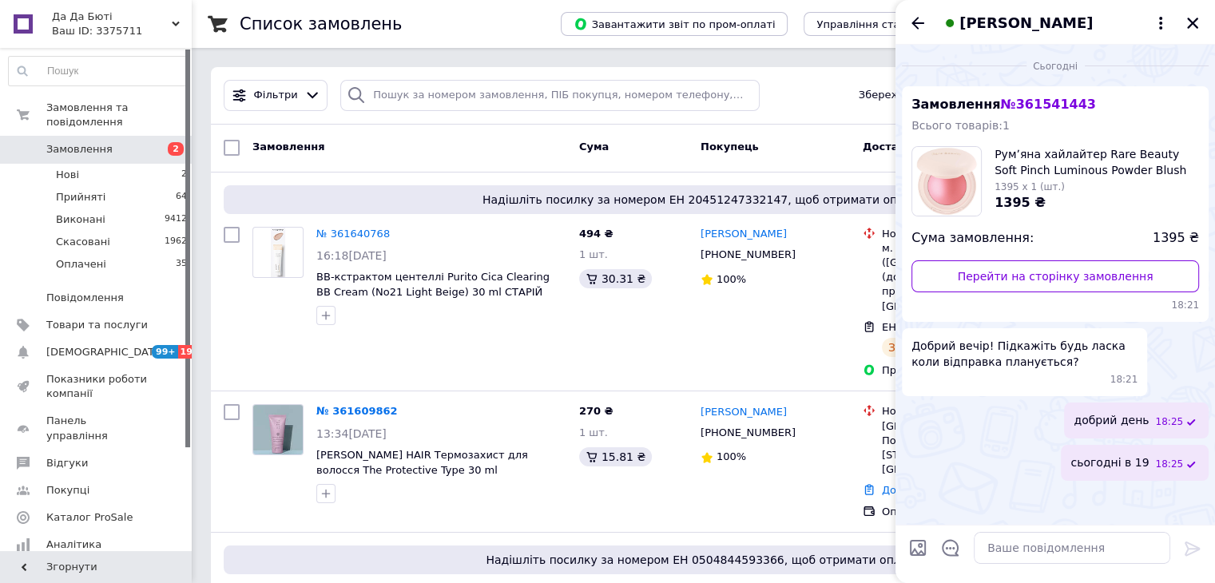
click at [1189, 21] on icon "Закрити" at bounding box center [1192, 23] width 11 height 11
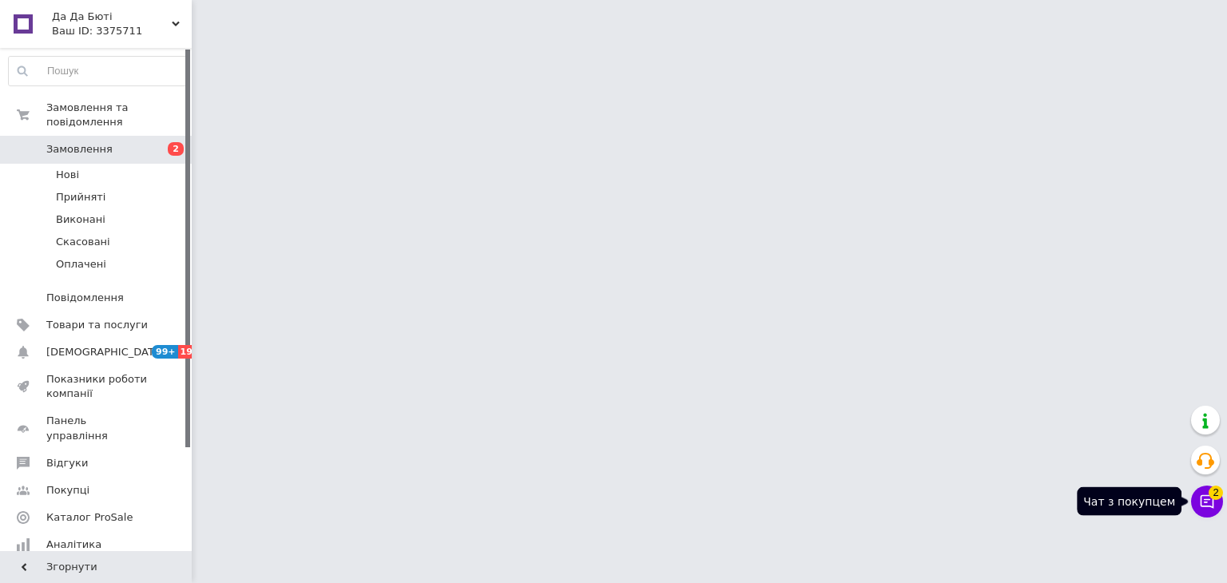
click at [1208, 505] on icon at bounding box center [1207, 502] width 16 height 16
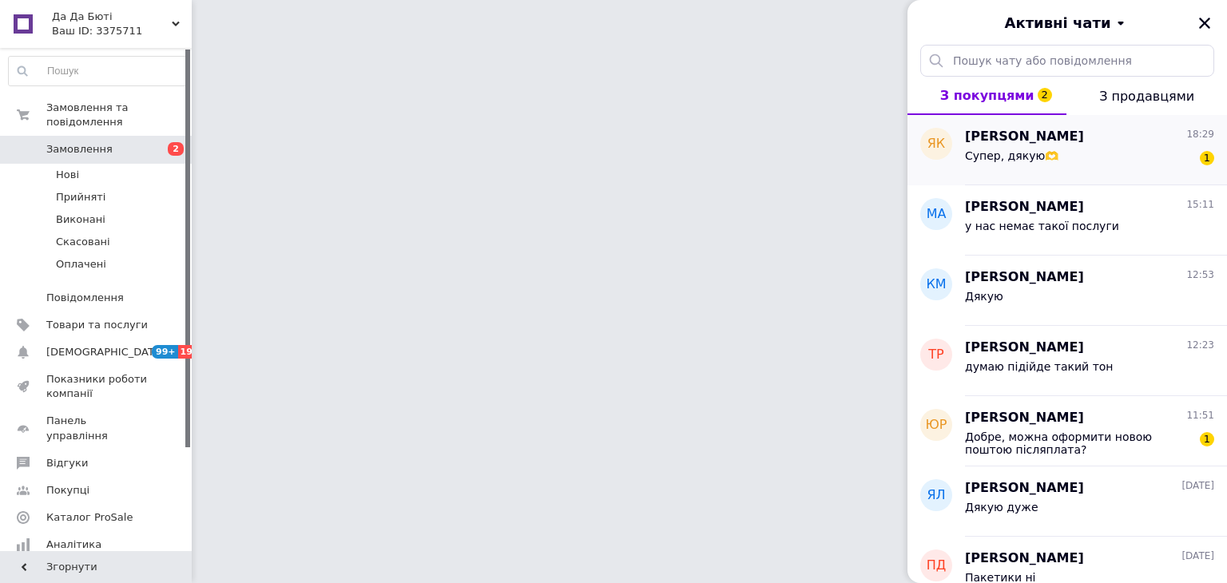
click at [1029, 170] on div "Супер, дякую🫶" at bounding box center [1011, 160] width 93 height 22
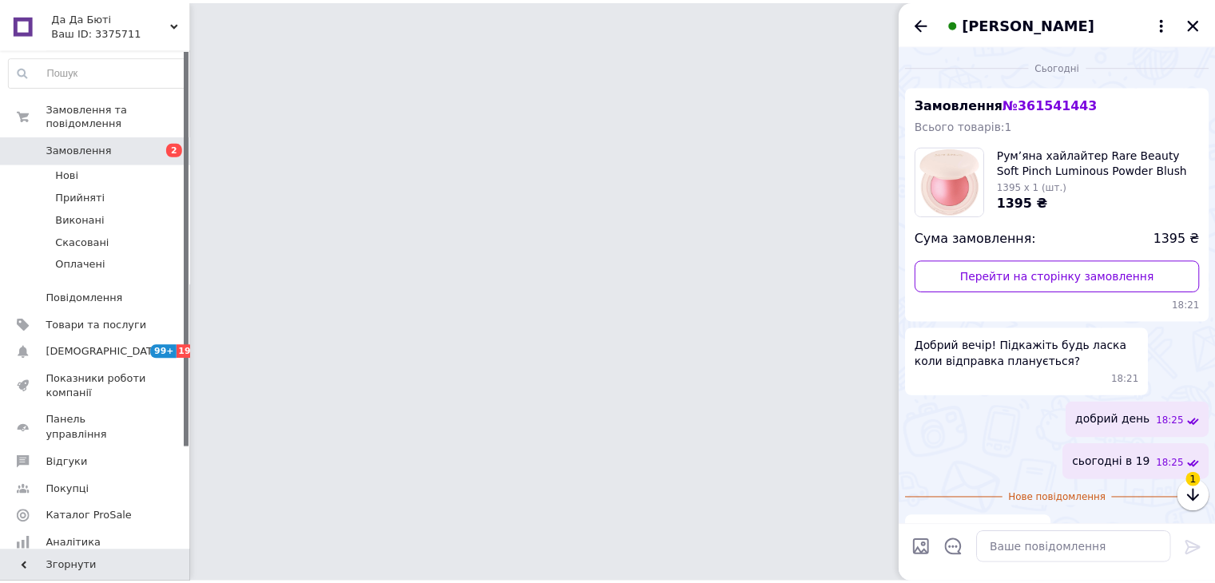
scroll to position [34, 0]
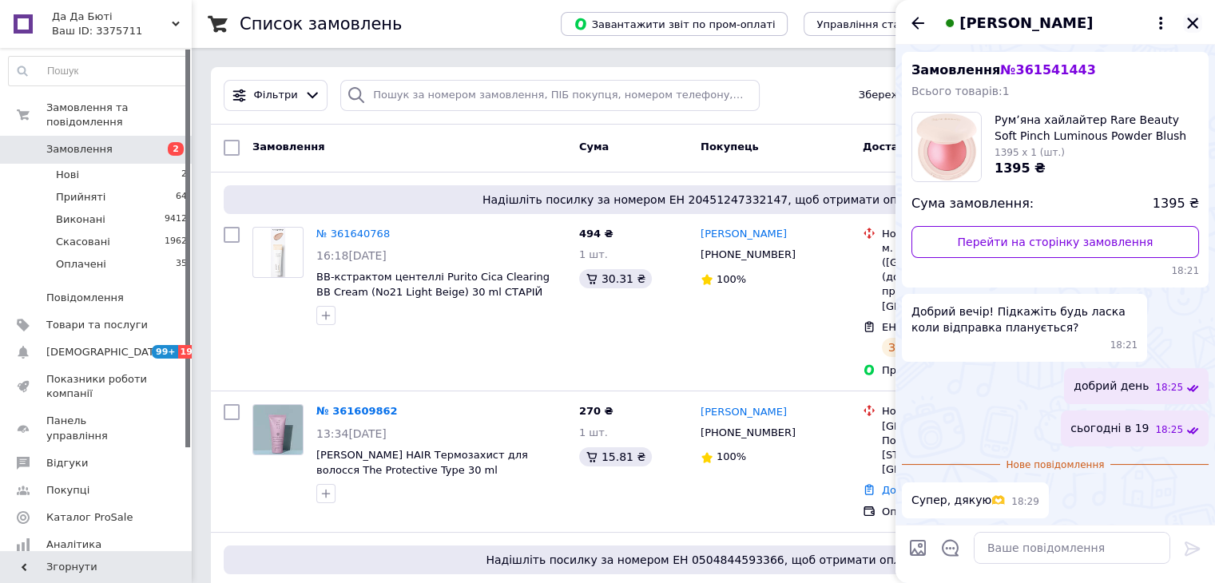
click at [1192, 25] on icon "Закрити" at bounding box center [1192, 23] width 11 height 11
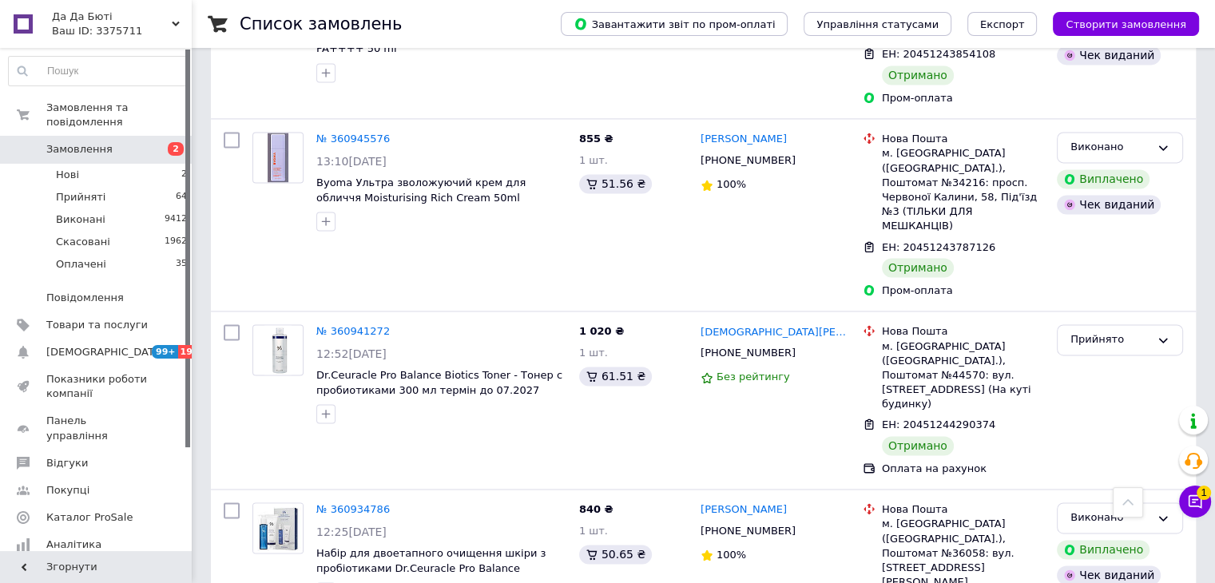
scroll to position [14476, 0]
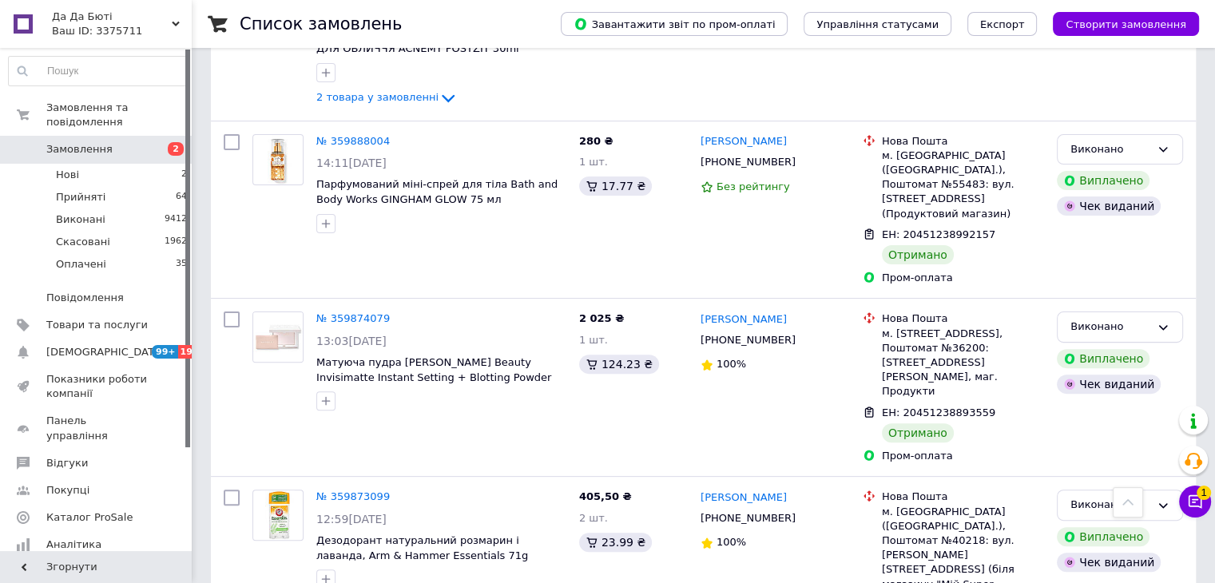
scroll to position [13544, 0]
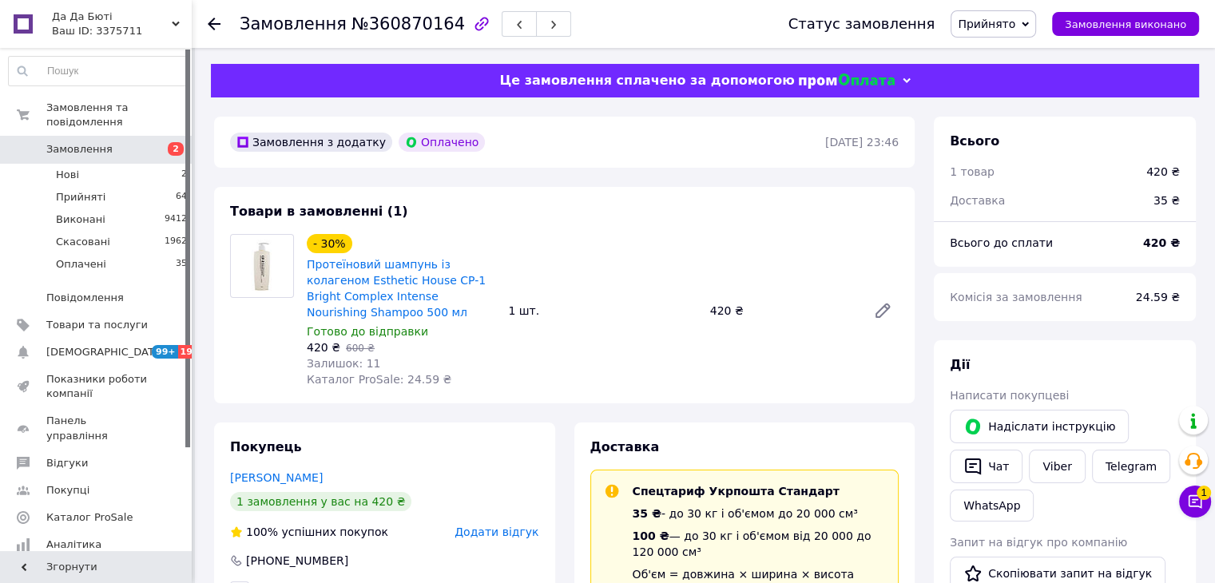
click at [214, 18] on use at bounding box center [214, 24] width 13 height 13
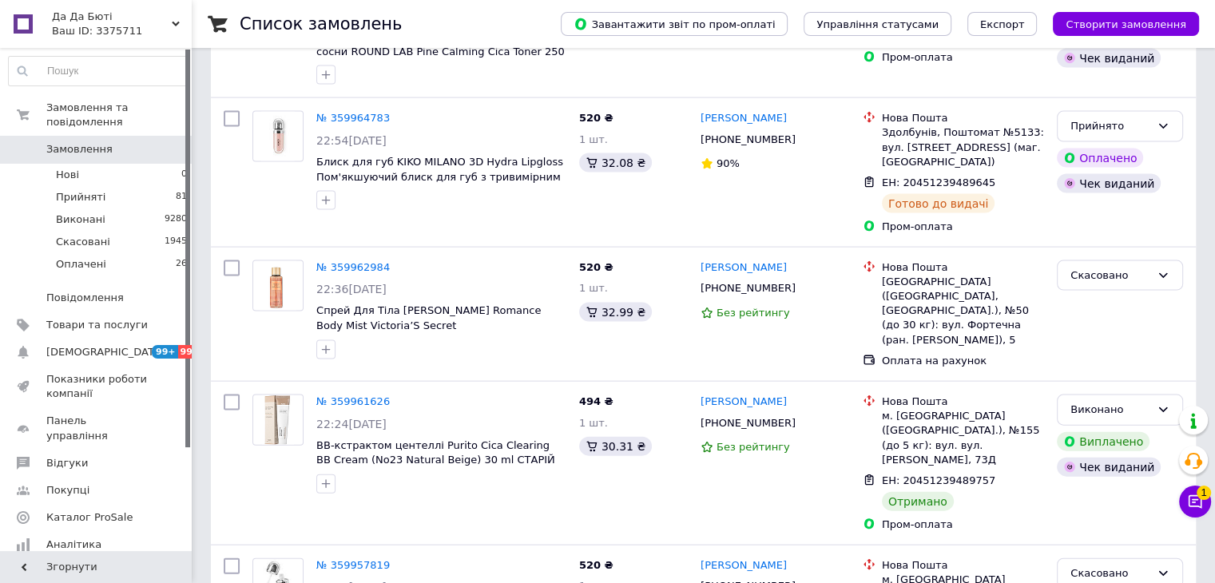
scroll to position [13727, 0]
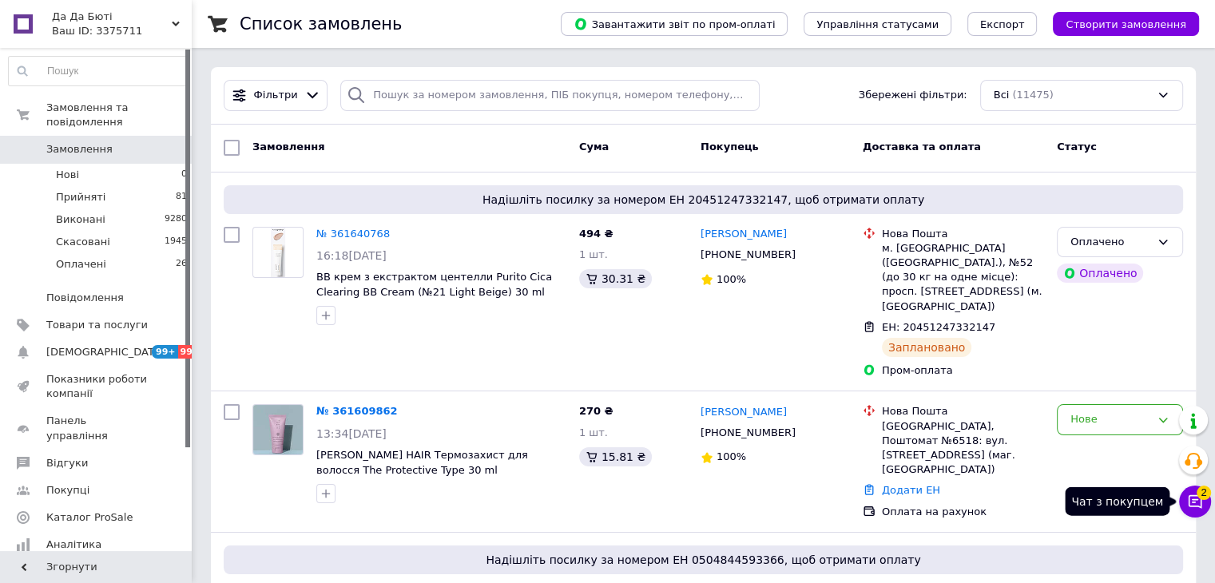
click at [1201, 509] on icon at bounding box center [1195, 502] width 16 height 16
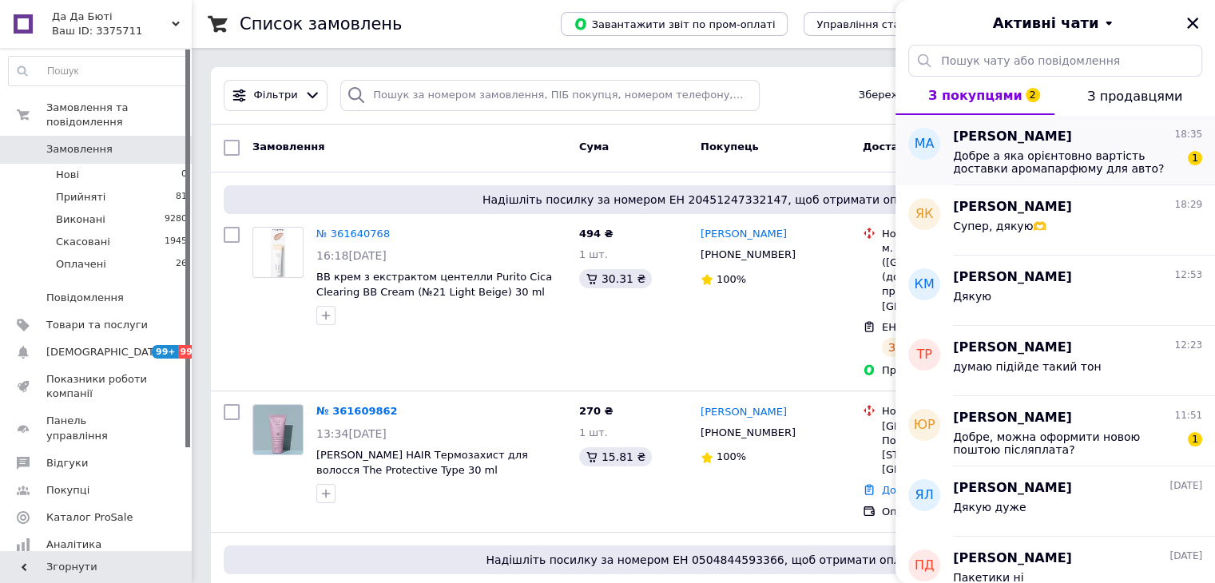
click at [1078, 176] on div "[PERSON_NAME] 18:35 Добре а яка орієнтовно вартість доставки аромапарфюму для а…" at bounding box center [1084, 150] width 262 height 70
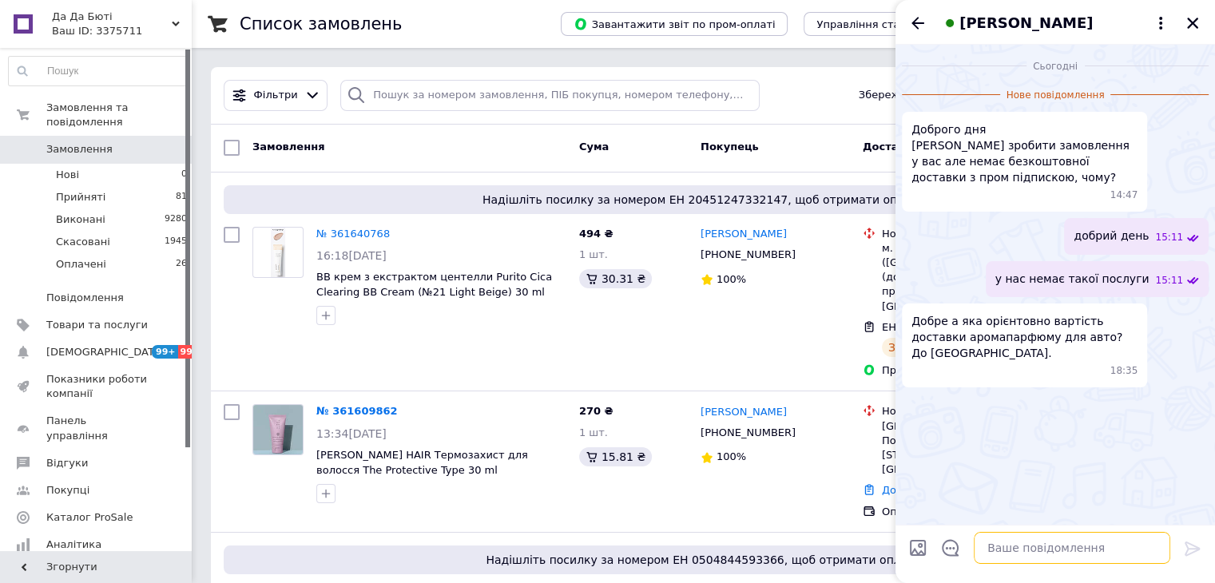
click at [1067, 553] on textarea at bounding box center [1071, 548] width 196 height 32
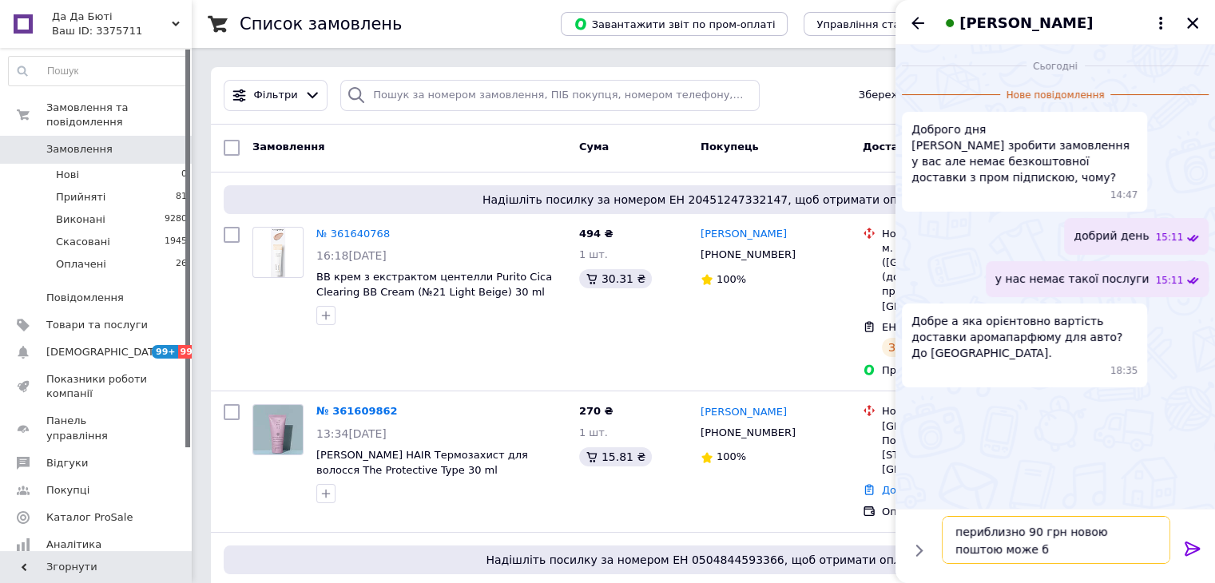
click at [1024, 535] on textarea "периблизно 90 грн новою поштою може б" at bounding box center [1056, 540] width 228 height 48
drag, startPoint x: 999, startPoint y: 557, endPoint x: 930, endPoint y: 574, distance: 70.7
click at [930, 574] on div "периблизно 100 грн новою поштою може б периблизно 100 грн новою поштою може б" at bounding box center [1054, 546] width 319 height 74
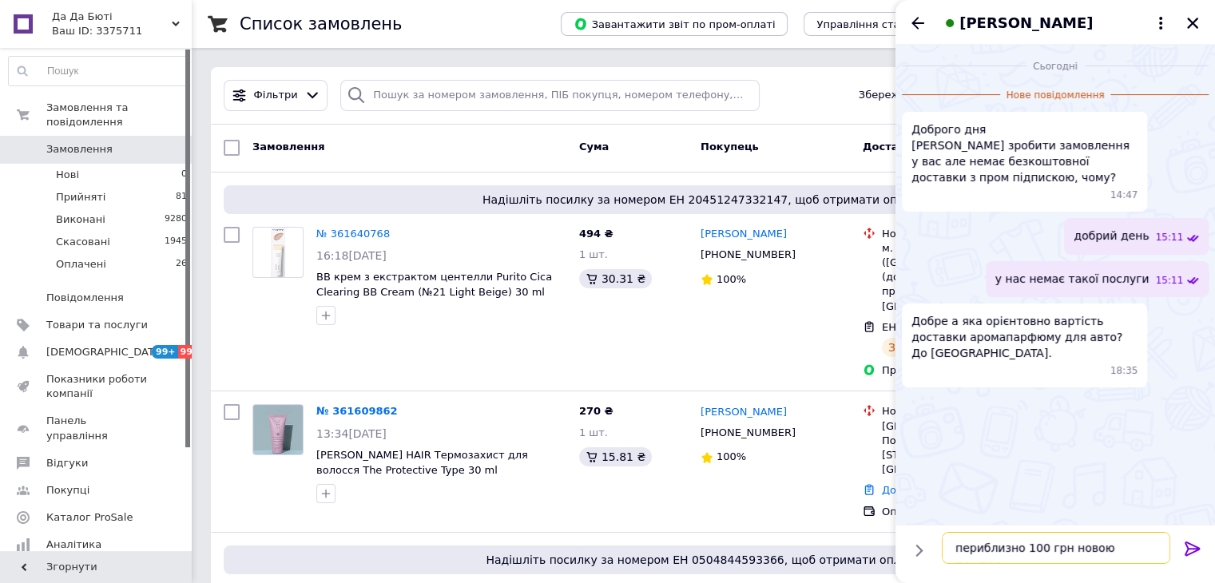
type textarea "периблизно 100 грн новою поштою"
click at [1191, 549] on icon at bounding box center [1192, 548] width 19 height 19
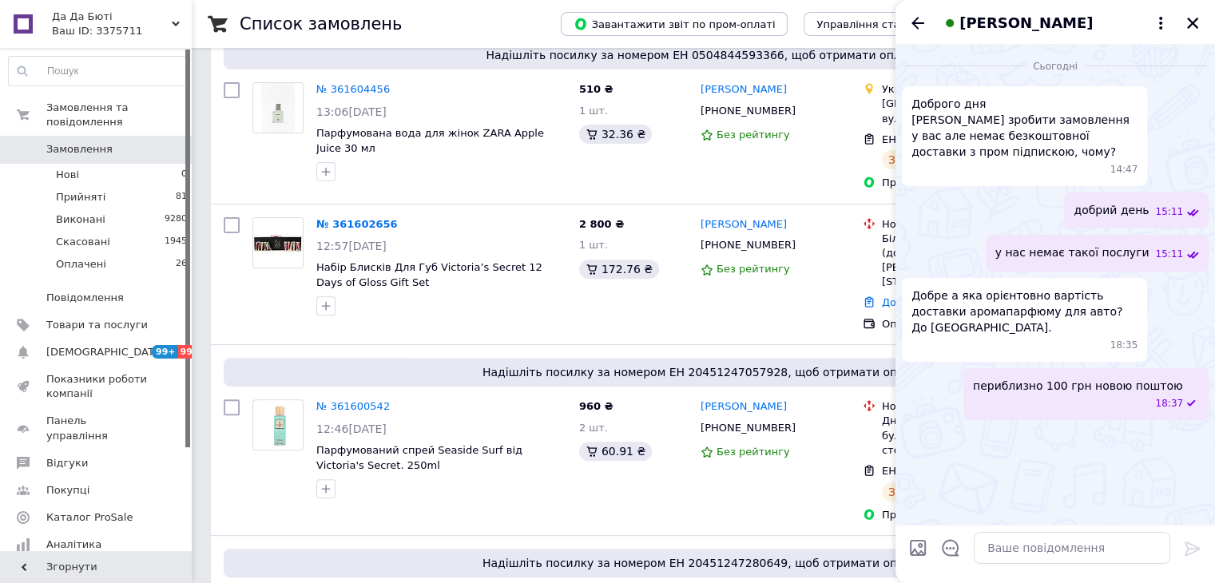
scroll to position [509, 0]
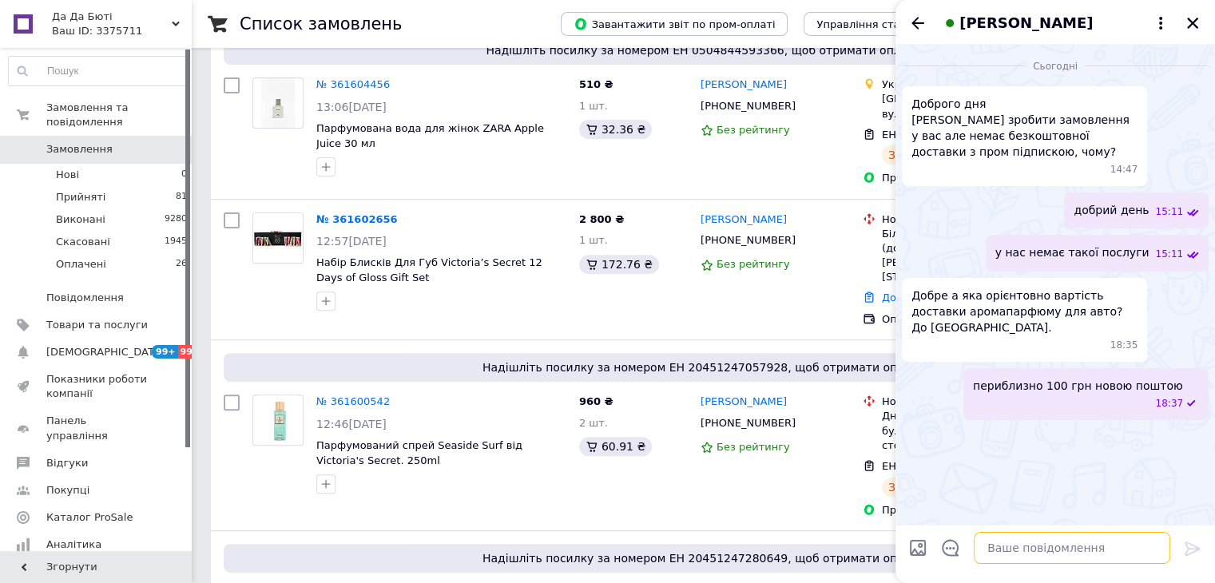
click at [1102, 539] on textarea at bounding box center [1071, 548] width 196 height 32
type textarea "ц"
click at [1195, 18] on icon "Закрити" at bounding box center [1192, 23] width 14 height 14
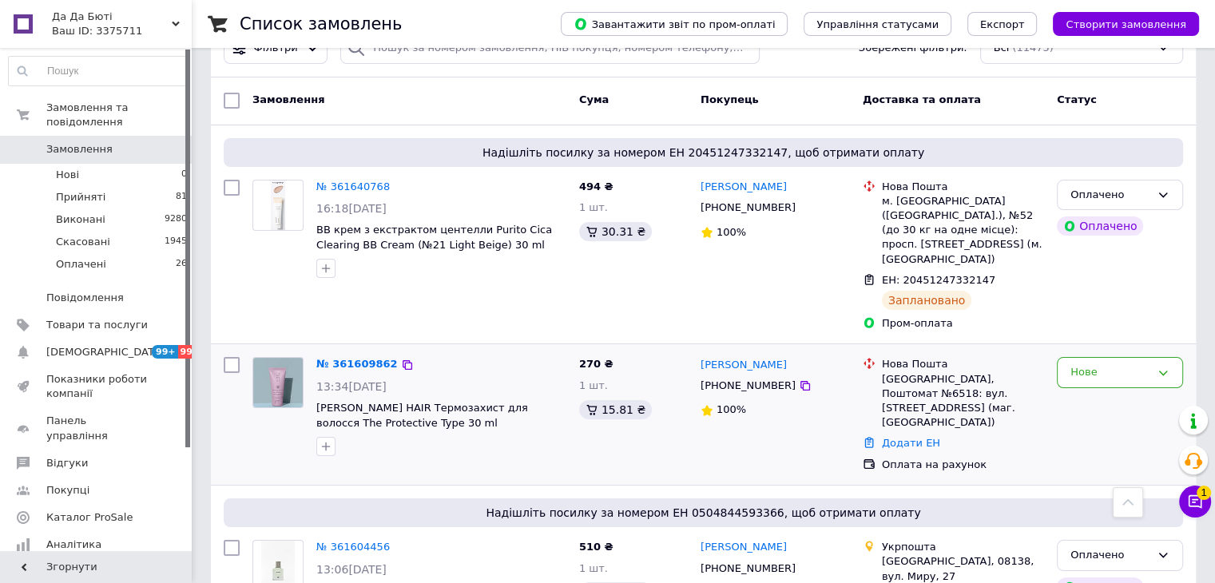
scroll to position [0, 0]
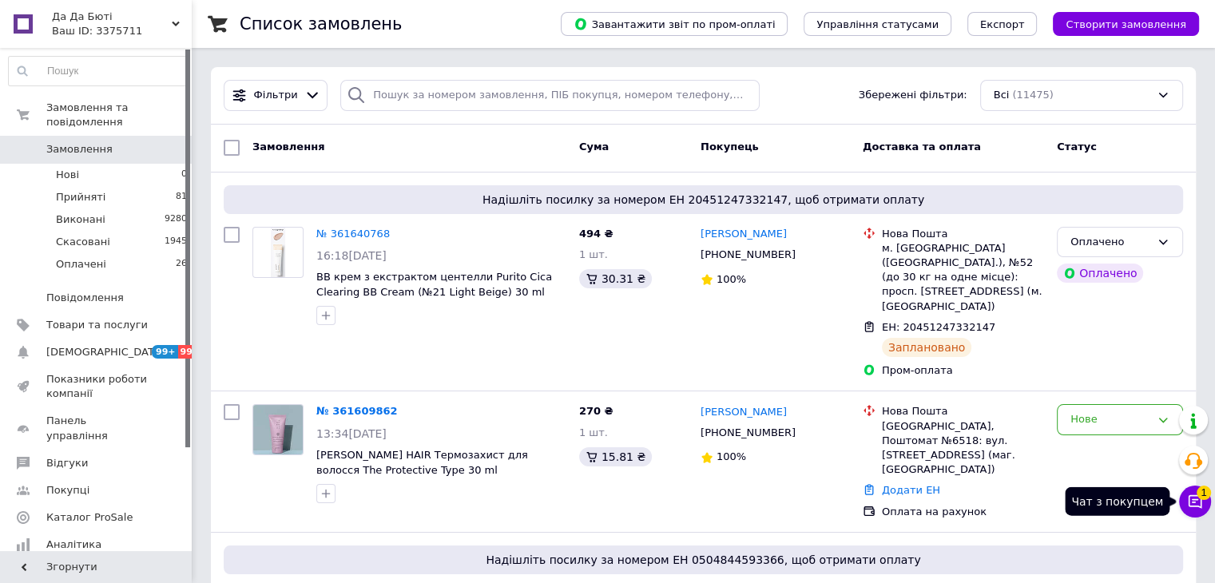
click at [1201, 498] on button "Чат з покупцем 1" at bounding box center [1195, 502] width 32 height 32
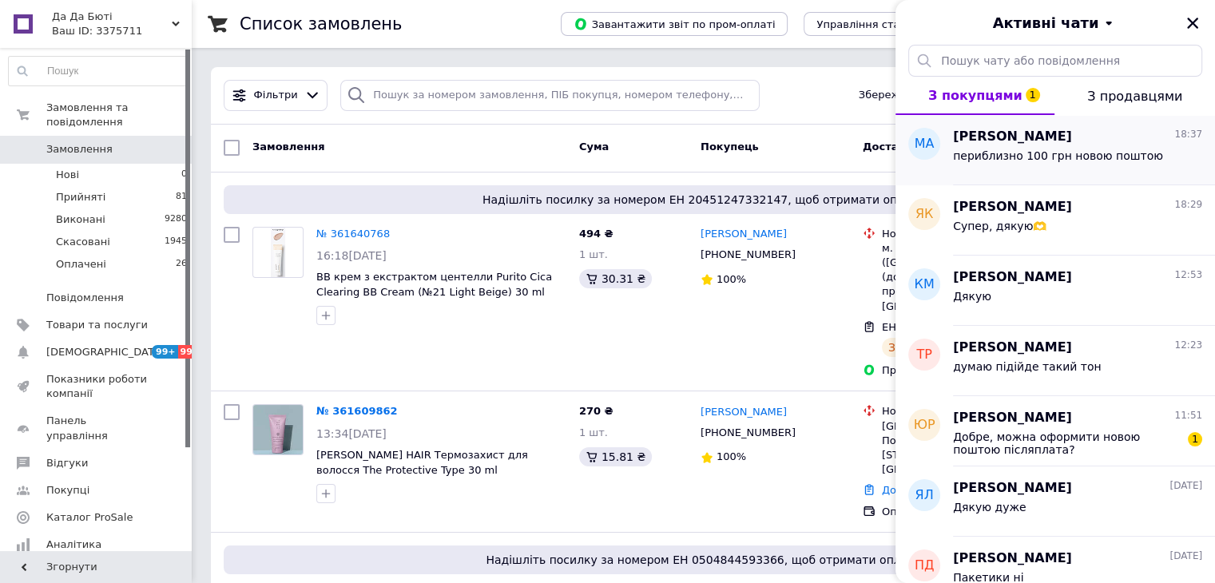
click at [1126, 156] on span "периблизно 100 грн новою поштою" at bounding box center [1058, 155] width 210 height 13
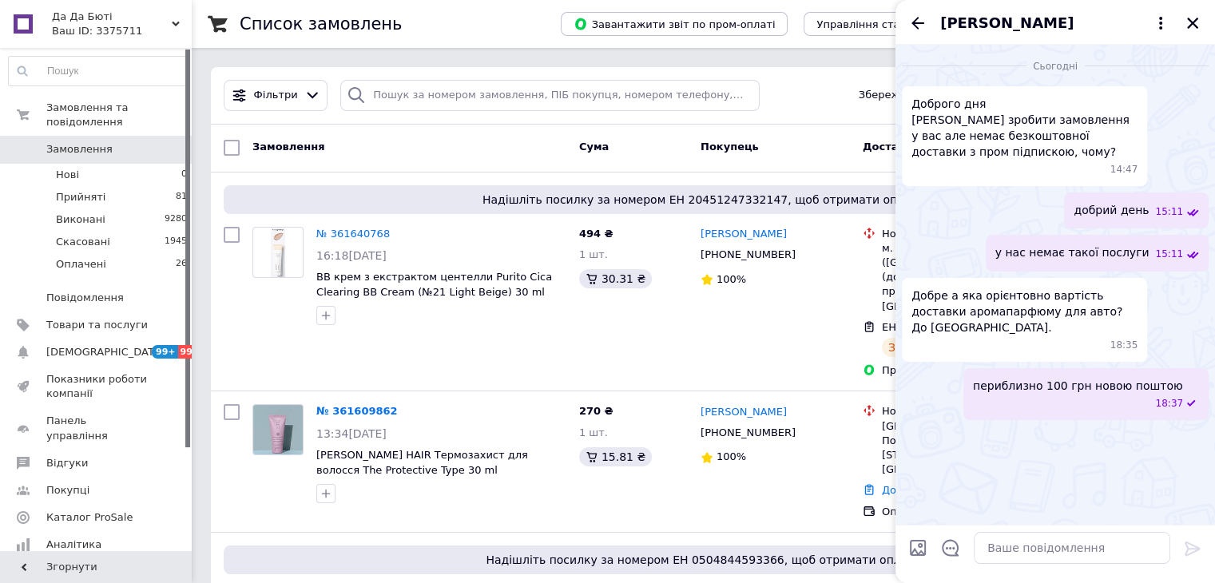
click at [1160, 379] on div "периблизно 100 грн новою поштою 18:37" at bounding box center [1085, 394] width 245 height 52
click at [1153, 430] on button "Редагувати" at bounding box center [1113, 446] width 192 height 32
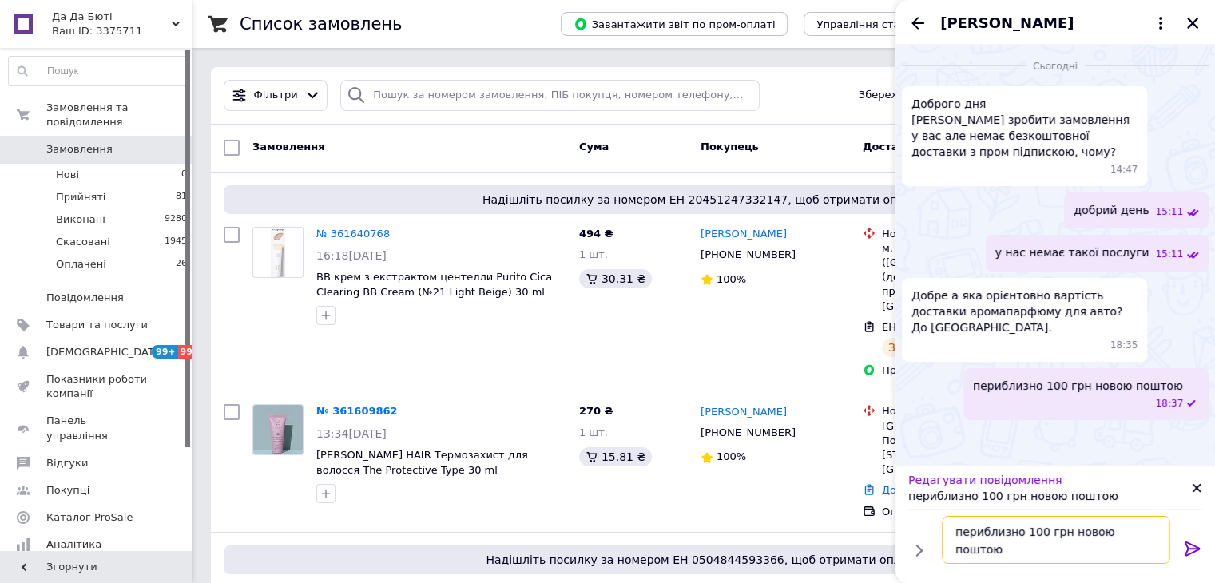
click at [968, 537] on textarea "периблизно 100 грн новою поштою" at bounding box center [1056, 540] width 228 height 48
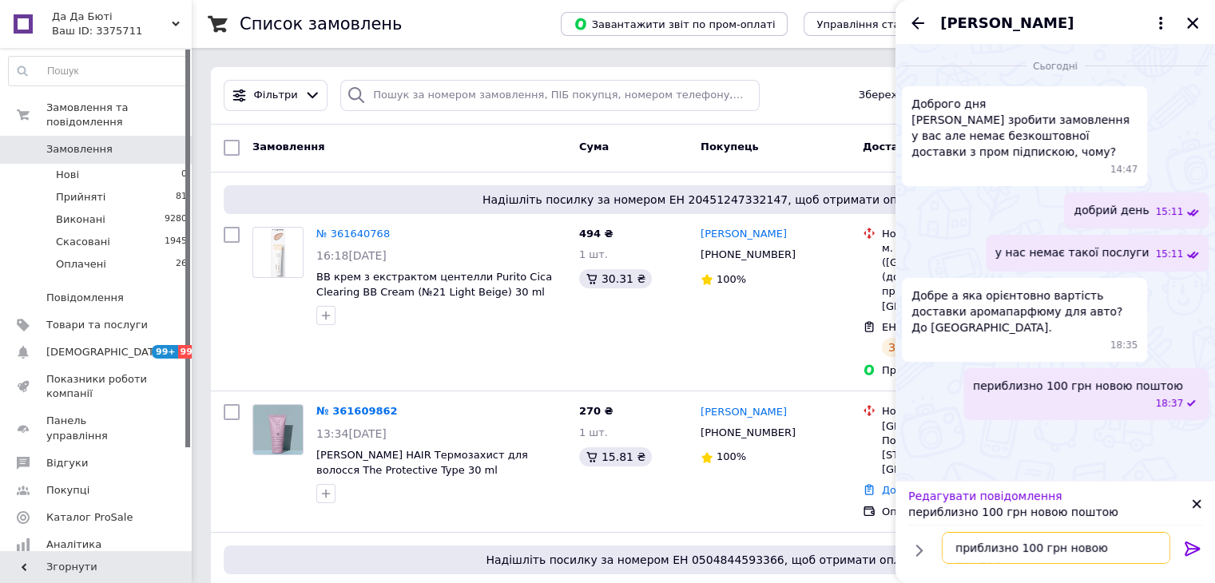
type textarea "приблизно 100 грн новою поштою"
click at [1191, 545] on icon at bounding box center [1192, 548] width 19 height 19
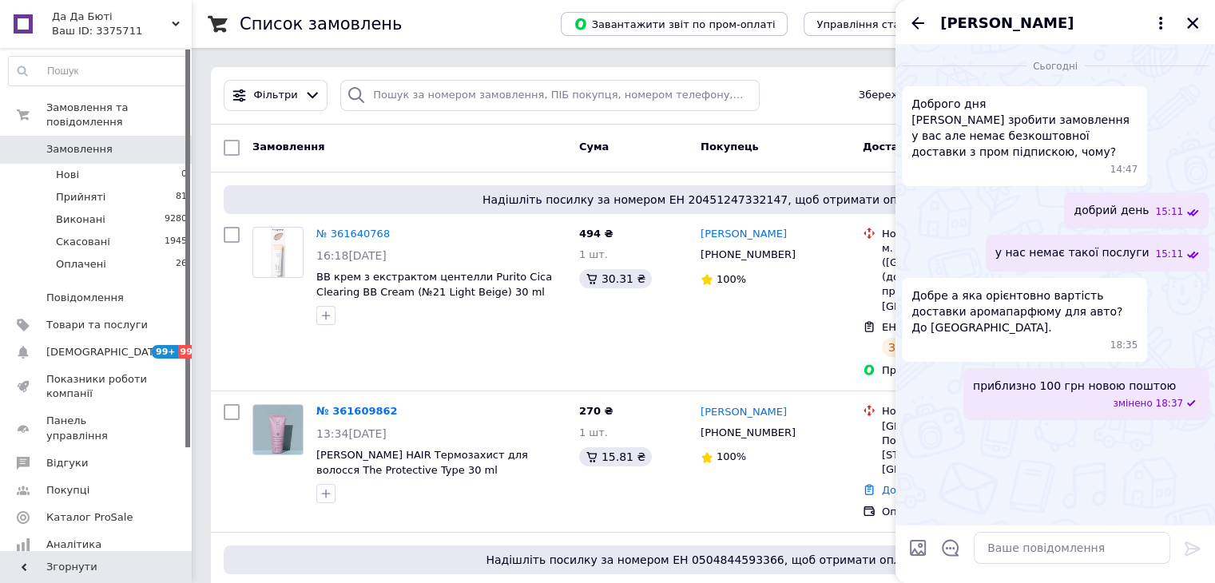
click at [1195, 24] on icon "Закрити" at bounding box center [1192, 23] width 14 height 14
